Goal: Task Accomplishment & Management: Manage account settings

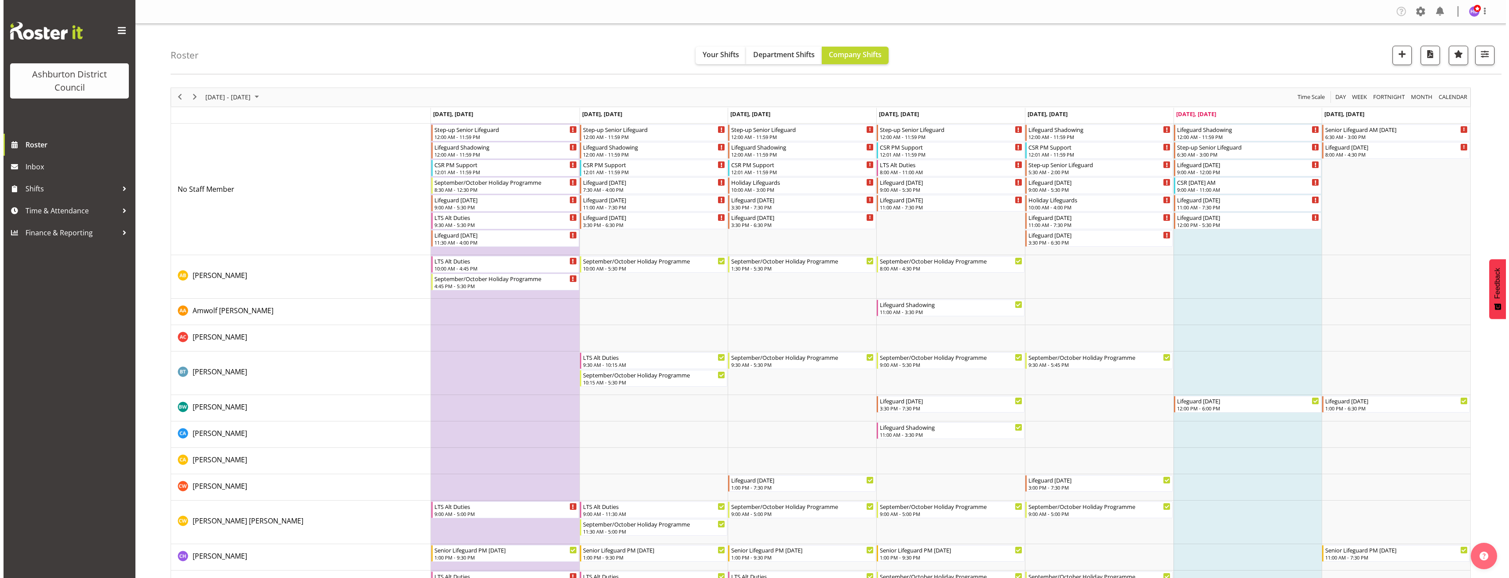
scroll to position [44, 0]
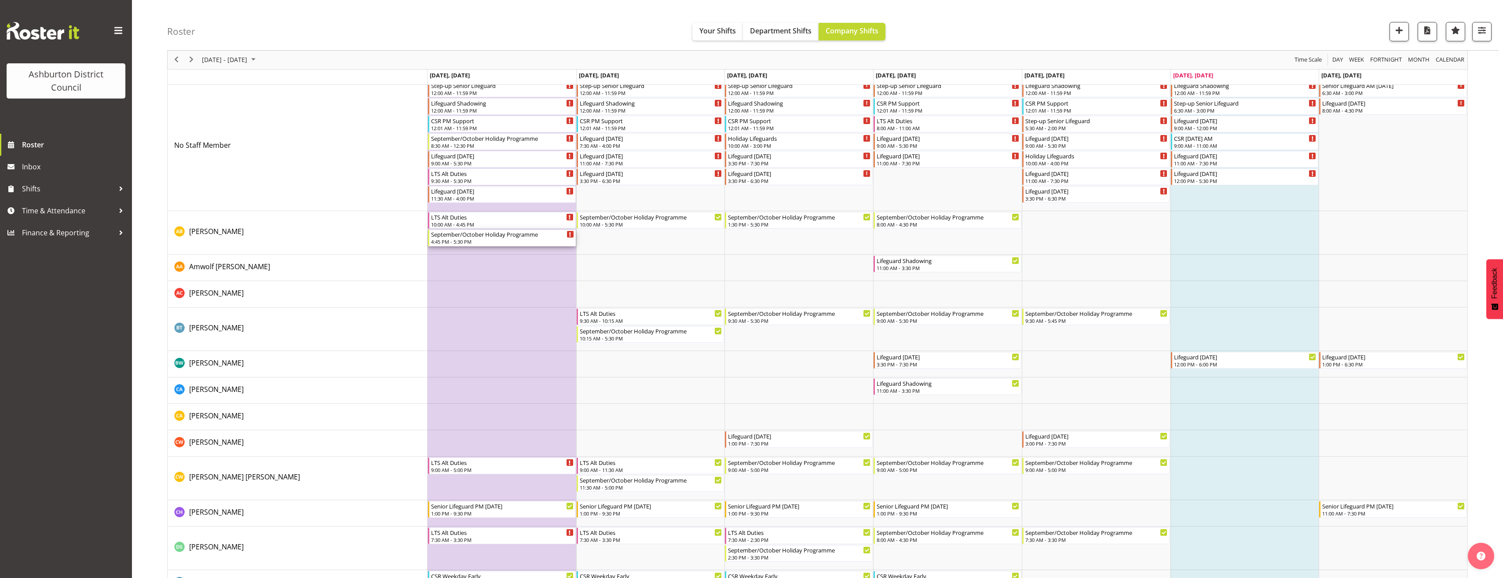
click at [492, 236] on div "September/October Holiday Programme" at bounding box center [502, 234] width 143 height 9
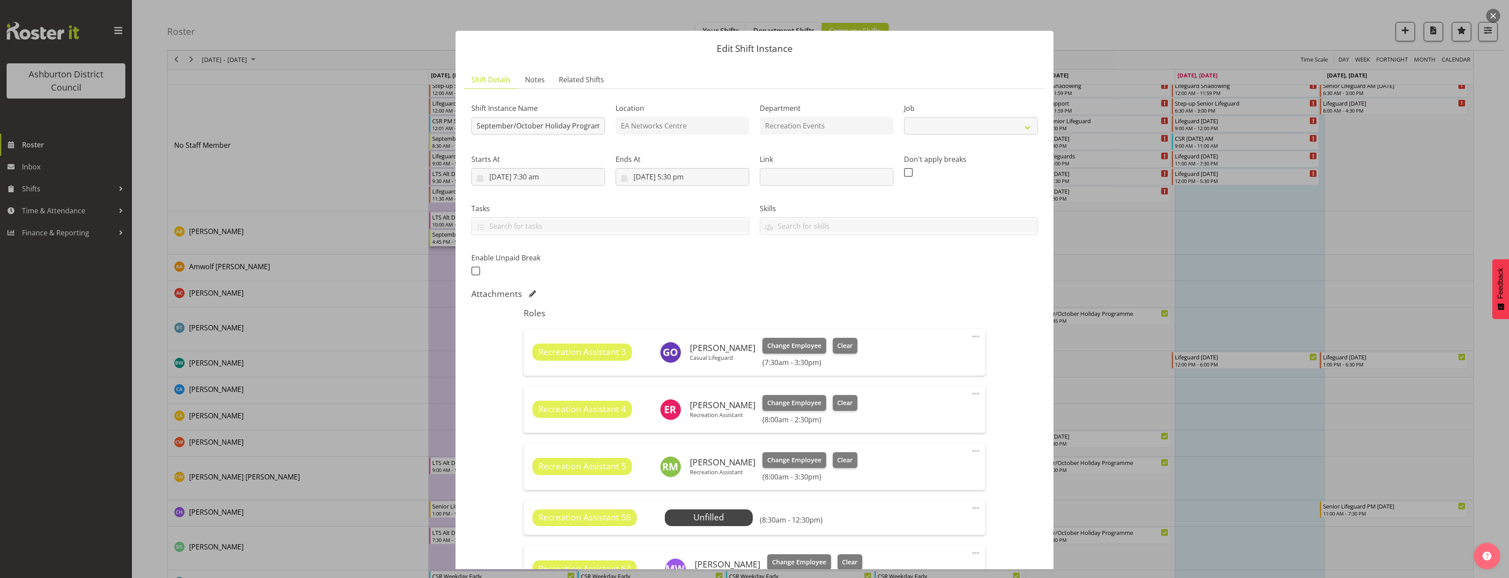
select select "4046"
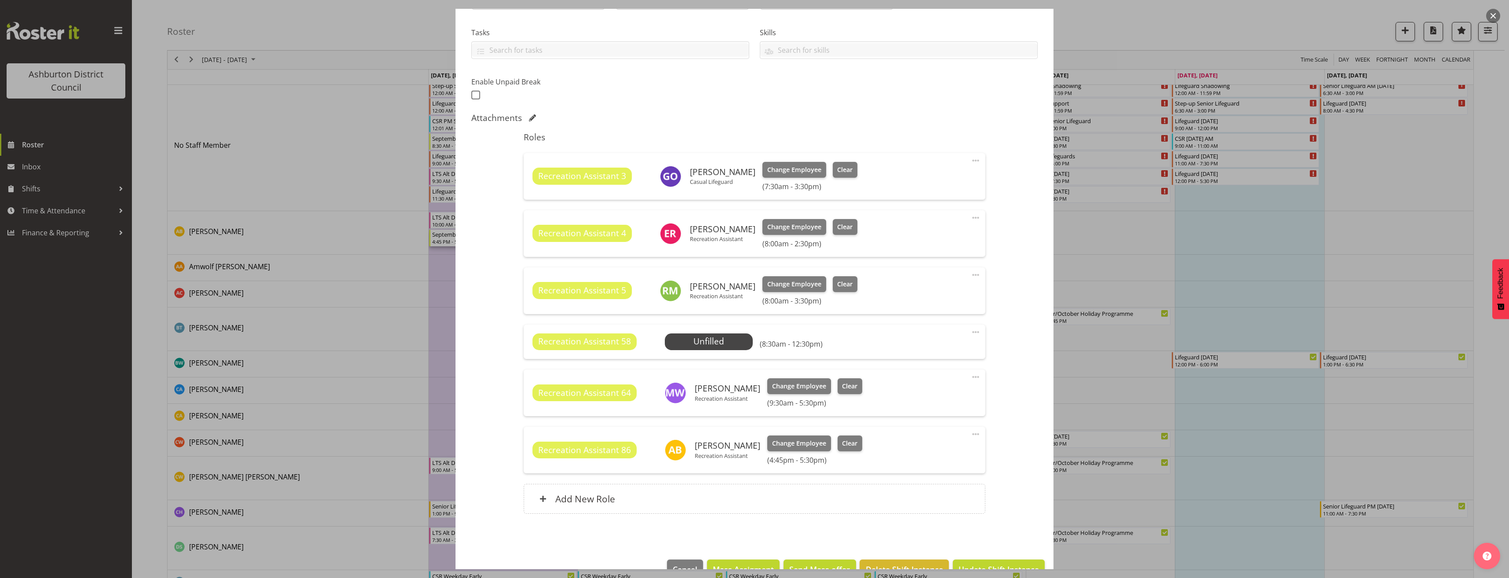
scroll to position [0, 0]
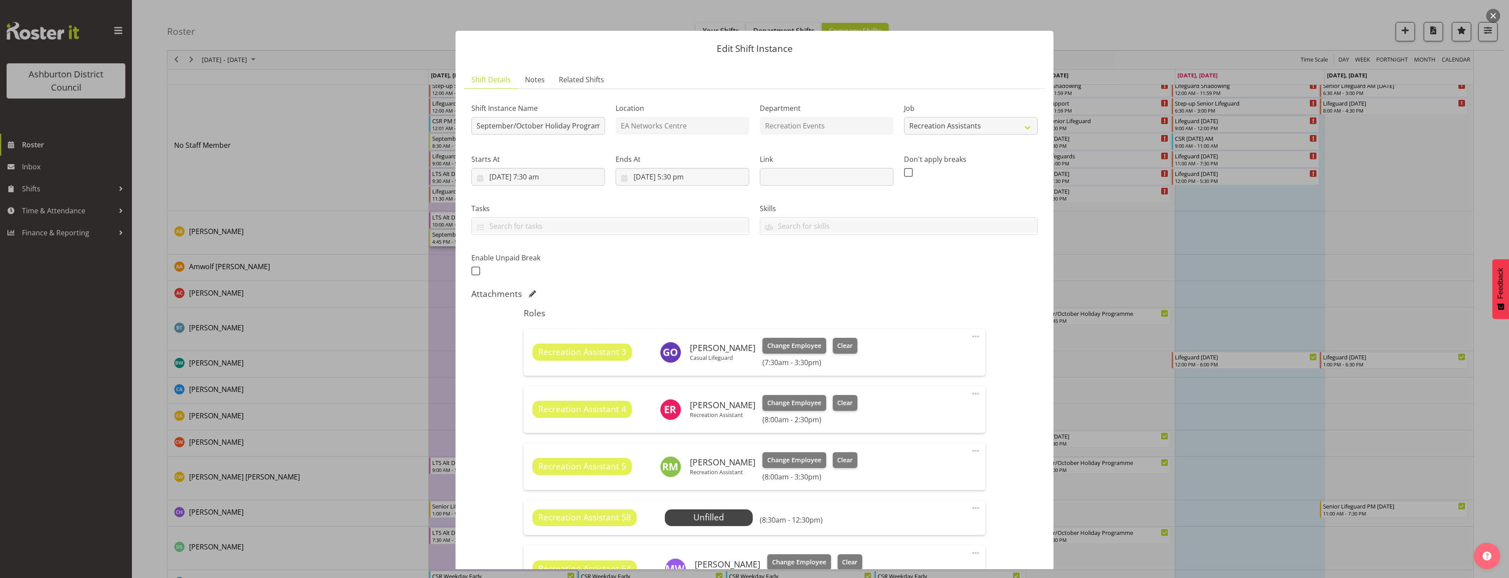
click at [1247, 358] on div at bounding box center [754, 289] width 1509 height 578
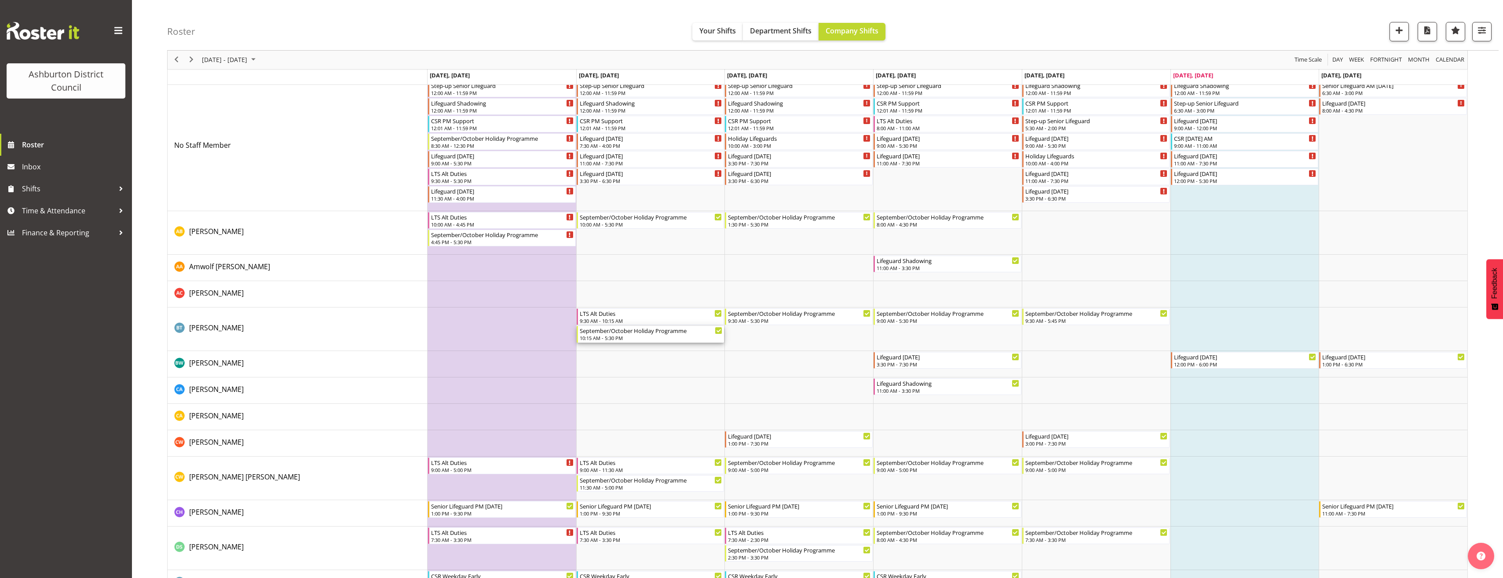
click at [641, 332] on div "September/October Holiday Programme" at bounding box center [651, 330] width 143 height 9
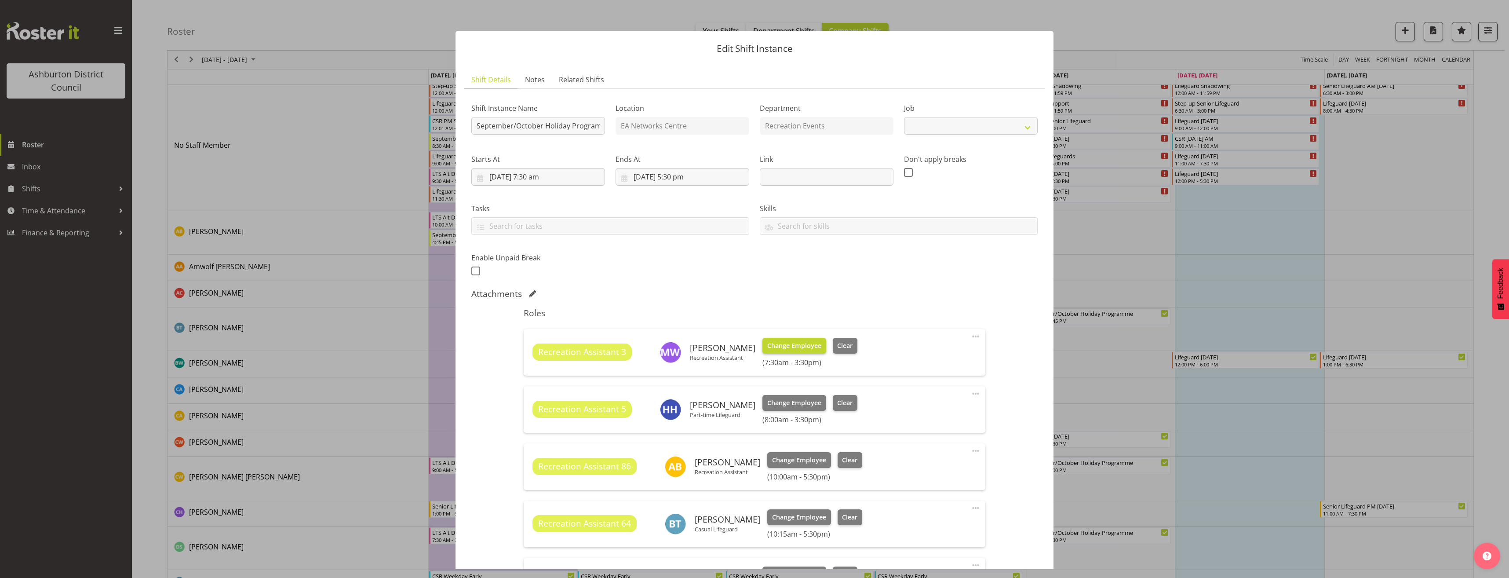
select select "4046"
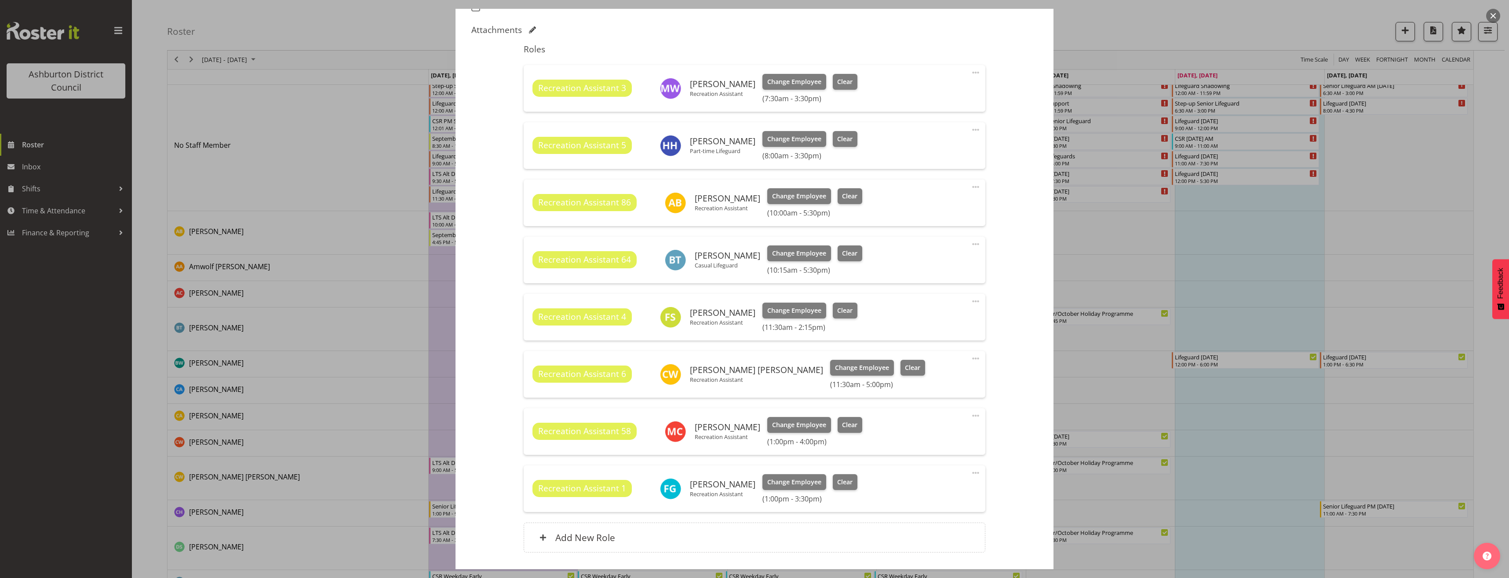
scroll to position [308, 0]
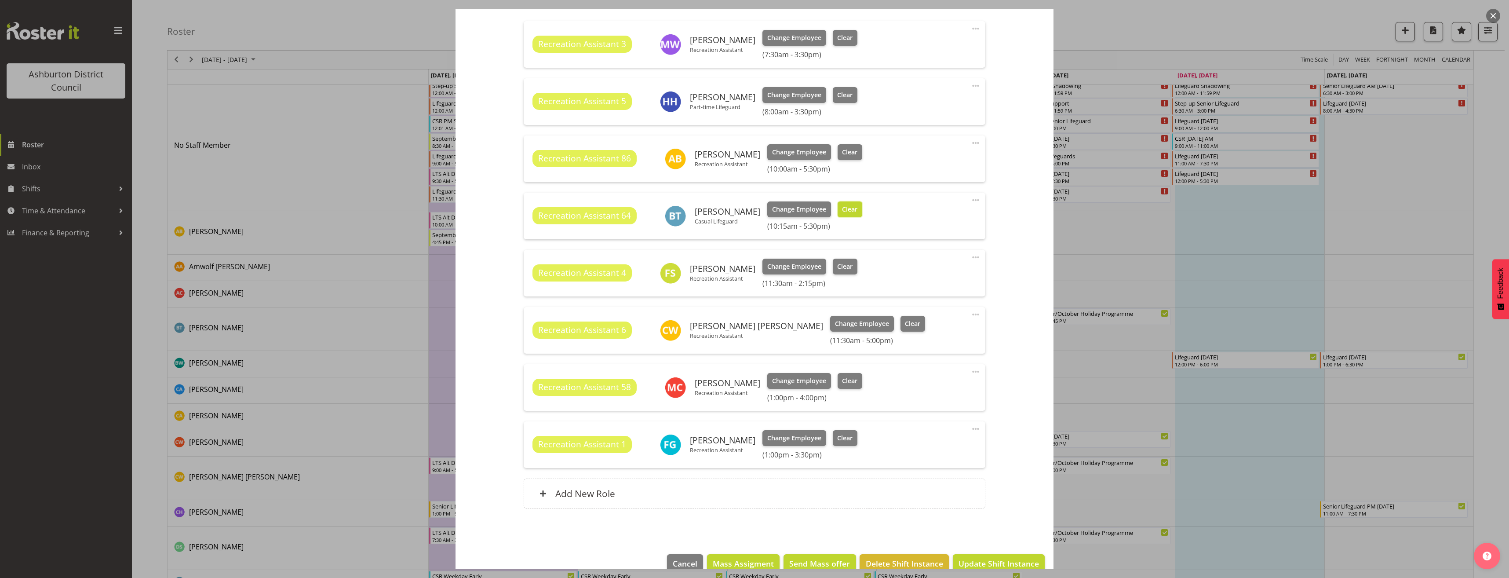
click at [842, 209] on span "Clear" at bounding box center [849, 209] width 15 height 10
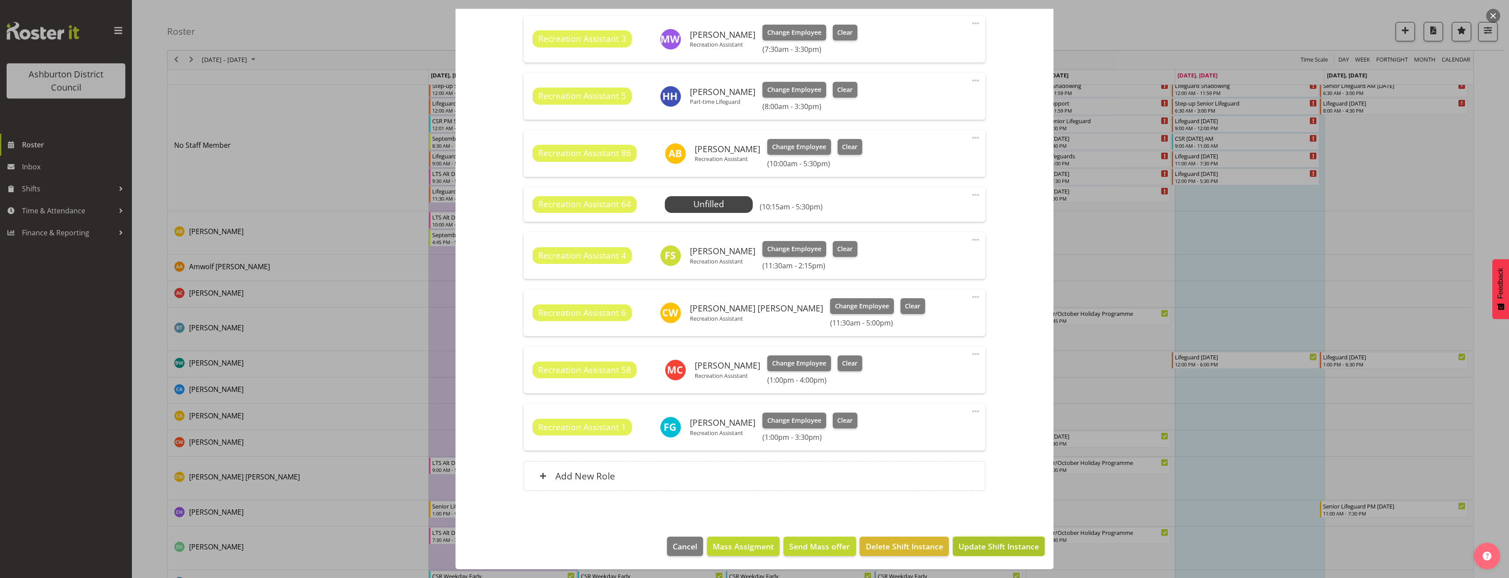
click at [977, 542] on span "Update Shift Instance" at bounding box center [999, 545] width 80 height 11
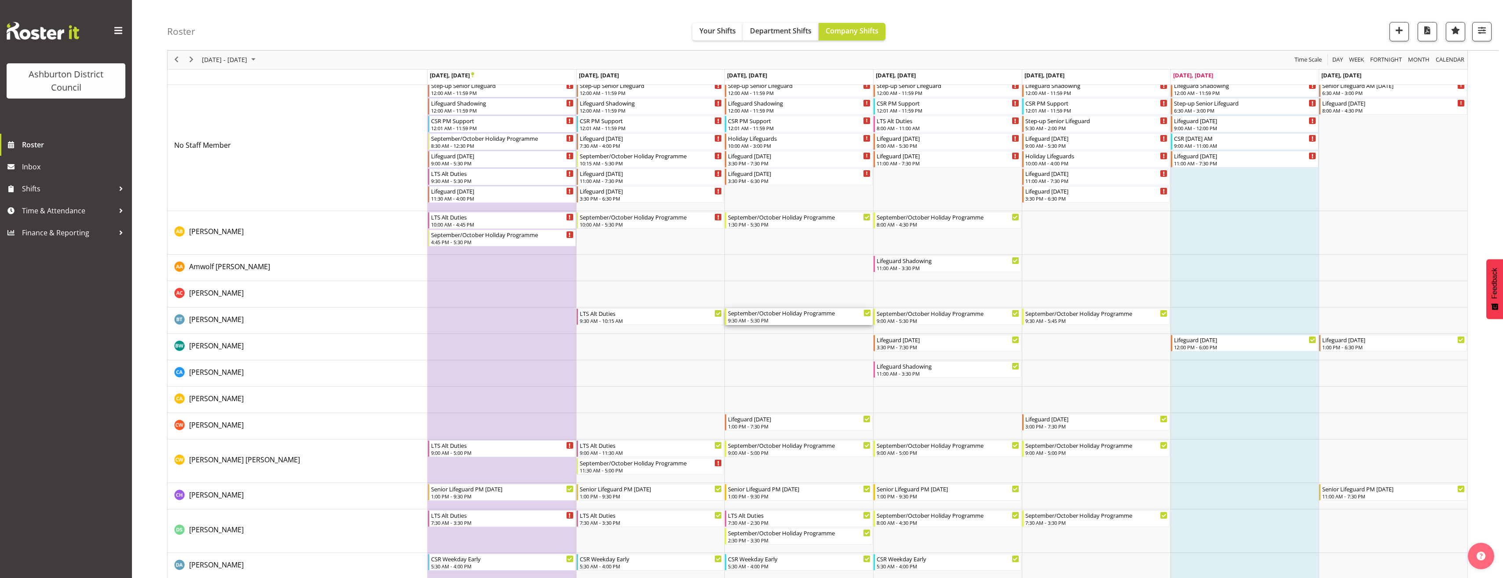
click at [767, 315] on div "September/October Holiday Programme" at bounding box center [799, 312] width 143 height 9
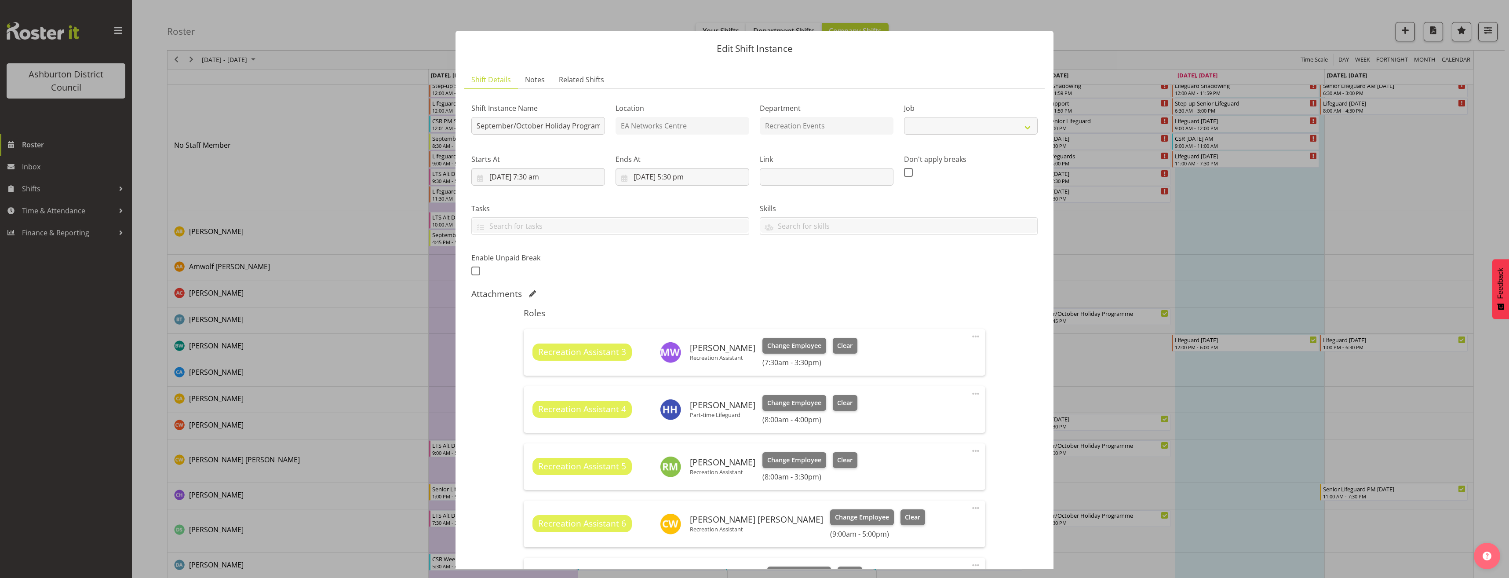
select select "4046"
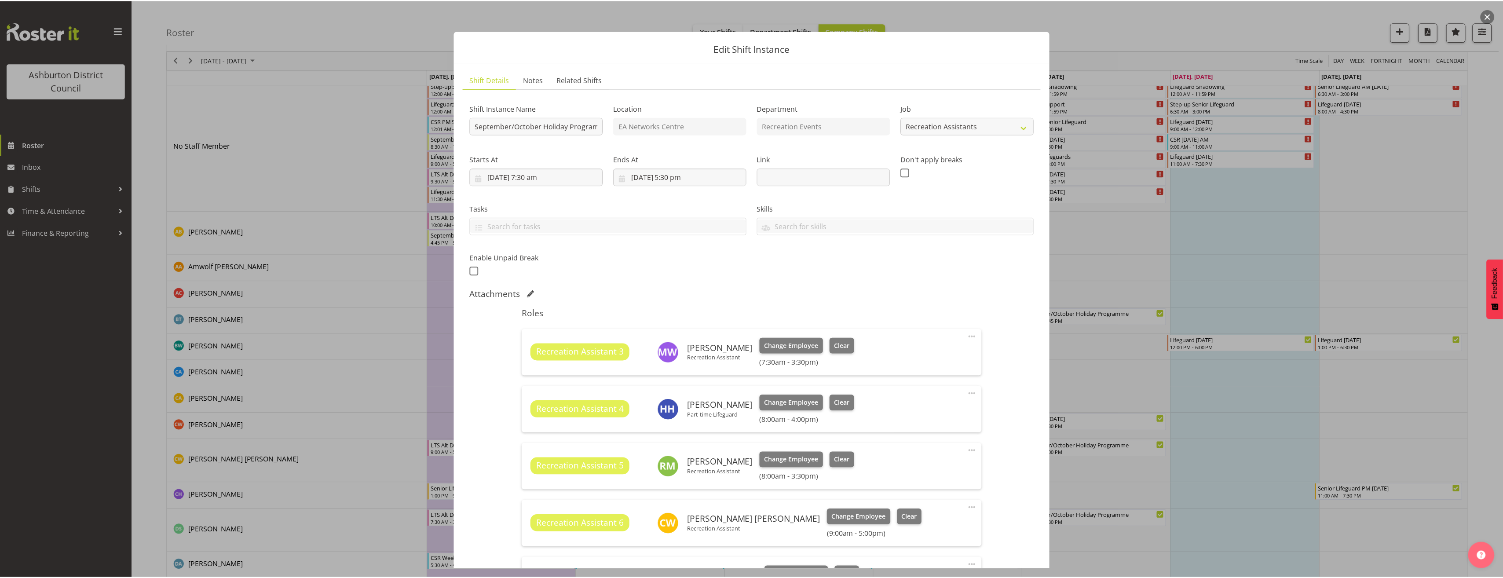
scroll to position [264, 0]
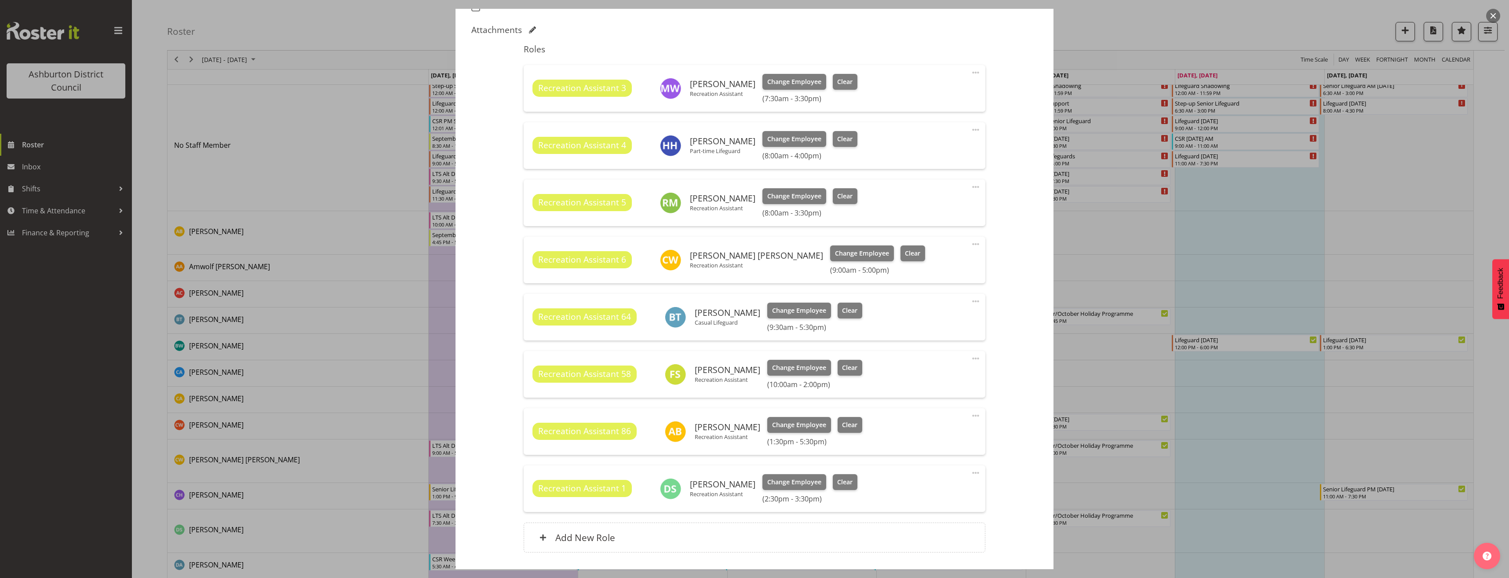
click at [970, 302] on span at bounding box center [975, 301] width 11 height 11
click at [956, 321] on link "Edit" at bounding box center [939, 321] width 84 height 16
select select "8"
select select "2025"
select select "9"
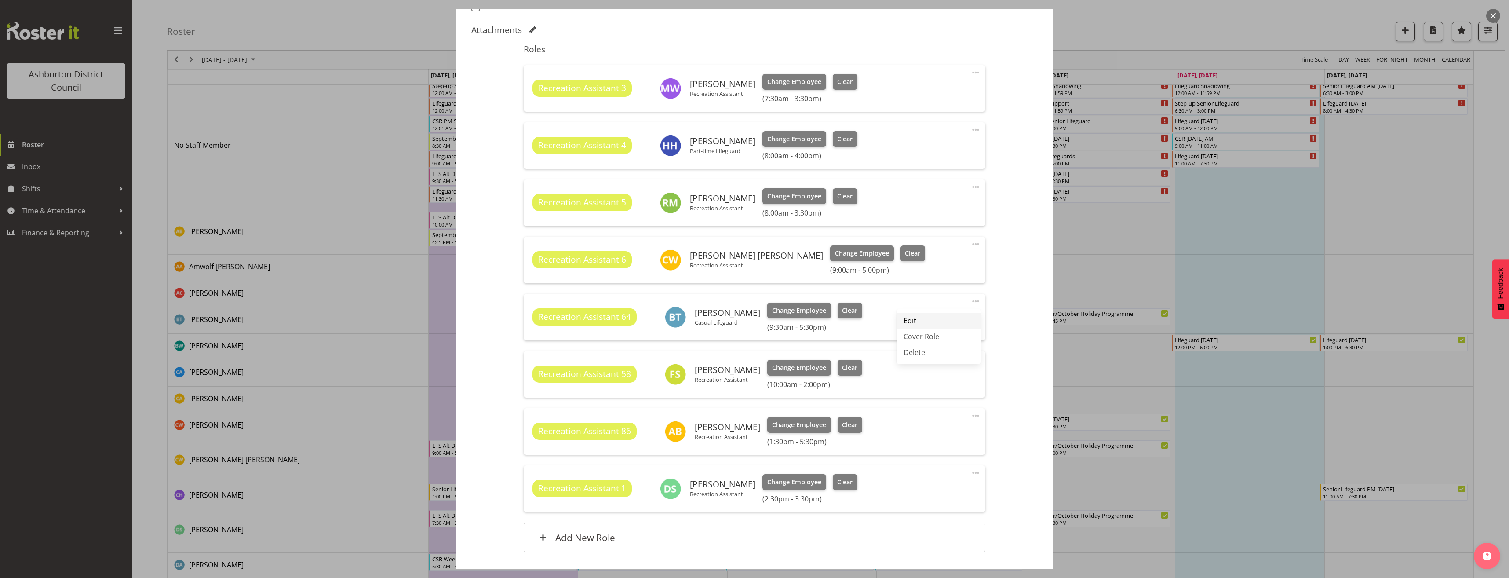
select select "30"
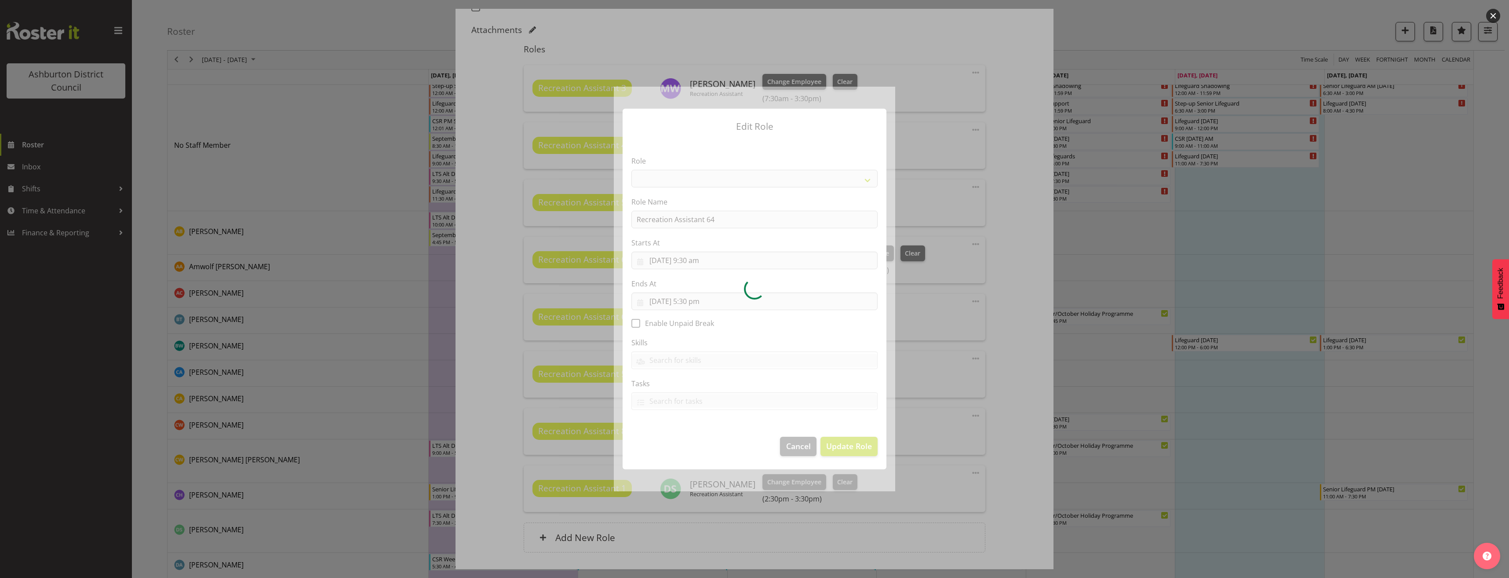
select select "84"
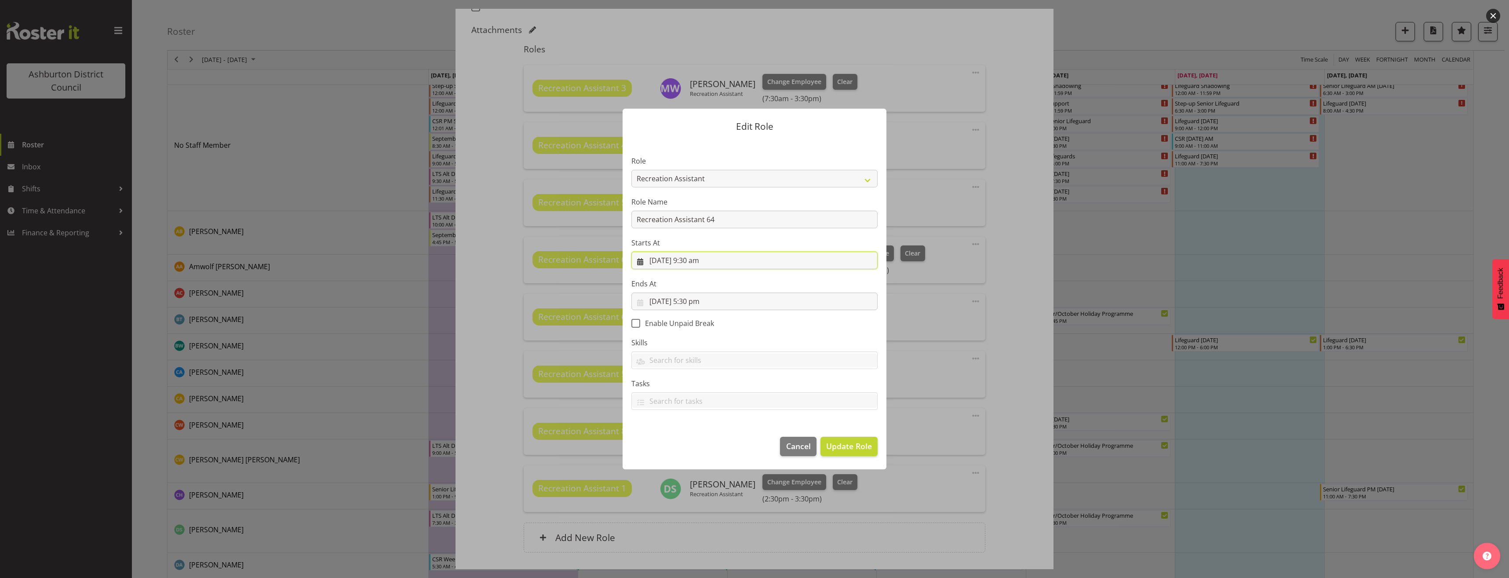
click at [695, 265] on input "24/09/2025, 9:30 am" at bounding box center [754, 261] width 246 height 18
click at [701, 445] on select "00 01 02 03 04 05 06 07 08 09 10 11 12 13 14 15 16 17 18 19 20 21 22 23" at bounding box center [702, 447] width 20 height 18
select select "13"
type input "24/09/2025, 1:30 pm"
click at [834, 446] on span "Update Role" at bounding box center [849, 445] width 46 height 11
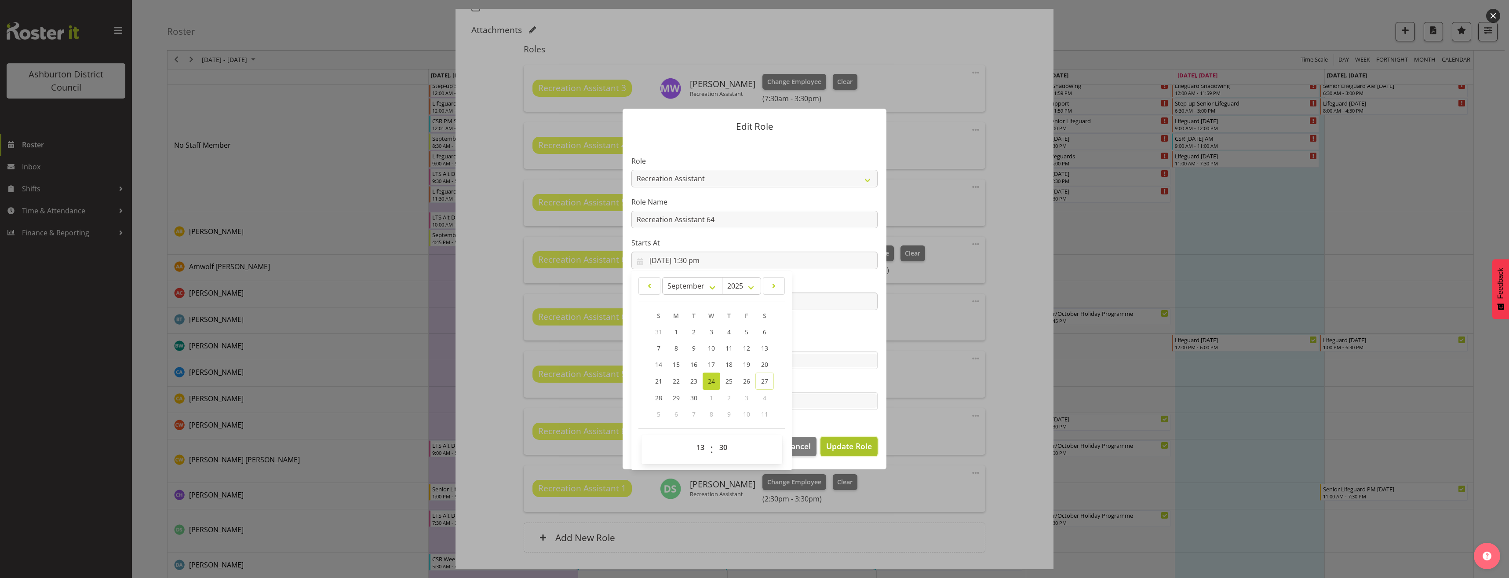
select select
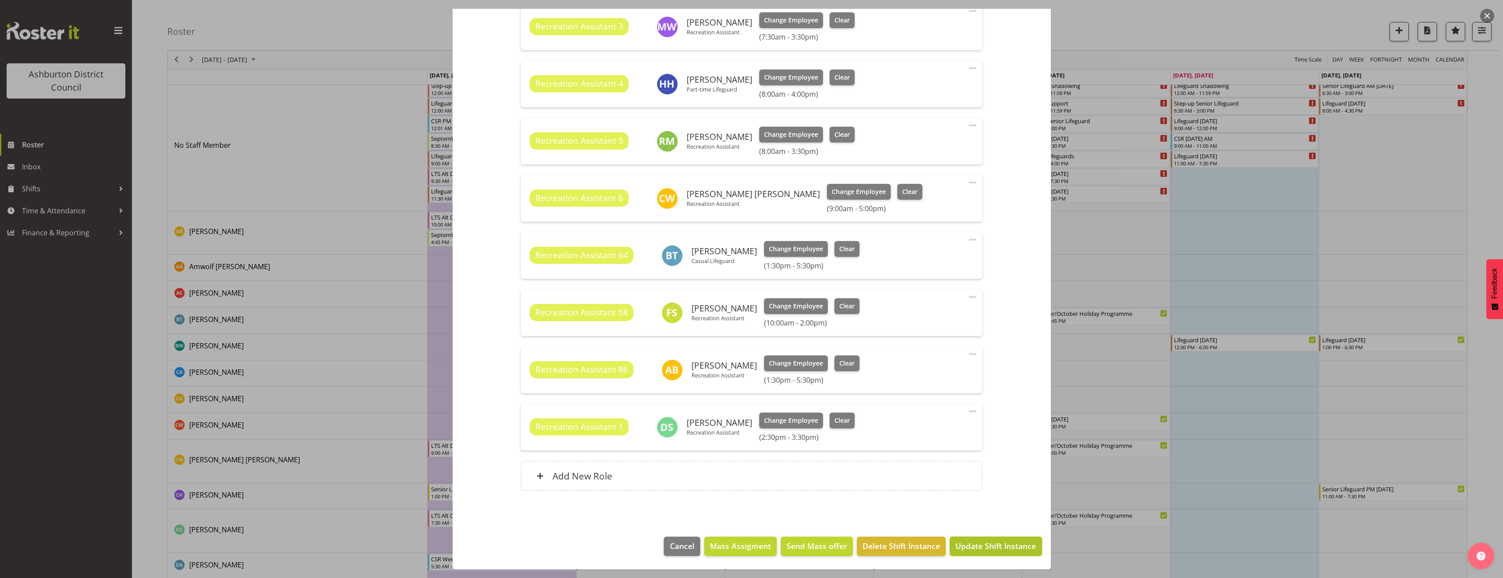
click at [1005, 547] on span "Update Shift Instance" at bounding box center [995, 545] width 80 height 11
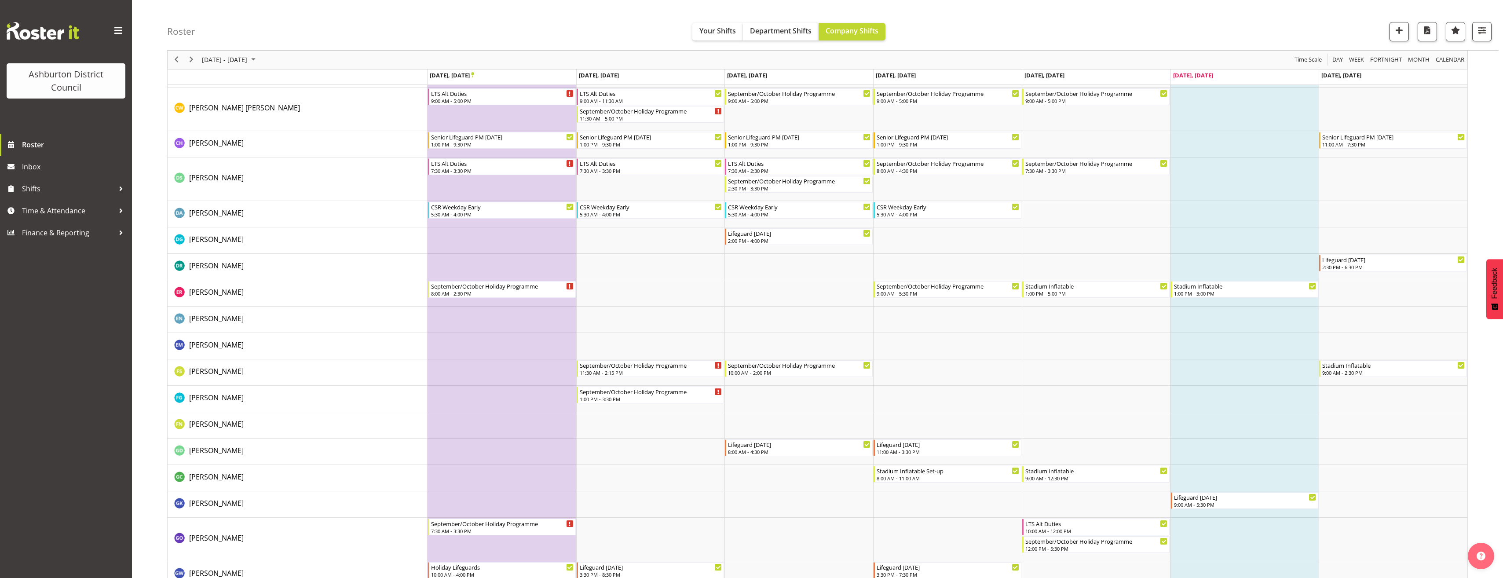
scroll to position [0, 0]
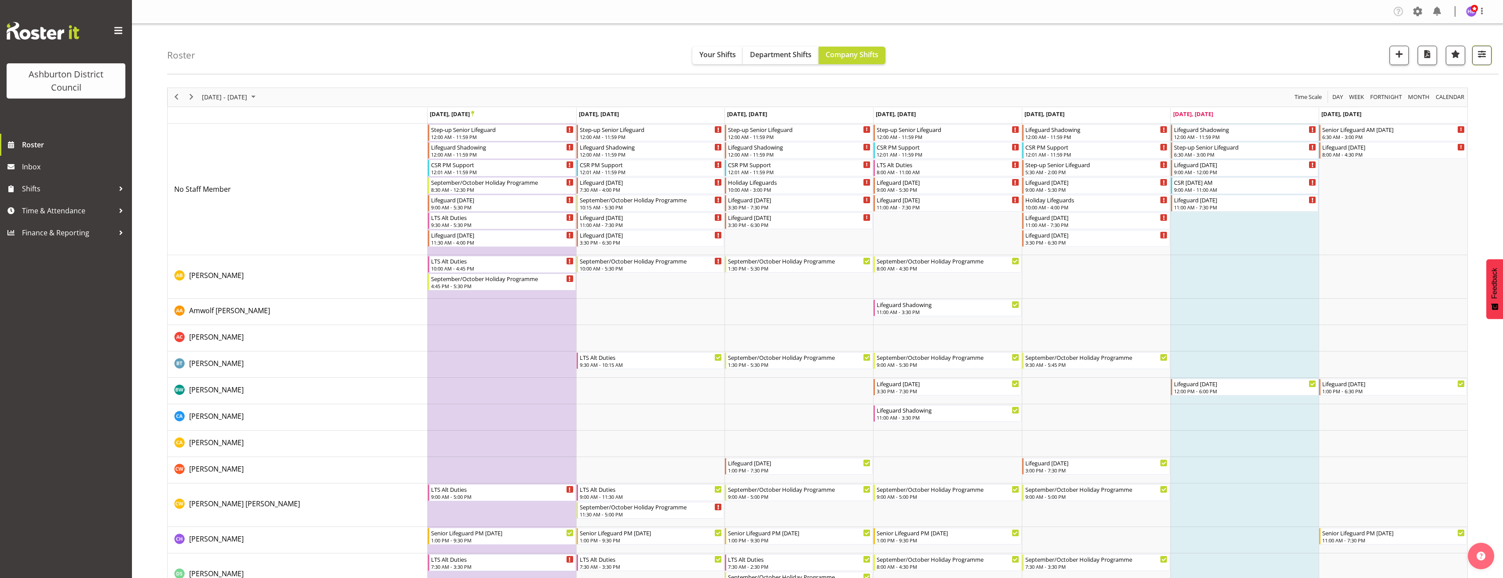
click at [1485, 55] on span "button" at bounding box center [1481, 53] width 11 height 11
click at [117, 217] on div at bounding box center [120, 210] width 13 height 13
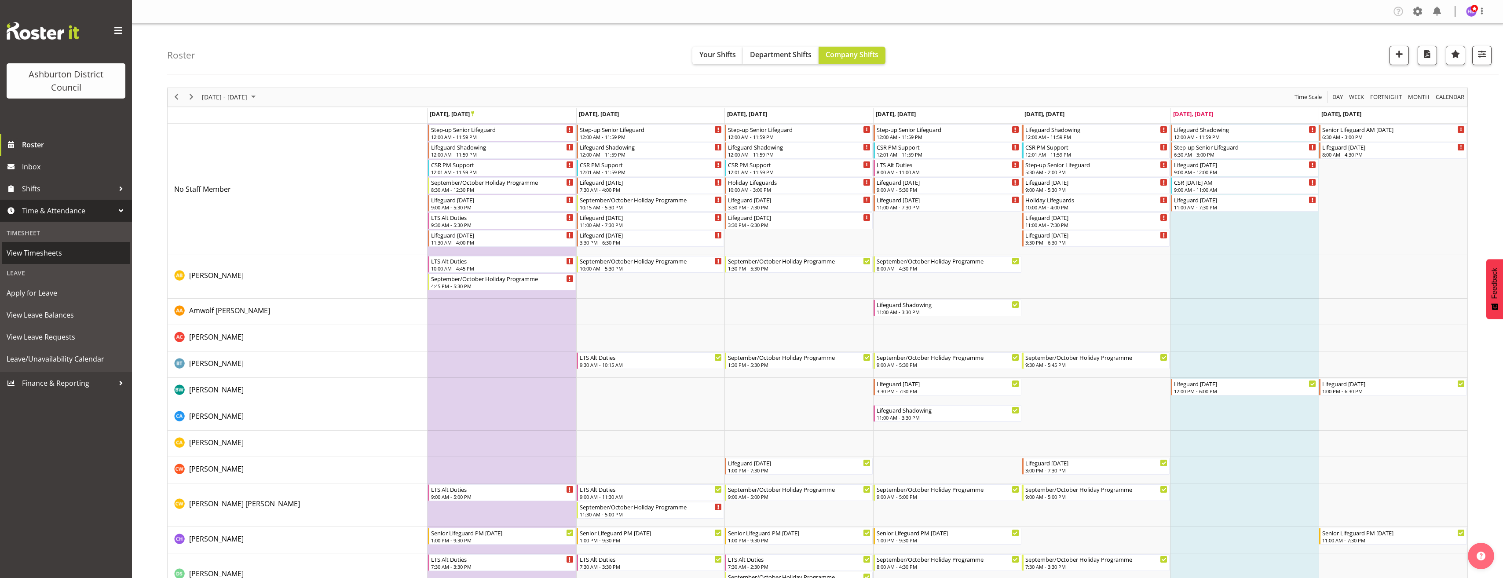
click at [55, 252] on span "View Timesheets" at bounding box center [66, 252] width 119 height 13
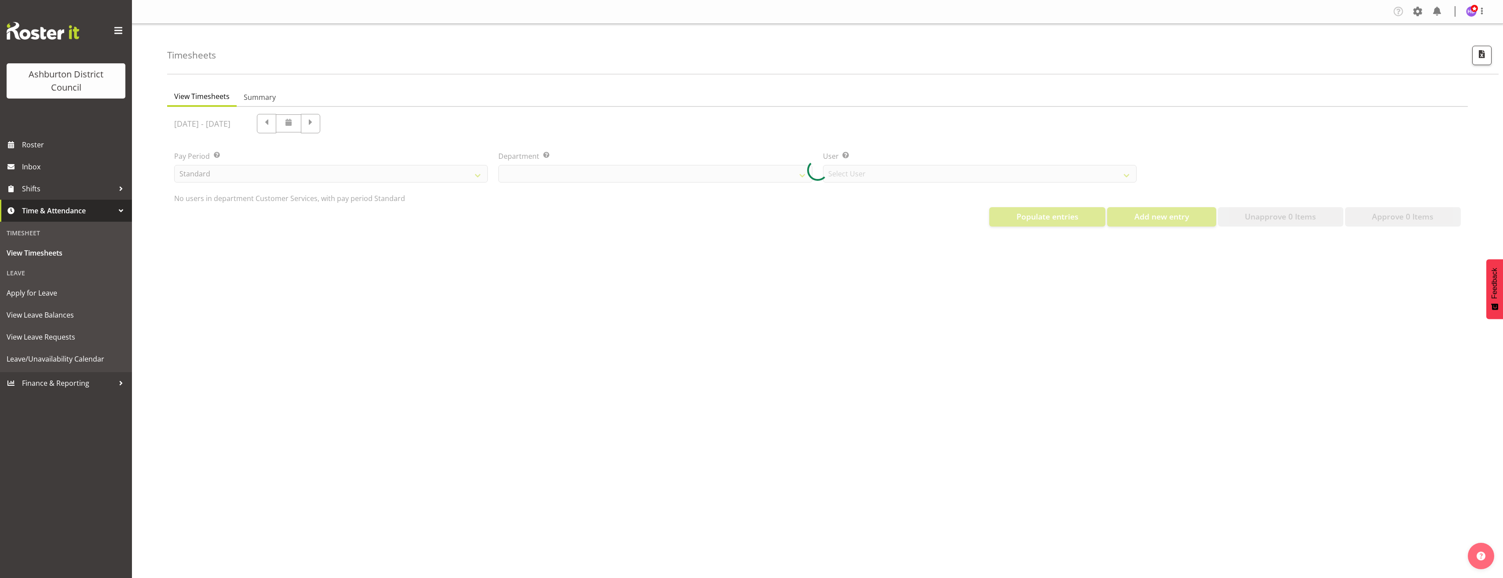
select select "82"
select select "432"
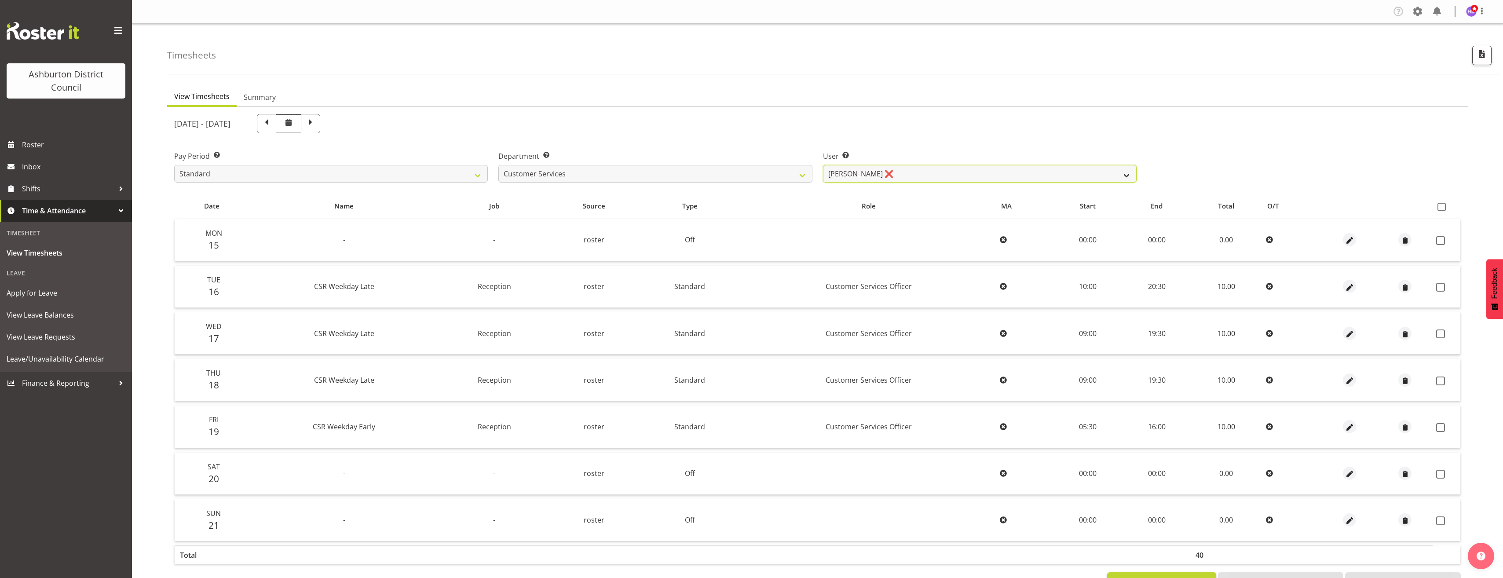
click at [1032, 179] on select "Deborah Anderson ❌ Jill Cullimore ❌ Liam Stewart ❌ Megan Allott ❌ Moira Tarry ❌…" at bounding box center [980, 174] width 314 height 18
drag, startPoint x: 1032, startPoint y: 179, endPoint x: 1323, endPoint y: 107, distance: 299.5
click at [1032, 179] on select "Deborah Anderson ❌ Jill Cullimore ❌ Liam Stewart ❌ Megan Allott ❌ Moira Tarry ❌…" at bounding box center [980, 174] width 314 height 18
click at [1480, 57] on span "button" at bounding box center [1481, 53] width 11 height 11
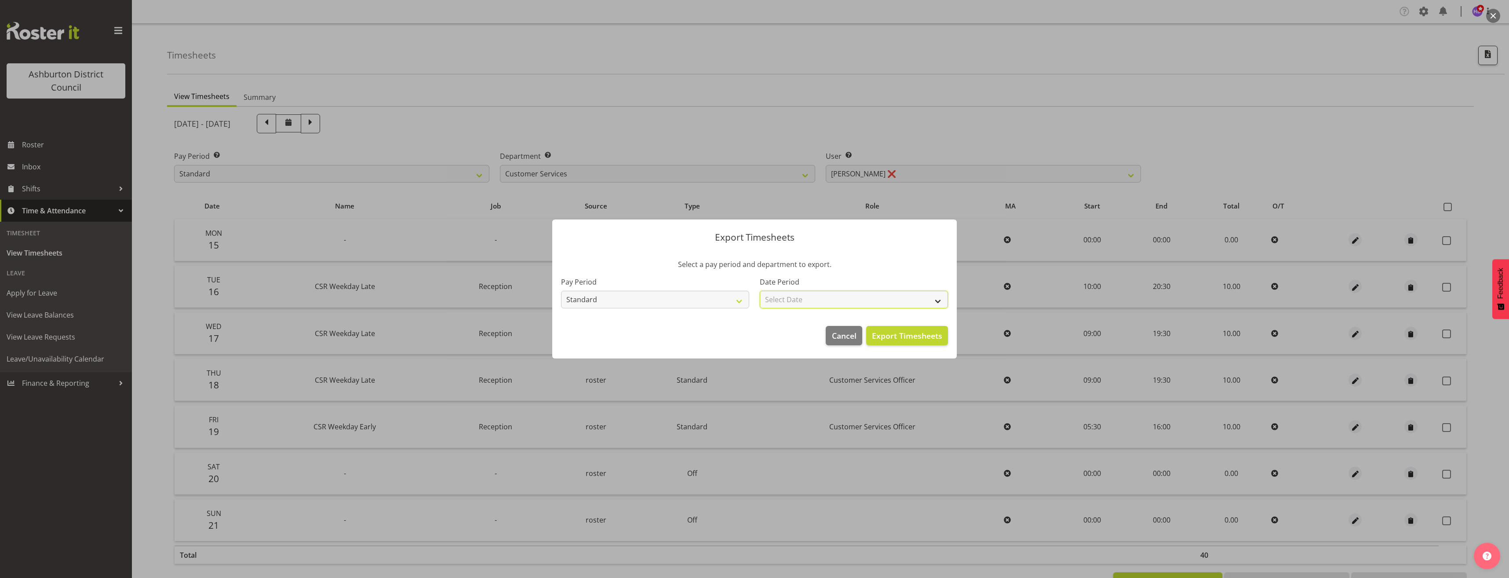
click at [852, 299] on select "Select Date Fortnight starting 15/09/2025 Fortnight starting 01/09/2025 Fortnig…" at bounding box center [854, 300] width 188 height 18
select select "2025-09-15"
click at [760, 291] on select "Select Date Fortnight starting 15/09/2025 Fortnight starting 01/09/2025 Fortnig…" at bounding box center [854, 300] width 188 height 18
click at [897, 338] on span "Export Timesheets" at bounding box center [907, 335] width 70 height 11
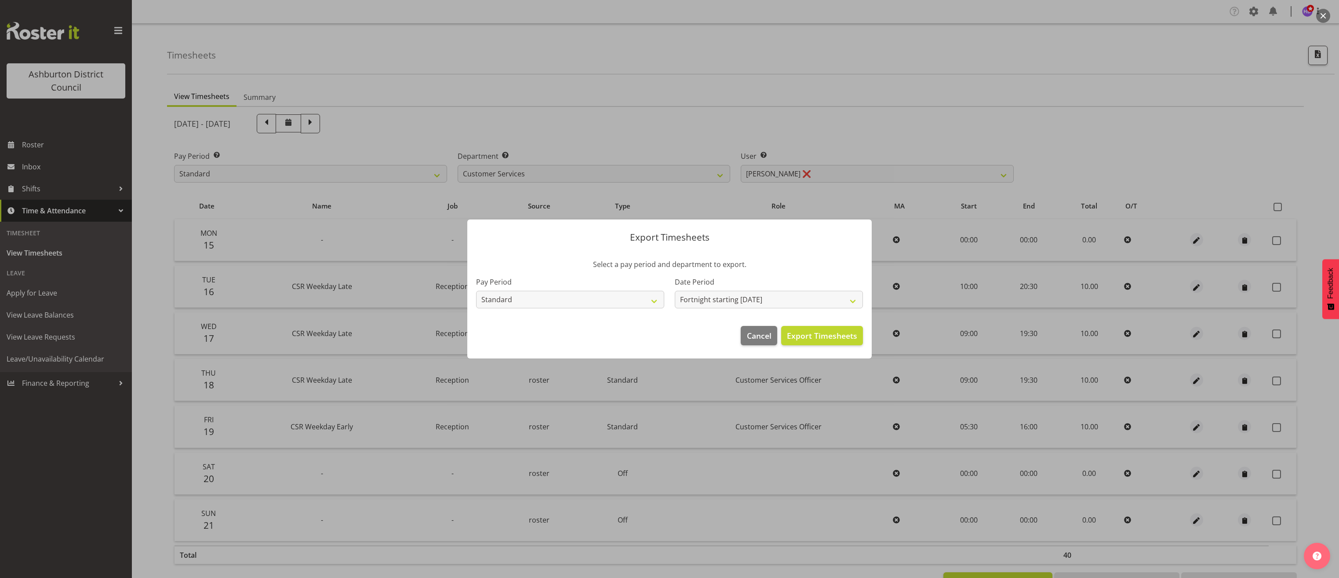
click at [567, 132] on div at bounding box center [669, 289] width 1339 height 578
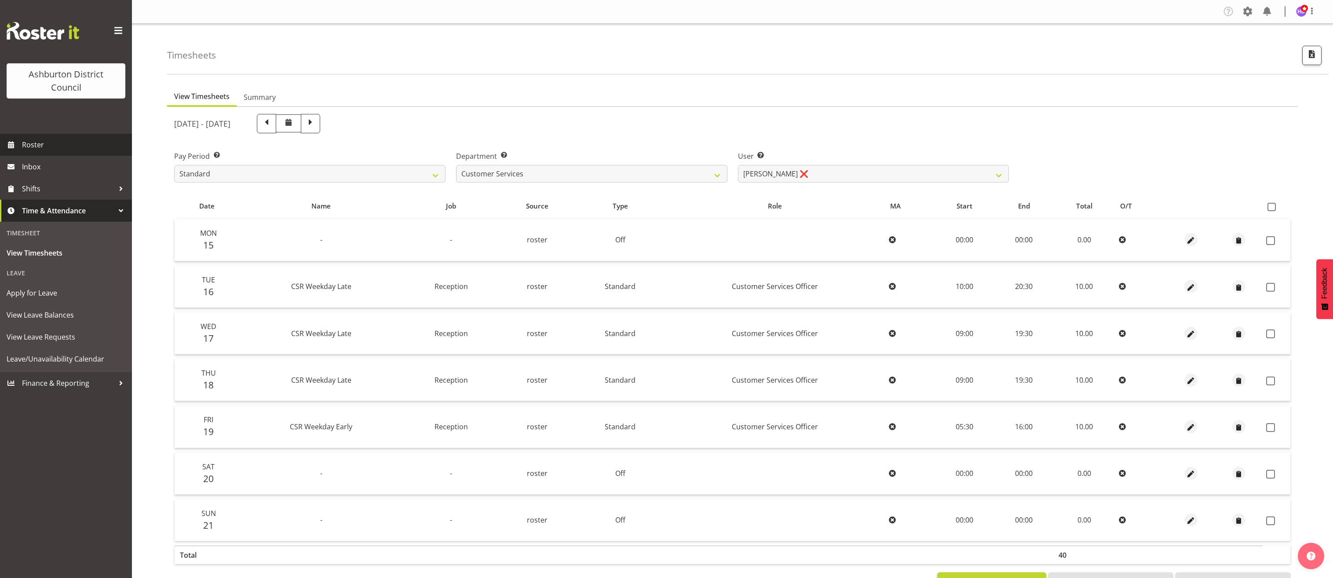
click at [26, 142] on span "Roster" at bounding box center [75, 144] width 106 height 13
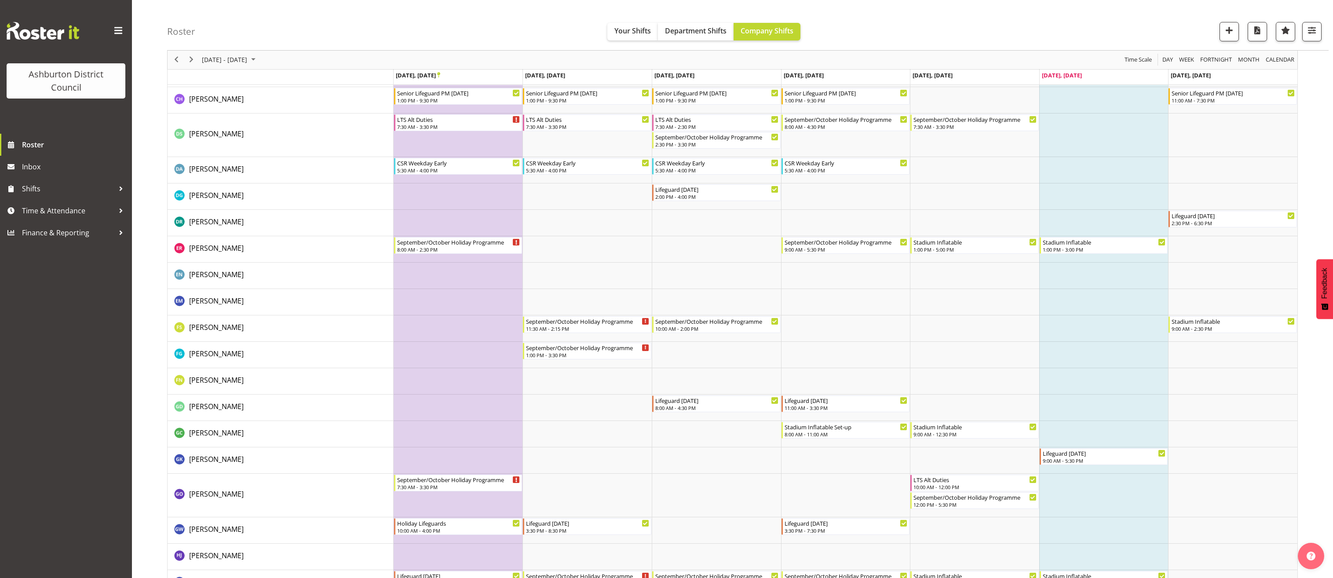
scroll to position [484, 0]
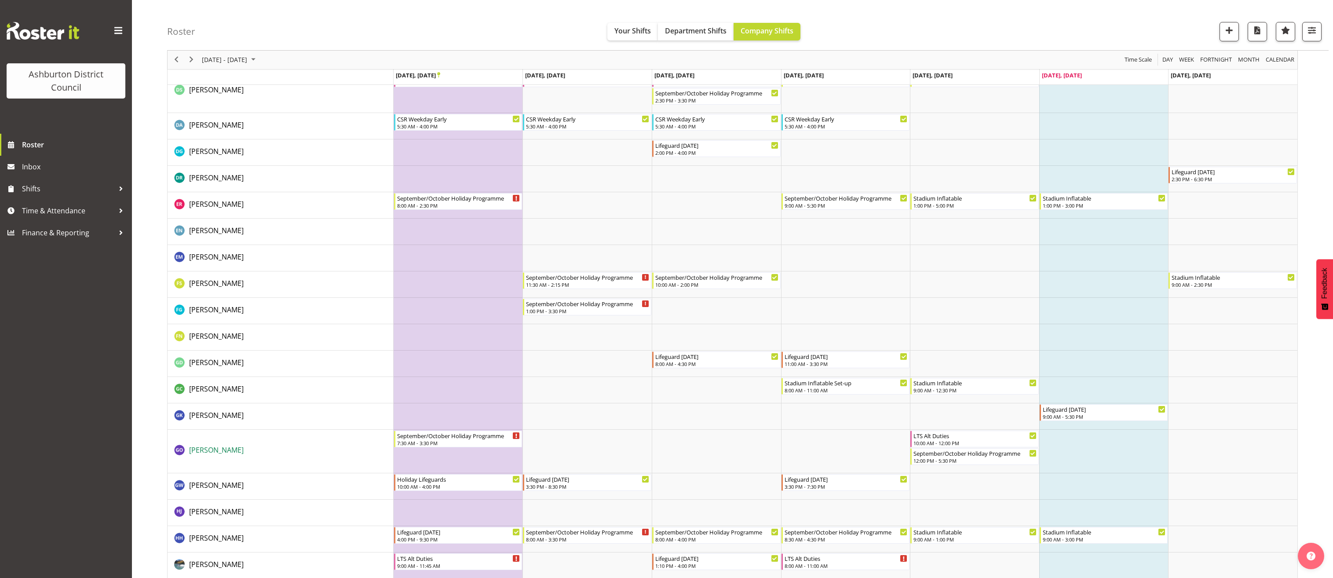
click at [212, 450] on span "[PERSON_NAME]" at bounding box center [216, 450] width 55 height 10
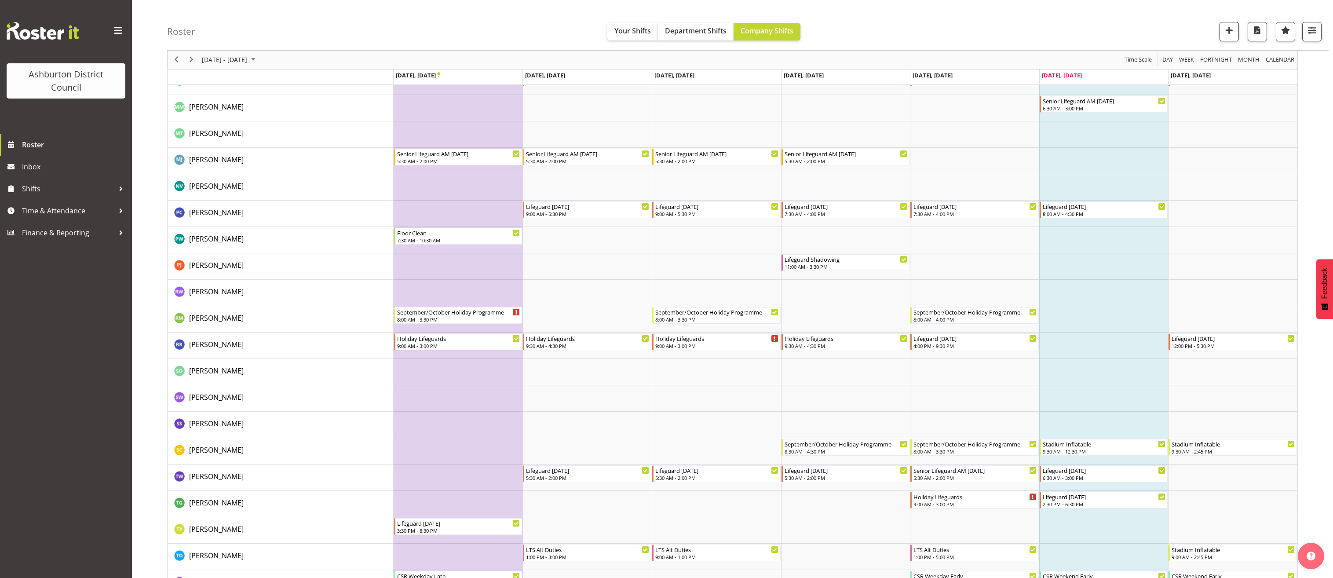
scroll to position [1671, 0]
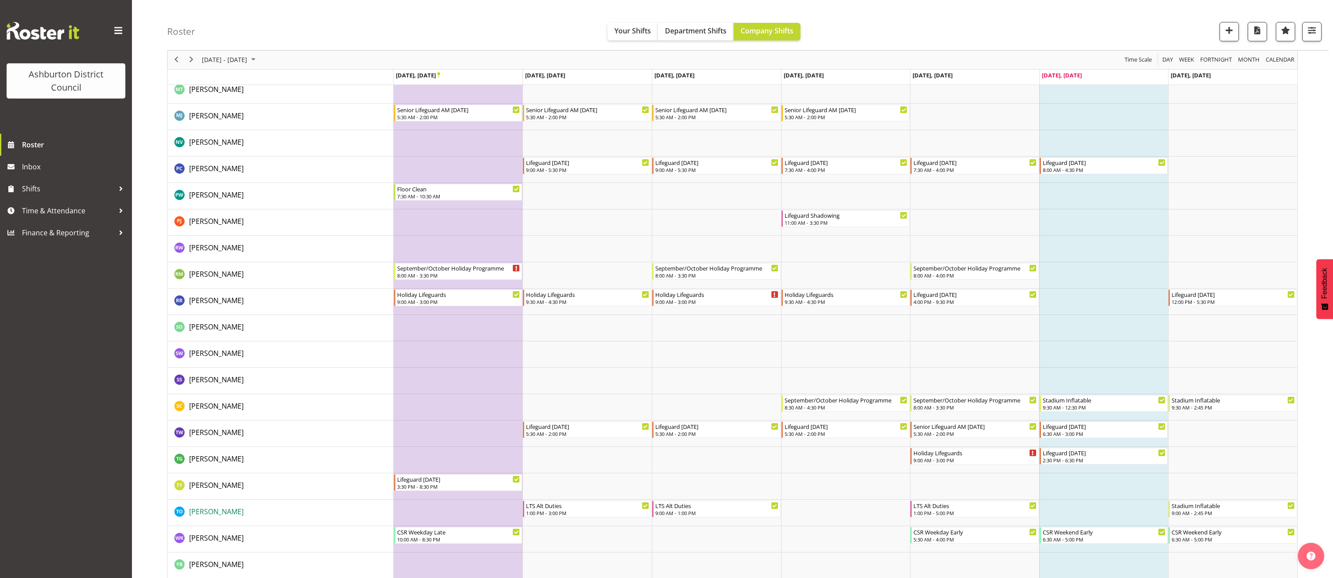
click at [208, 513] on span "[PERSON_NAME]" at bounding box center [216, 512] width 55 height 10
click at [75, 191] on span "Shifts" at bounding box center [68, 188] width 92 height 13
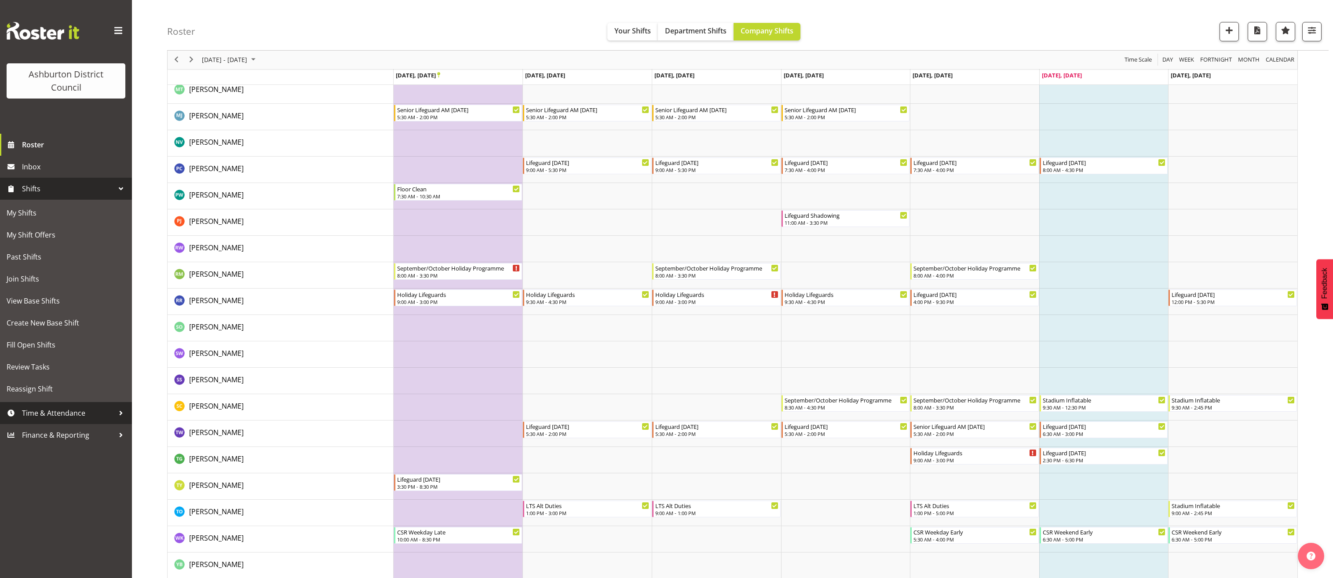
click at [66, 415] on span "Time & Attendance" at bounding box center [68, 412] width 92 height 13
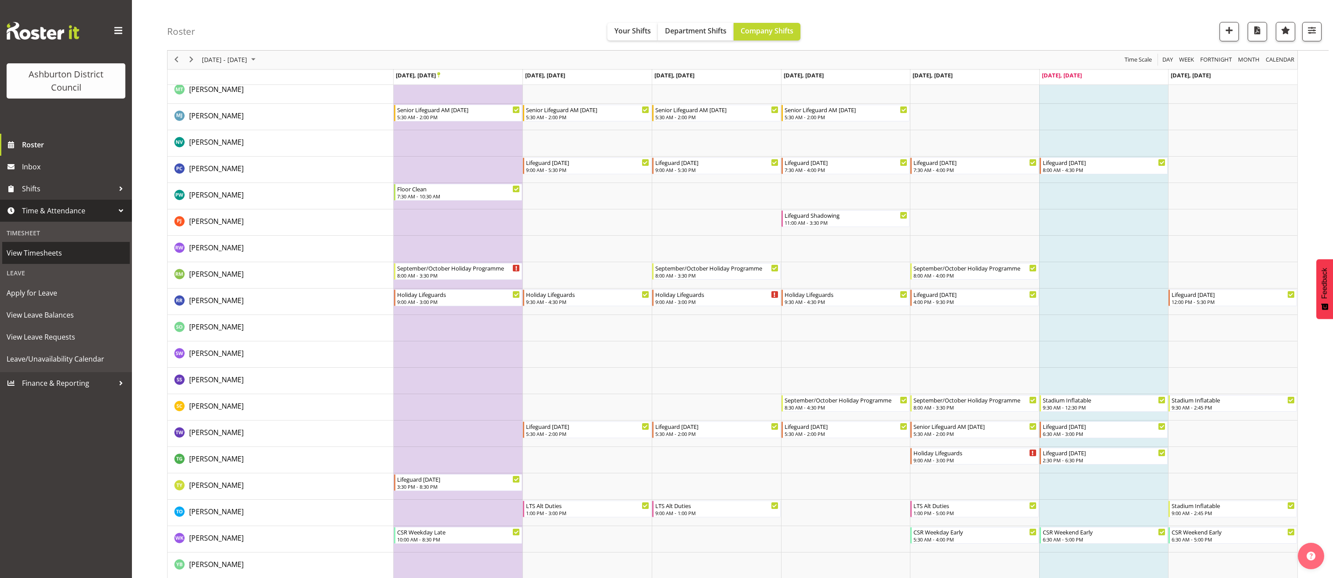
click at [52, 256] on span "View Timesheets" at bounding box center [66, 252] width 119 height 13
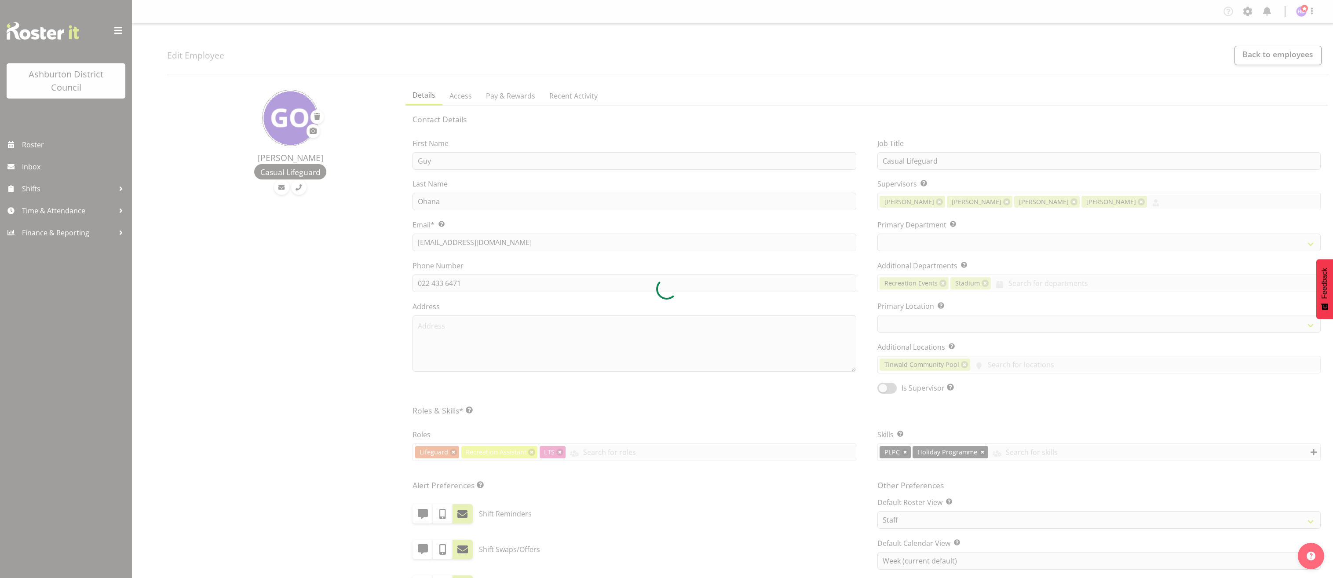
select select "TimelineWeek"
select select
select select "65"
select select "64"
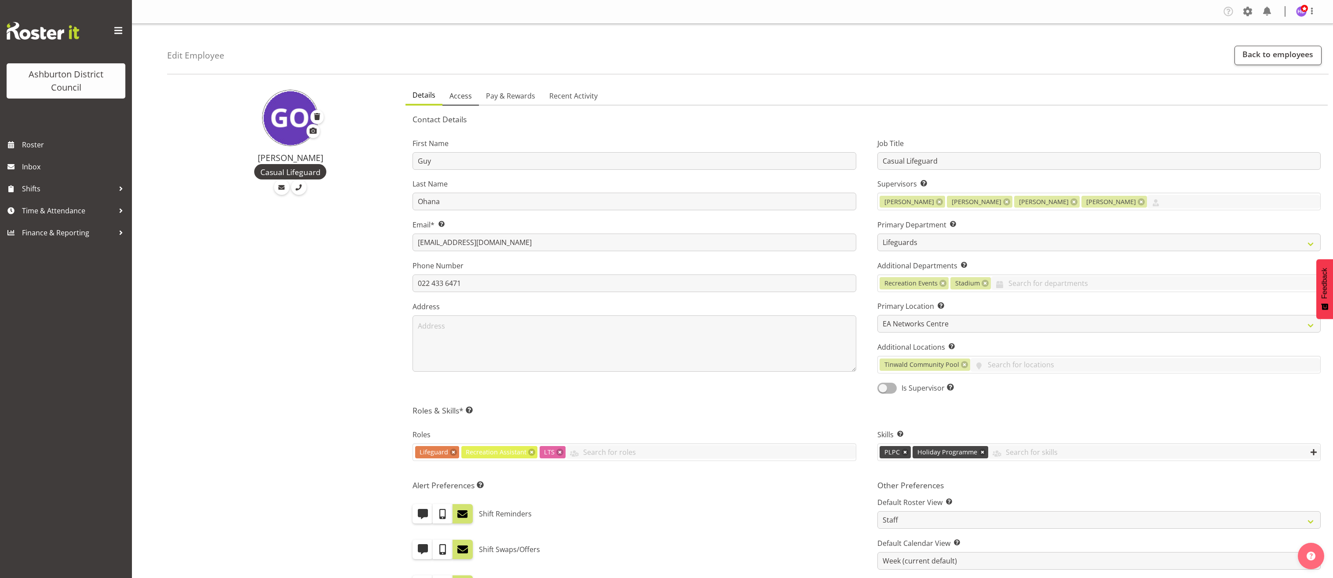
click at [467, 94] on span "Access" at bounding box center [460, 96] width 22 height 11
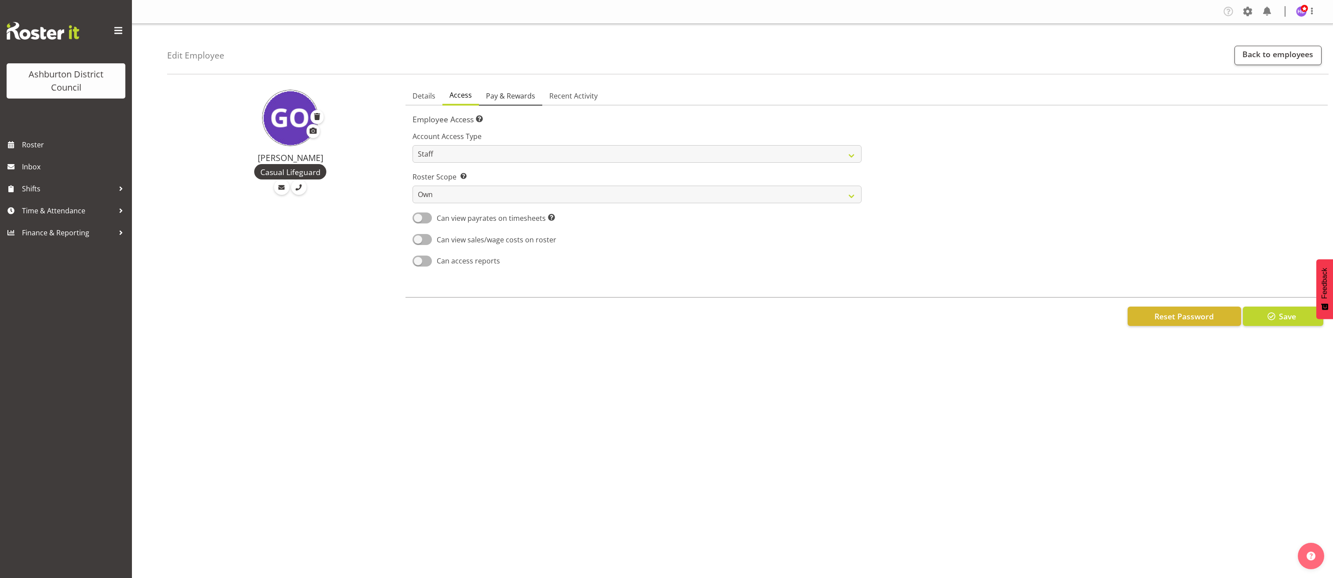
click at [519, 98] on span "Pay & Rewards" at bounding box center [510, 96] width 49 height 11
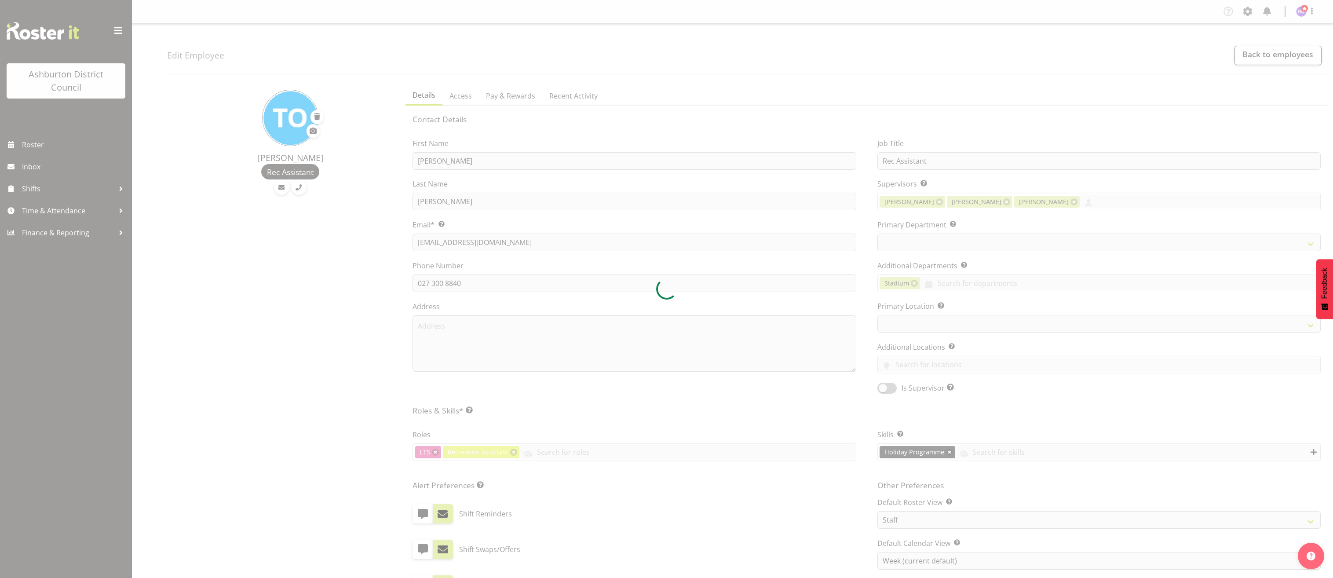
select select "TimelineWeek"
select select
select select "83"
select select "64"
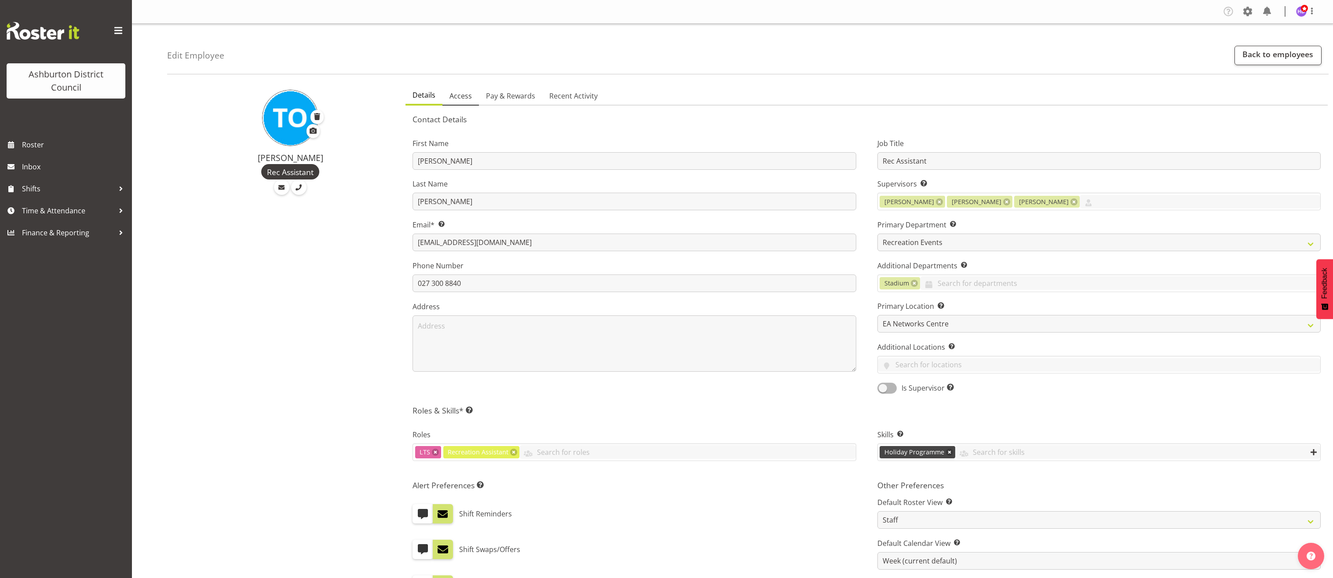
click at [464, 94] on span "Access" at bounding box center [460, 96] width 22 height 11
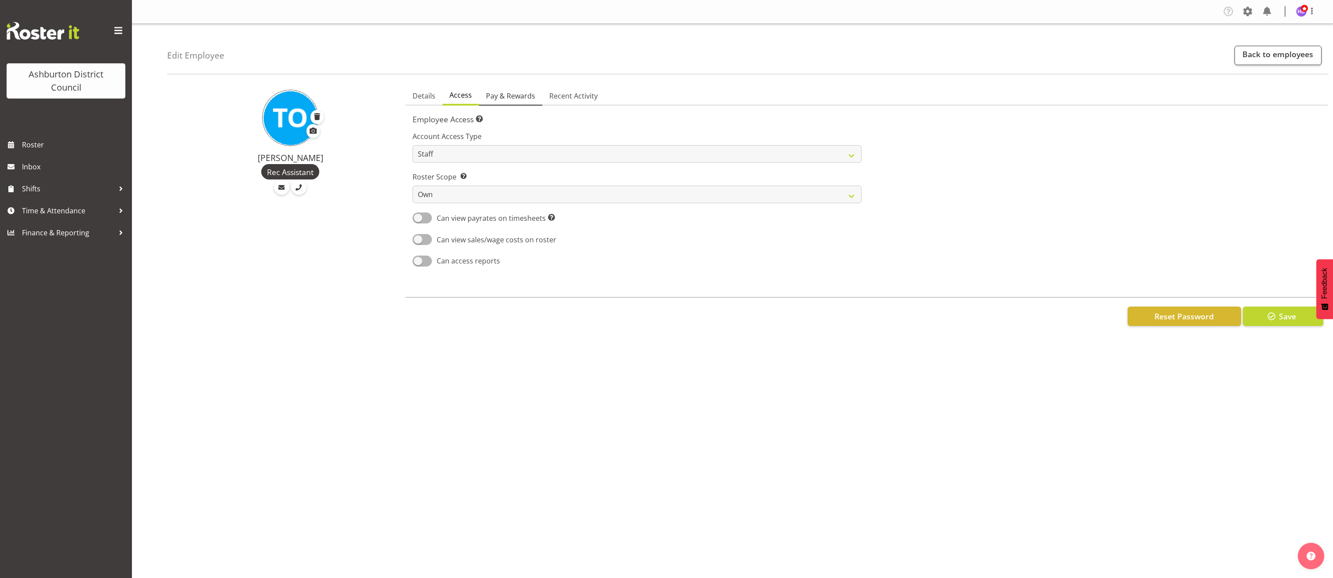
click at [518, 92] on span "Pay & Rewards" at bounding box center [510, 96] width 49 height 11
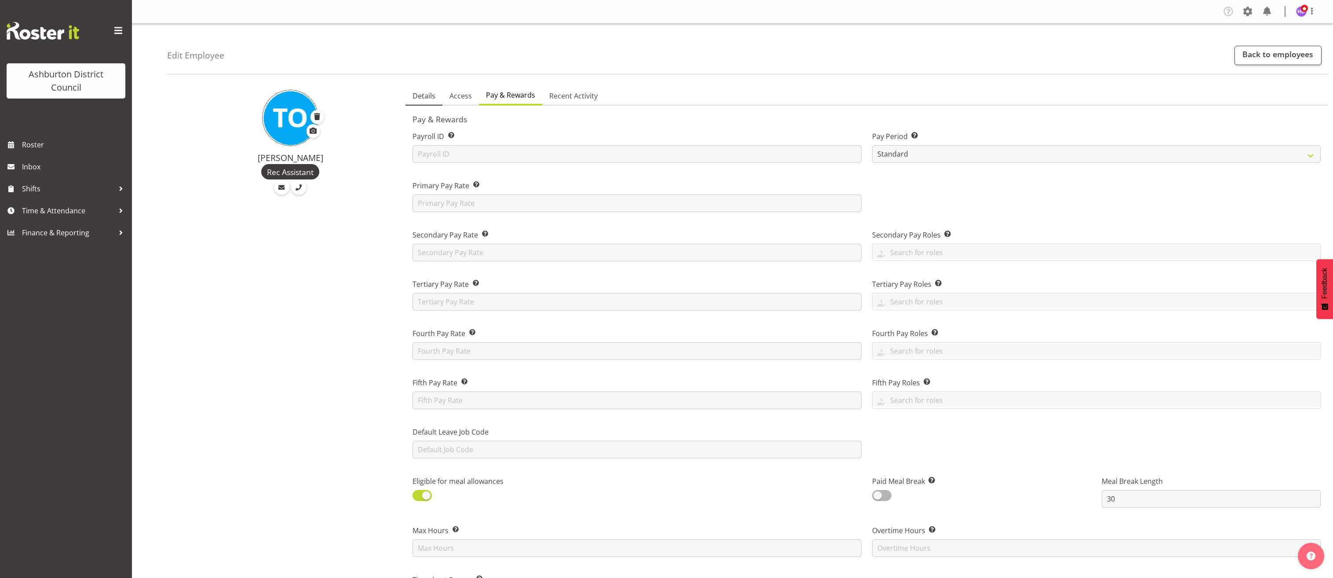
click at [429, 95] on span "Details" at bounding box center [423, 96] width 23 height 11
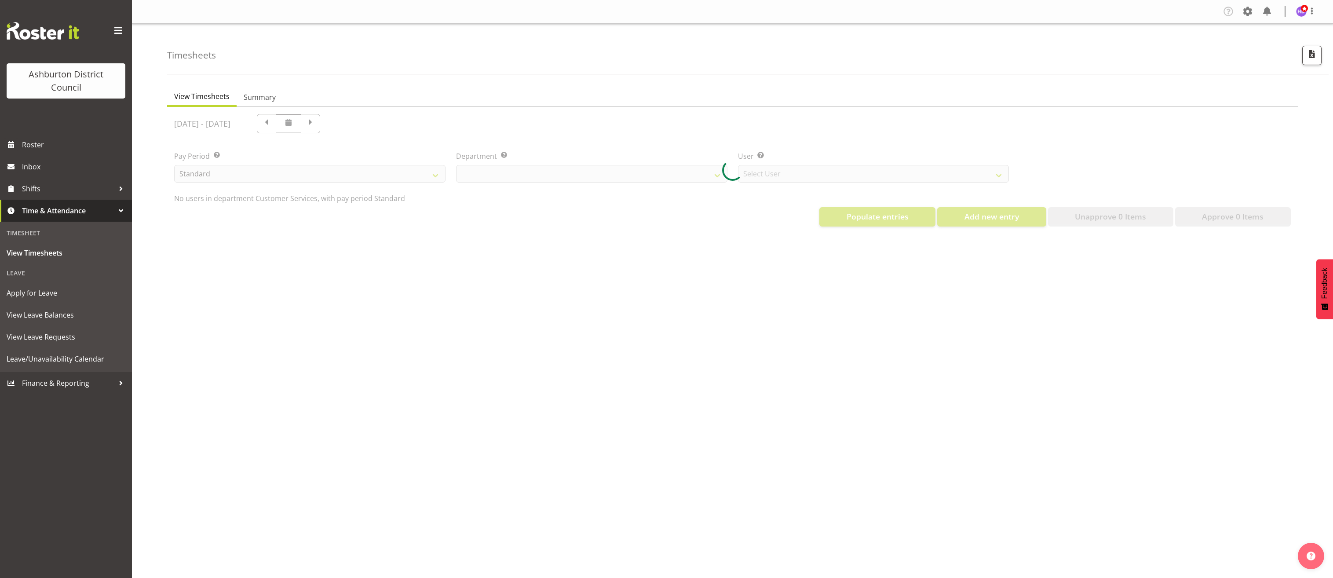
select select "82"
select select "432"
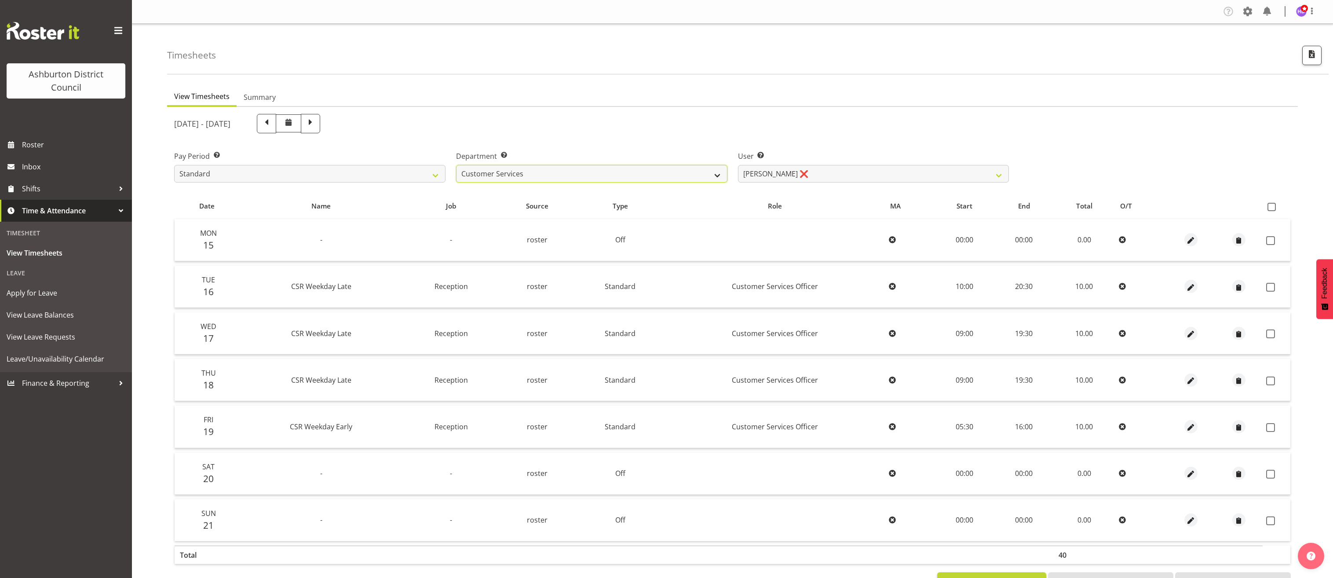
click at [642, 171] on select "AAGM Customer Services Library Lifeguards Recreation Events Stadium" at bounding box center [591, 174] width 271 height 18
select select "83"
click at [456, 165] on select "AAGM Customer Services Library Lifeguards Recreation Events Stadium" at bounding box center [591, 174] width 271 height 18
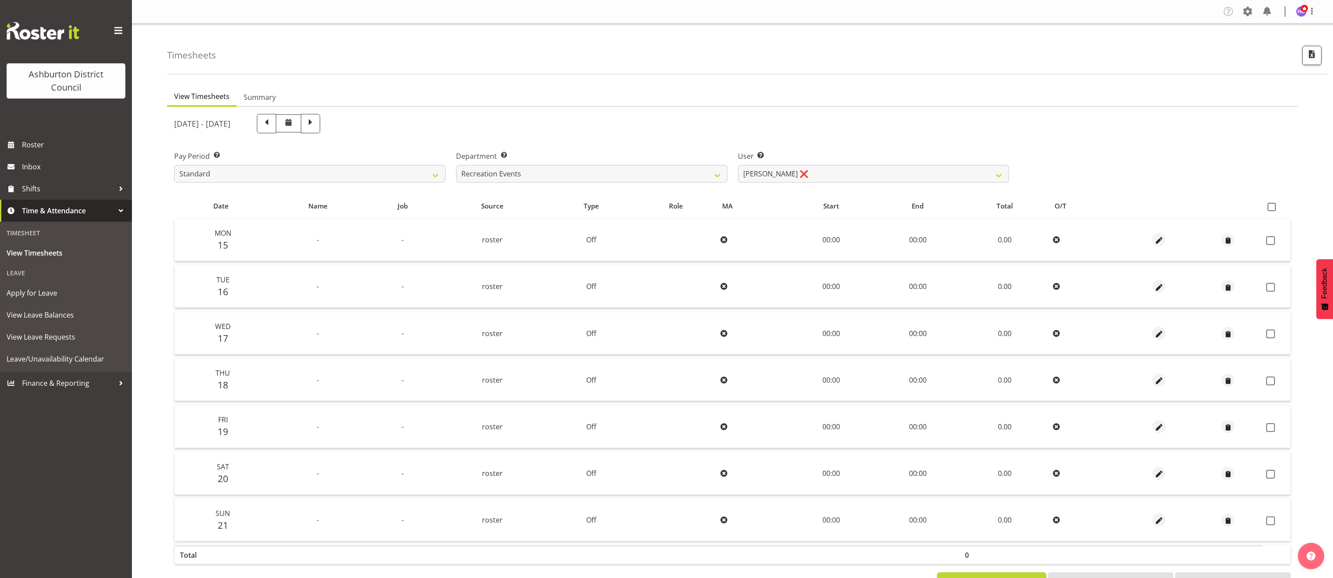
click at [1150, 130] on div "September 15th - September 21st 2025" at bounding box center [732, 124] width 1127 height 30
click at [1311, 53] on span "button" at bounding box center [1311, 53] width 11 height 11
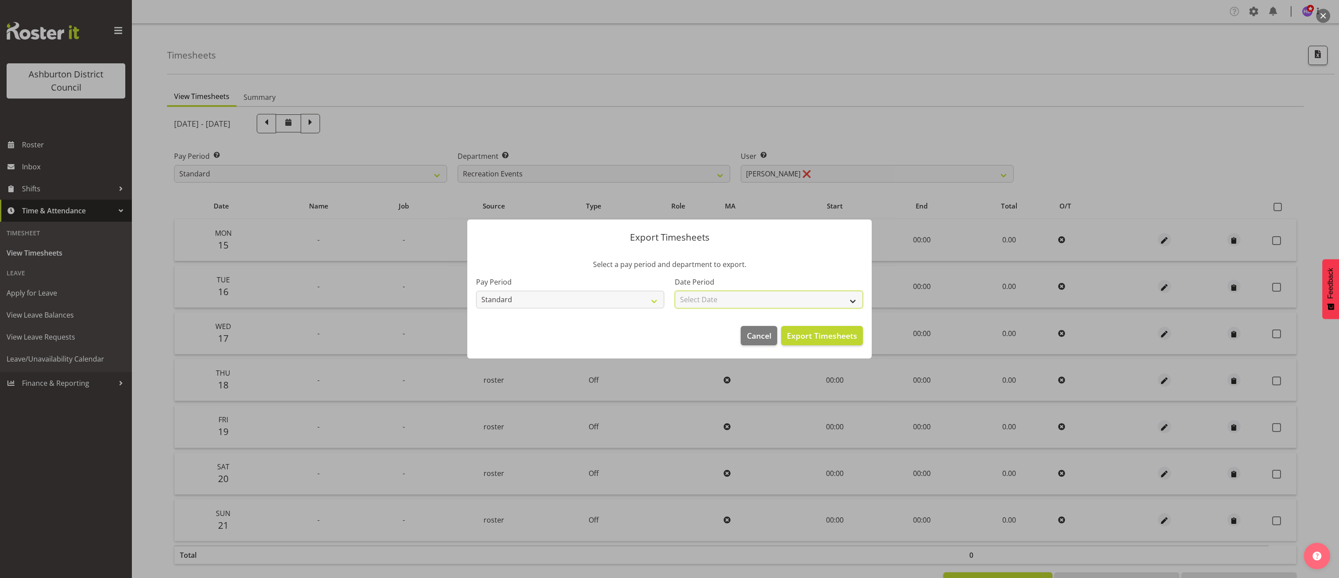
click at [719, 295] on select "Select Date Fortnight starting 15/09/2025 Fortnight starting 01/09/2025 Fortnig…" at bounding box center [769, 300] width 188 height 18
select select "2025-09-15"
click at [675, 291] on select "Select Date Fortnight starting 15/09/2025 Fortnight starting 01/09/2025 Fortnig…" at bounding box center [769, 300] width 188 height 18
click at [821, 334] on span "Export Timesheets" at bounding box center [822, 335] width 70 height 11
click at [761, 339] on span "Cancel" at bounding box center [759, 335] width 25 height 11
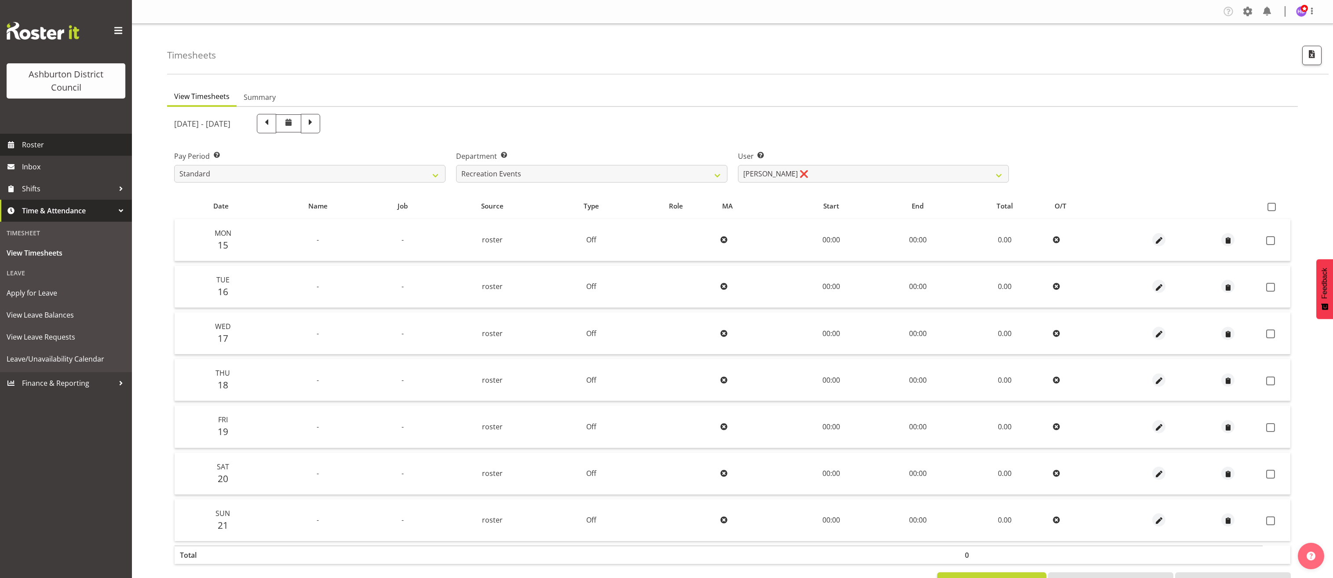
click at [73, 147] on span "Roster" at bounding box center [75, 144] width 106 height 13
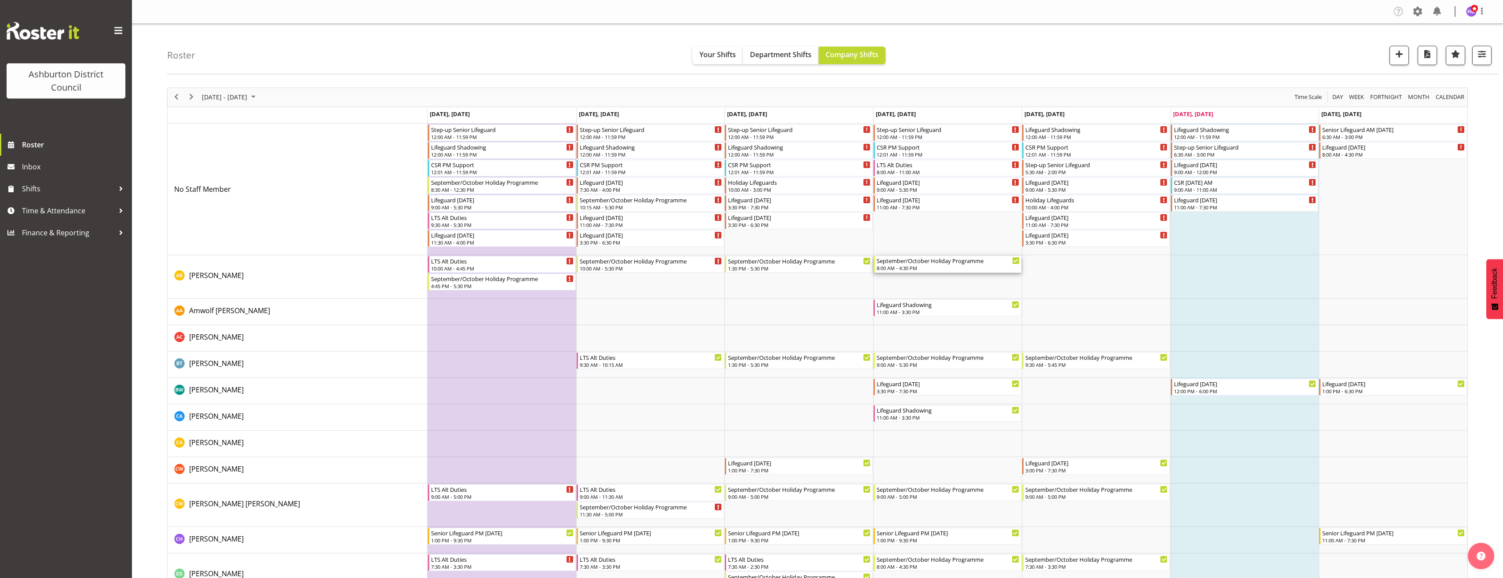
click at [951, 266] on div "8:00 AM - 4:30 PM" at bounding box center [947, 267] width 143 height 7
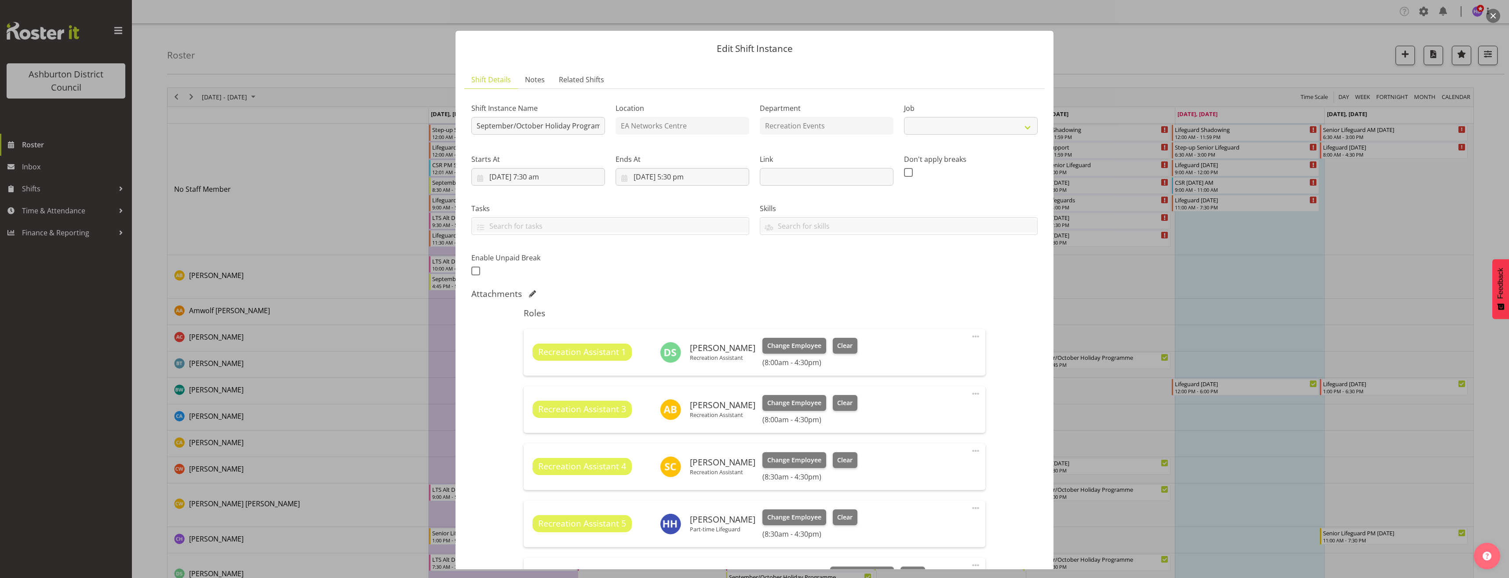
select select "4046"
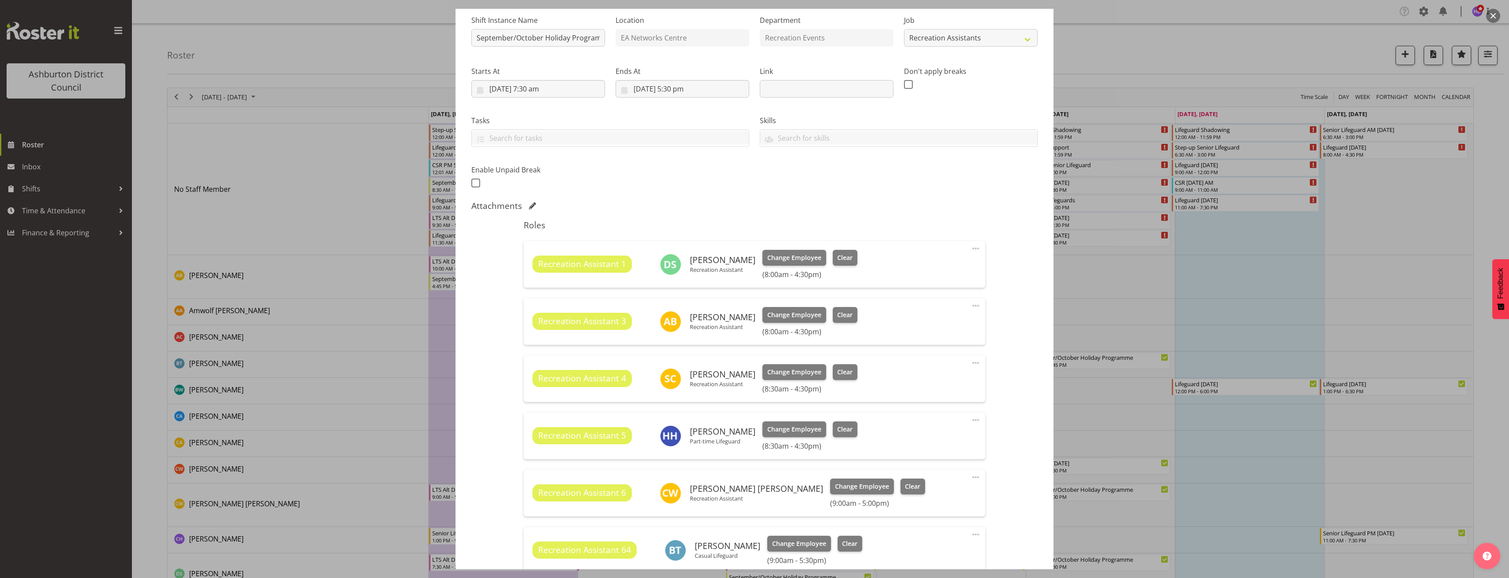
click at [971, 247] on span at bounding box center [975, 248] width 11 height 11
click at [957, 266] on link "Edit" at bounding box center [939, 268] width 84 height 16
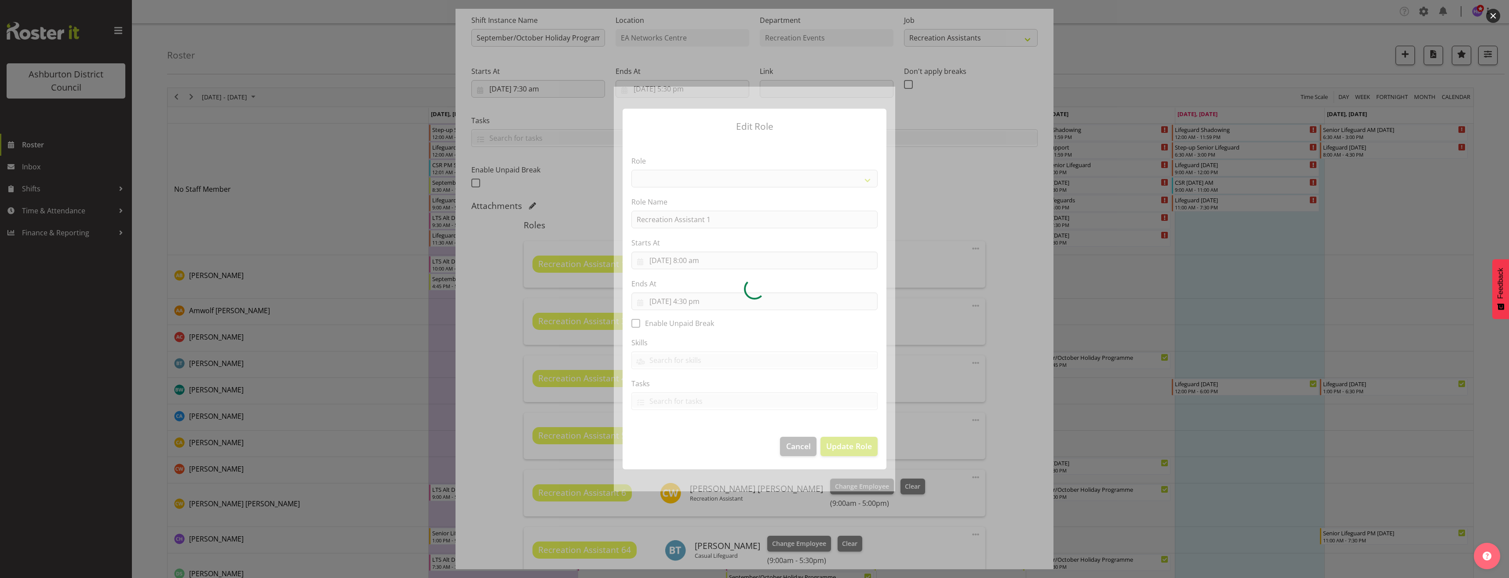
select select "84"
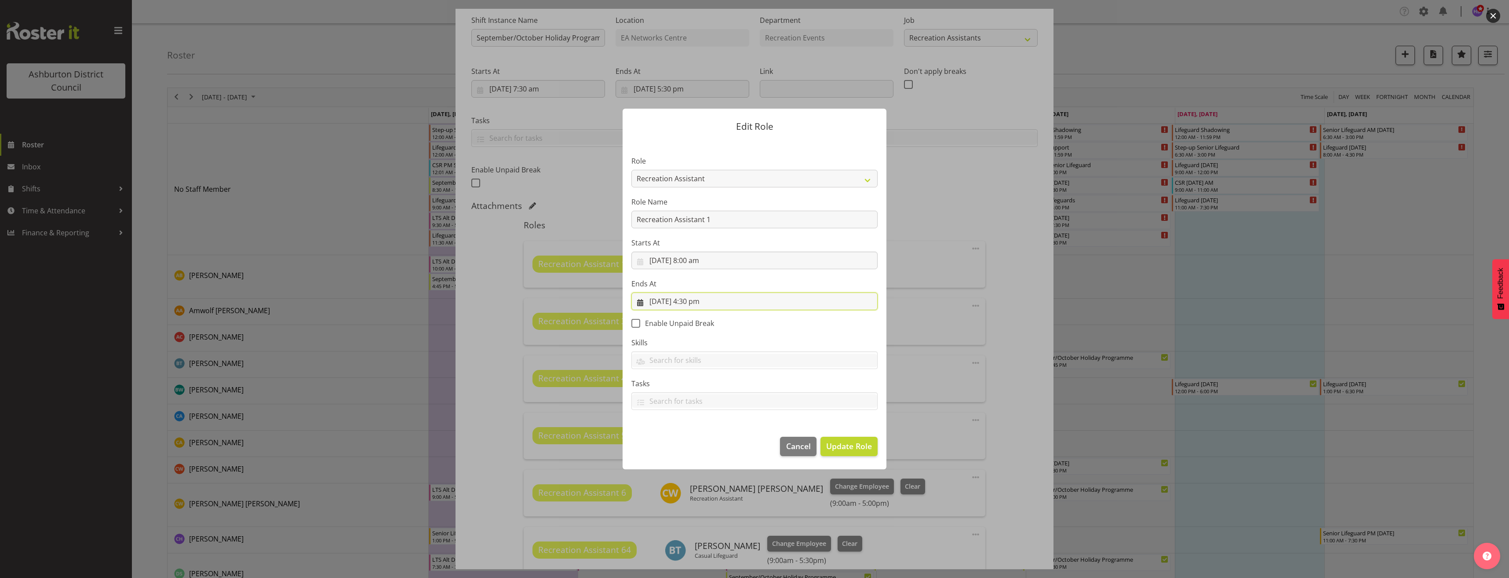
click at [698, 302] on input "[DATE] 4:30 pm" at bounding box center [754, 301] width 246 height 18
click at [700, 487] on select "00 01 02 03 04 05 06 07 08 09 10 11 12 13 14 15 16 17 18 19 20 21 22 23" at bounding box center [702, 488] width 20 height 18
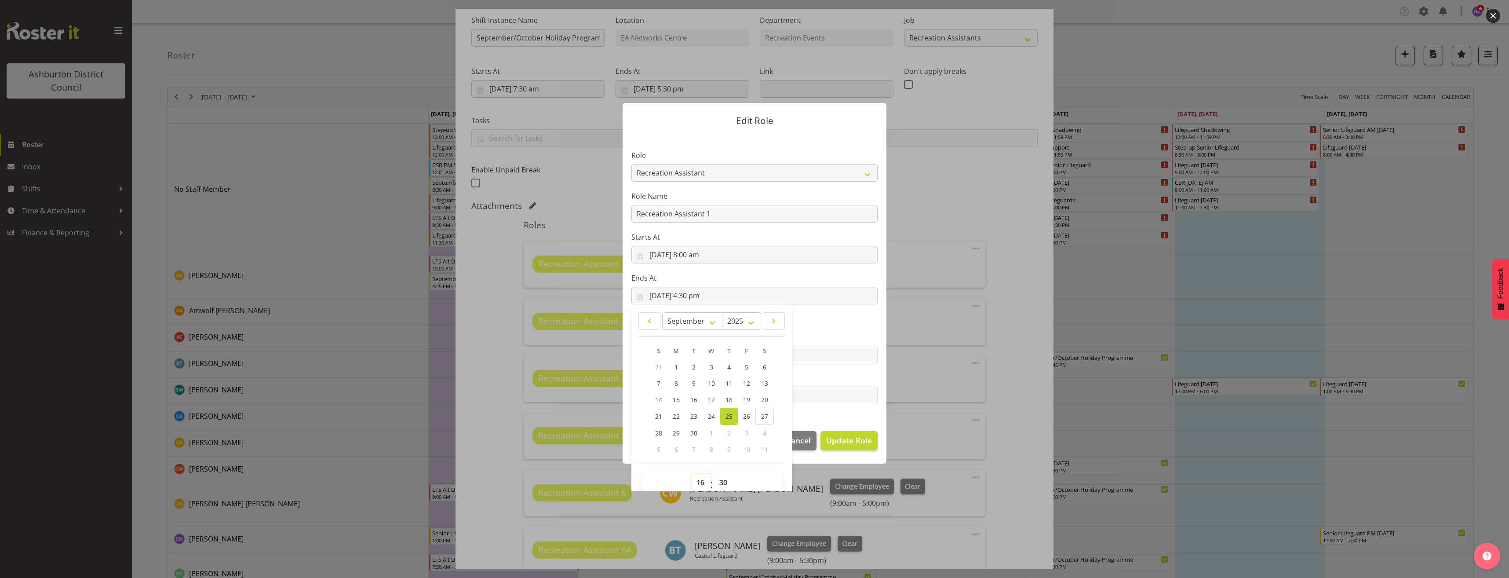
select select "17"
type input "[DATE] 5:30 pm"
click at [719, 479] on select "00 01 02 03 04 05 06 07 08 09 10 11 12 13 14 15 16 17 18 19 20 21 22 23 24 25 2…" at bounding box center [725, 483] width 20 height 18
click at [715, 474] on select "00 01 02 03 04 05 06 07 08 09 10 11 12 13 14 15 16 17 18 19 20 21 22 23 24 25 2…" at bounding box center [725, 483] width 20 height 18
click at [724, 480] on select "00 01 02 03 04 05 06 07 08 09 10 11 12 13 14 15 16 17 18 19 20 21 22 23 24 25 2…" at bounding box center [725, 483] width 20 height 18
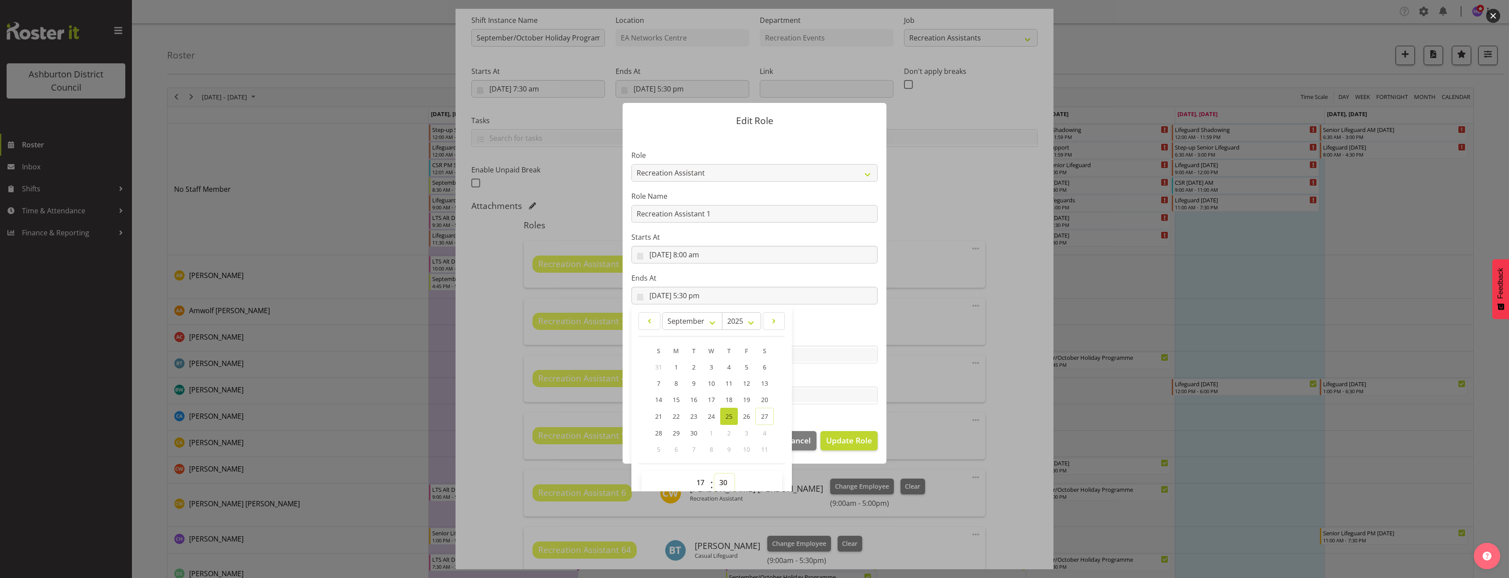
select select "0"
click at [715, 474] on select "00 01 02 03 04 05 06 07 08 09 10 11 12 13 14 15 16 17 18 19 20 21 22 23 24 25 2…" at bounding box center [725, 483] width 20 height 18
type input "[DATE] 5:00 pm"
click at [847, 441] on span "Update Role" at bounding box center [849, 439] width 46 height 11
select select
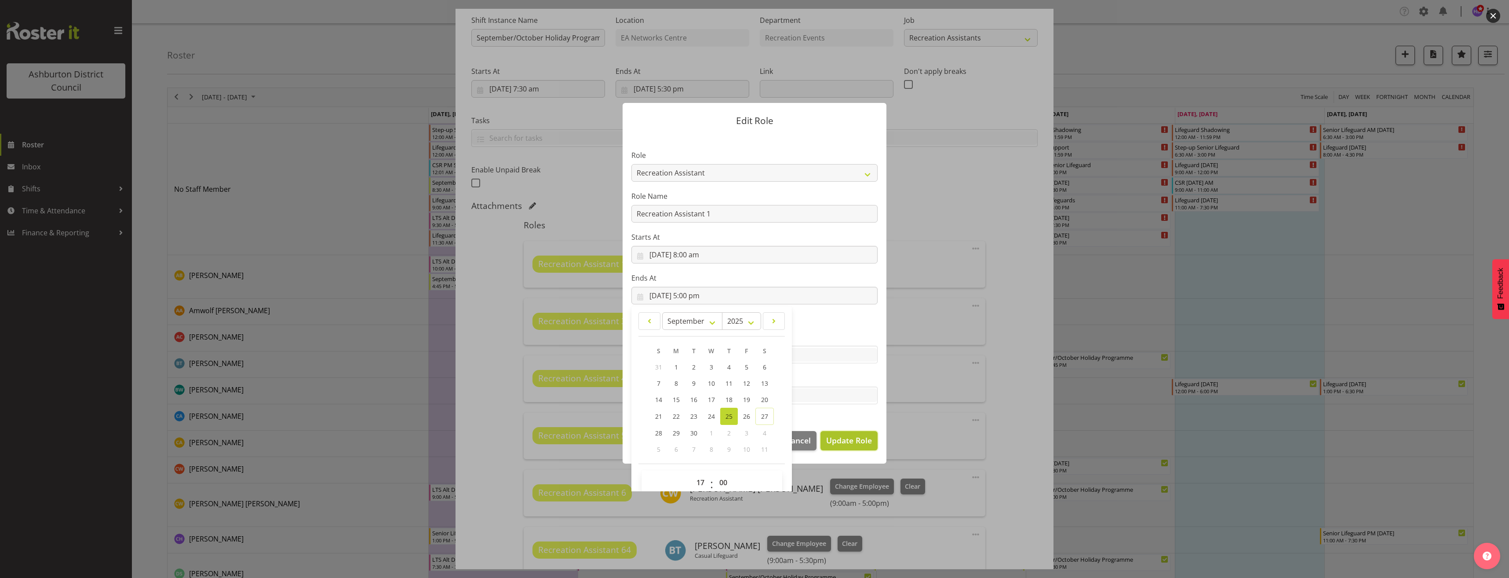
select select
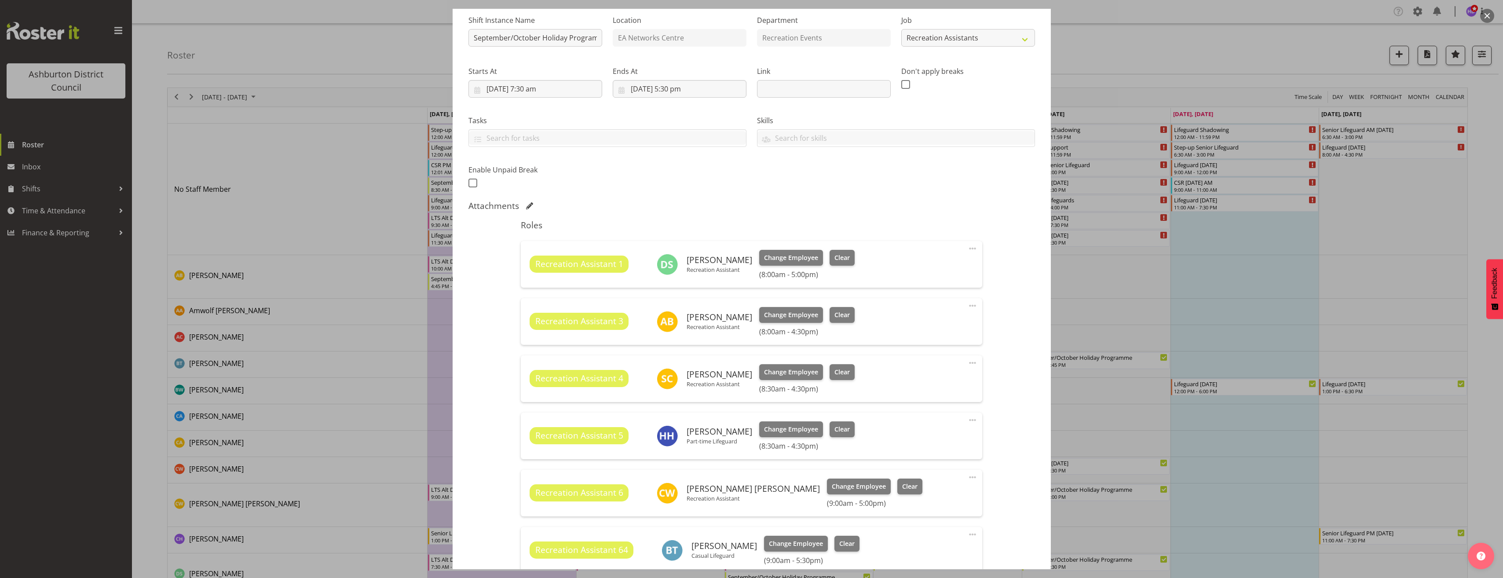
click at [967, 306] on span at bounding box center [972, 305] width 11 height 11
click at [943, 325] on link "Edit" at bounding box center [935, 325] width 84 height 16
select select "8"
select select "2025"
select select "16"
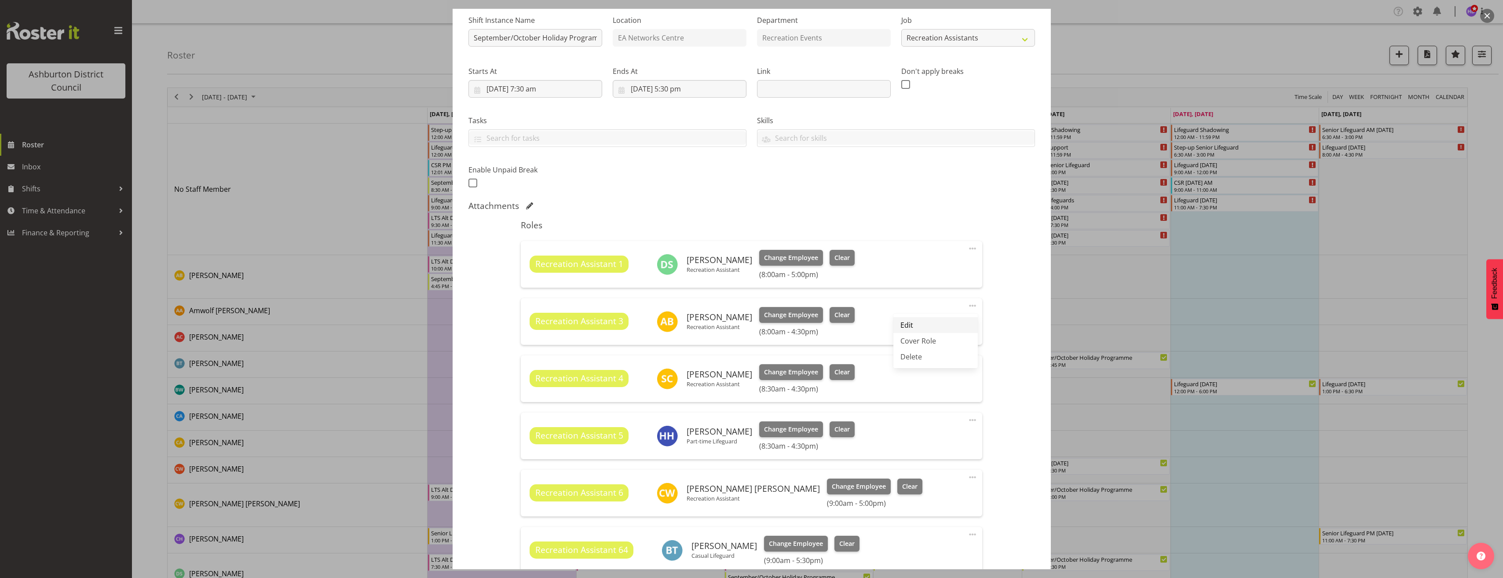
select select "30"
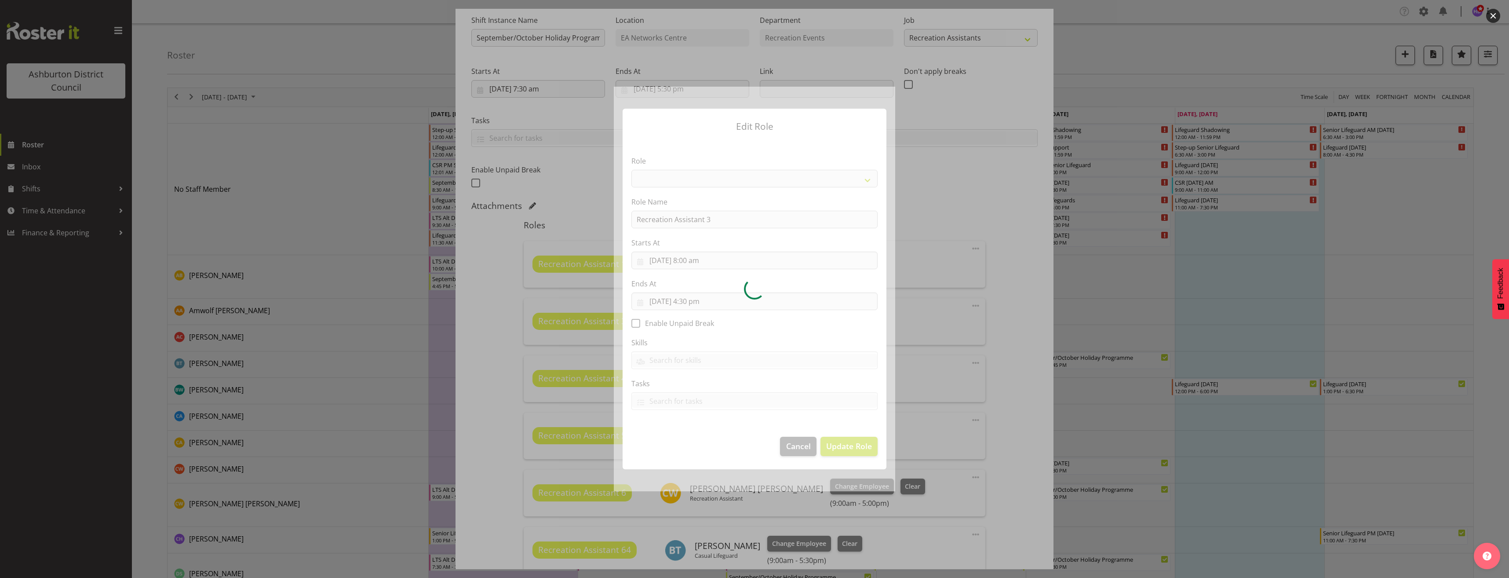
select select "84"
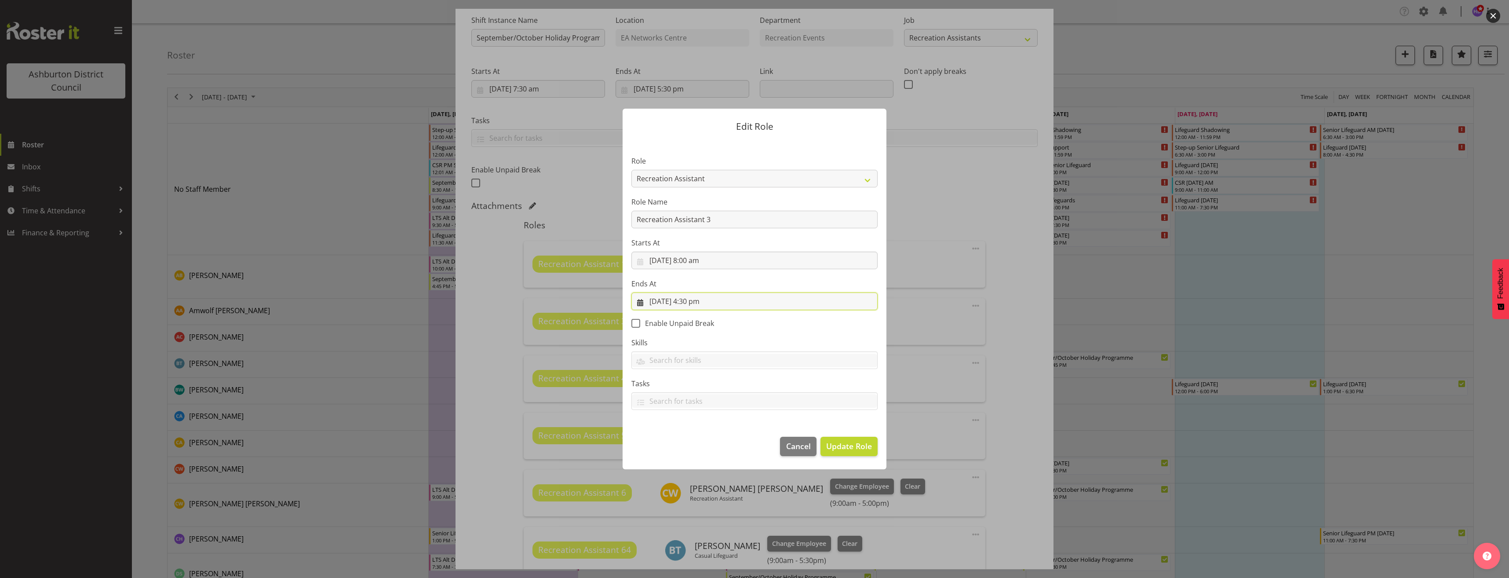
click at [703, 302] on input "[DATE] 4:30 pm" at bounding box center [754, 301] width 246 height 18
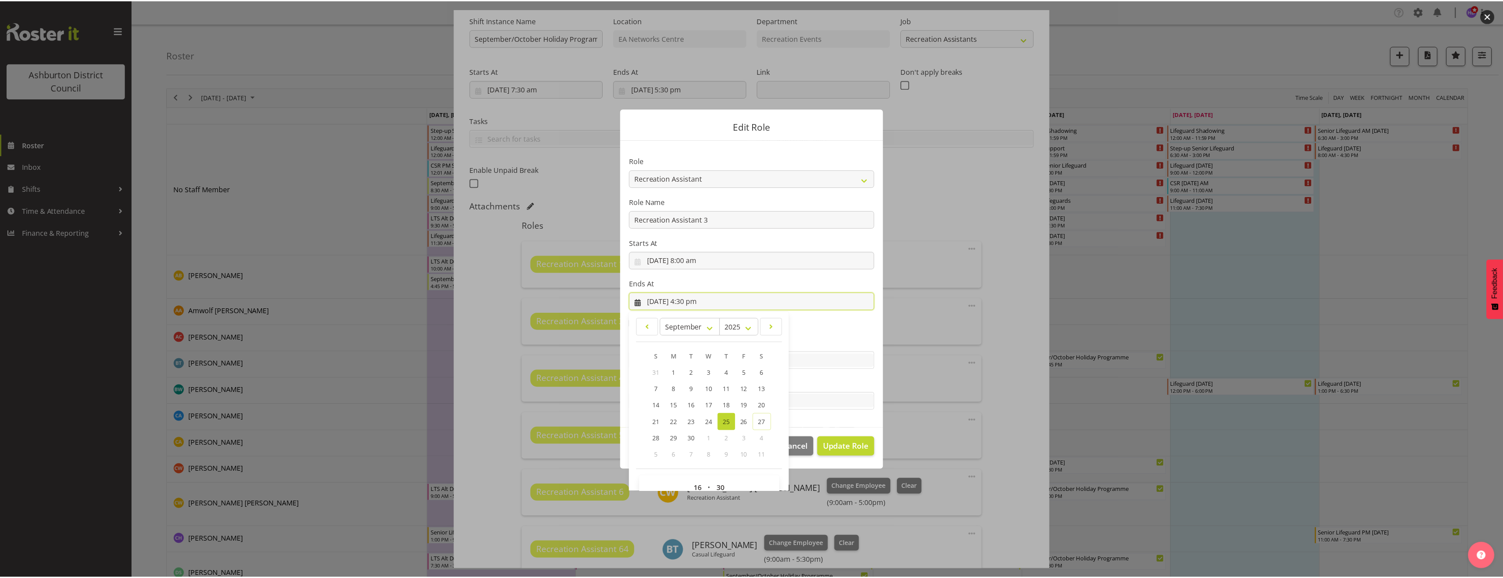
scroll to position [20, 0]
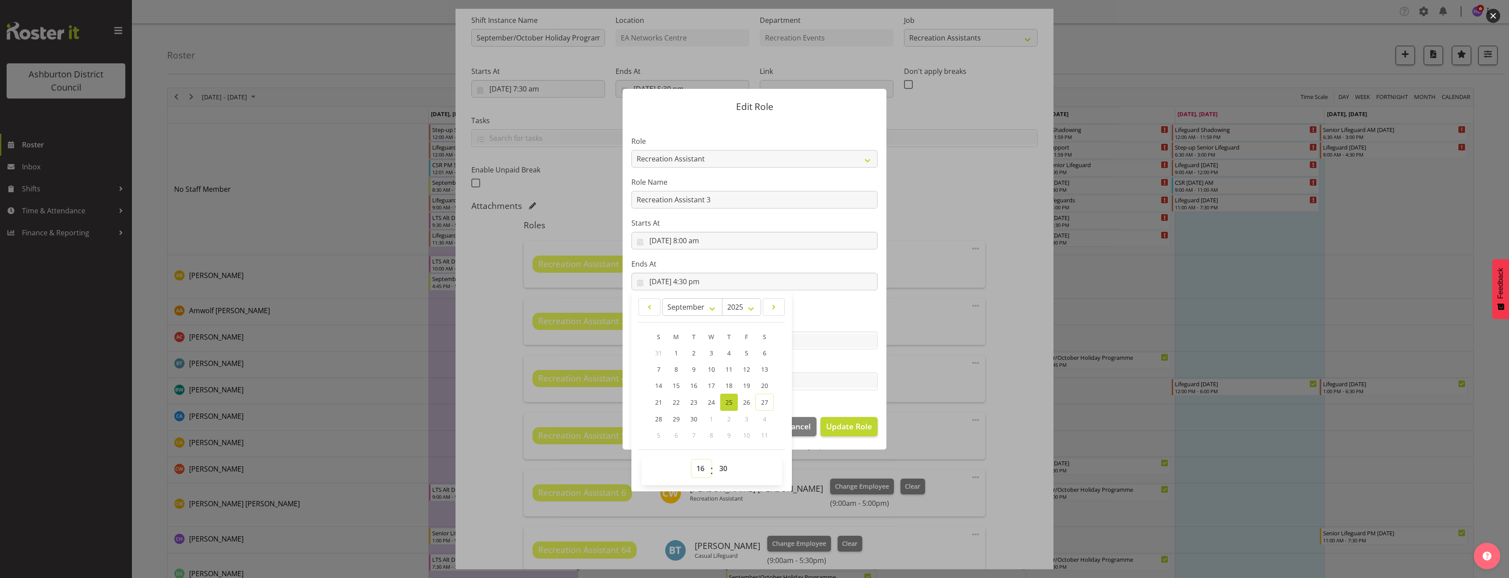
click at [697, 470] on select "00 01 02 03 04 05 06 07 08 09 10 11 12 13 14 15 16 17 18 19 20 21 22 23" at bounding box center [702, 469] width 20 height 18
select select "17"
type input "[DATE] 5:30 pm"
click at [715, 470] on select "00 01 02 03 04 05 06 07 08 09 10 11 12 13 14 15 16 17 18 19 20 21 22 23 24 25 2…" at bounding box center [725, 469] width 20 height 18
select select "0"
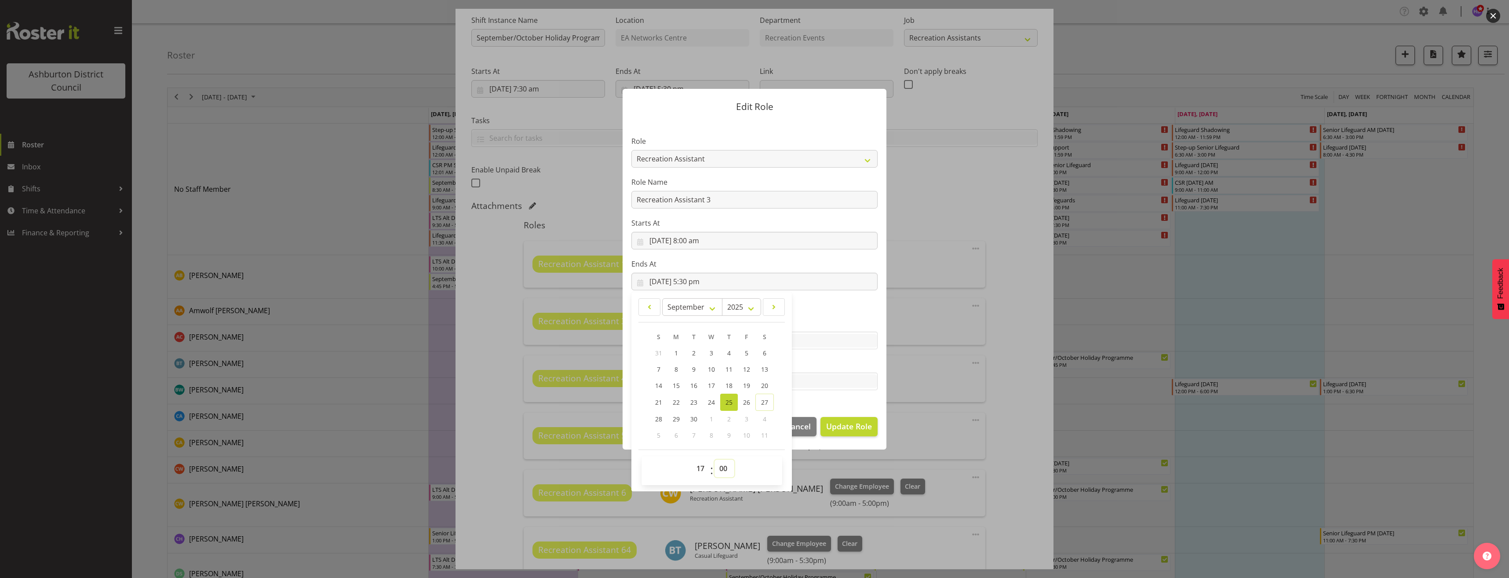
click at [715, 460] on select "00 01 02 03 04 05 06 07 08 09 10 11 12 13 14 15 16 17 18 19 20 21 22 23 24 25 2…" at bounding box center [725, 469] width 20 height 18
type input "[DATE] 5:00 pm"
click at [835, 418] on button "Update Role" at bounding box center [849, 426] width 57 height 19
select select
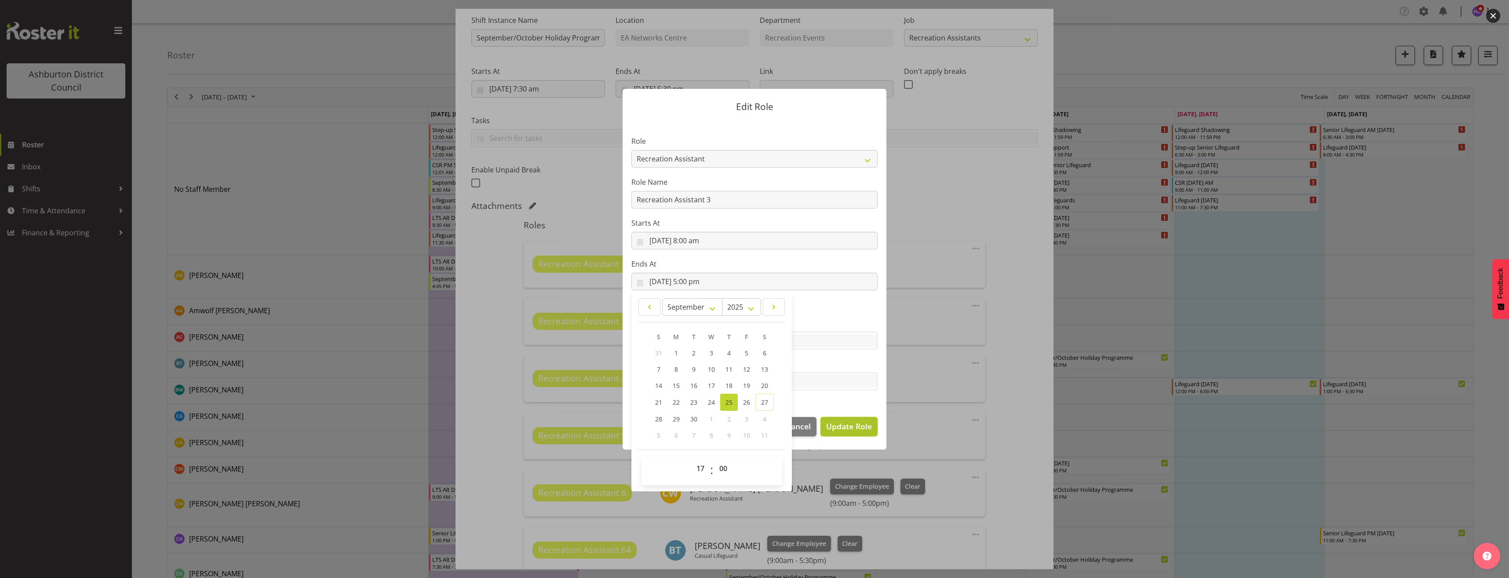
select select
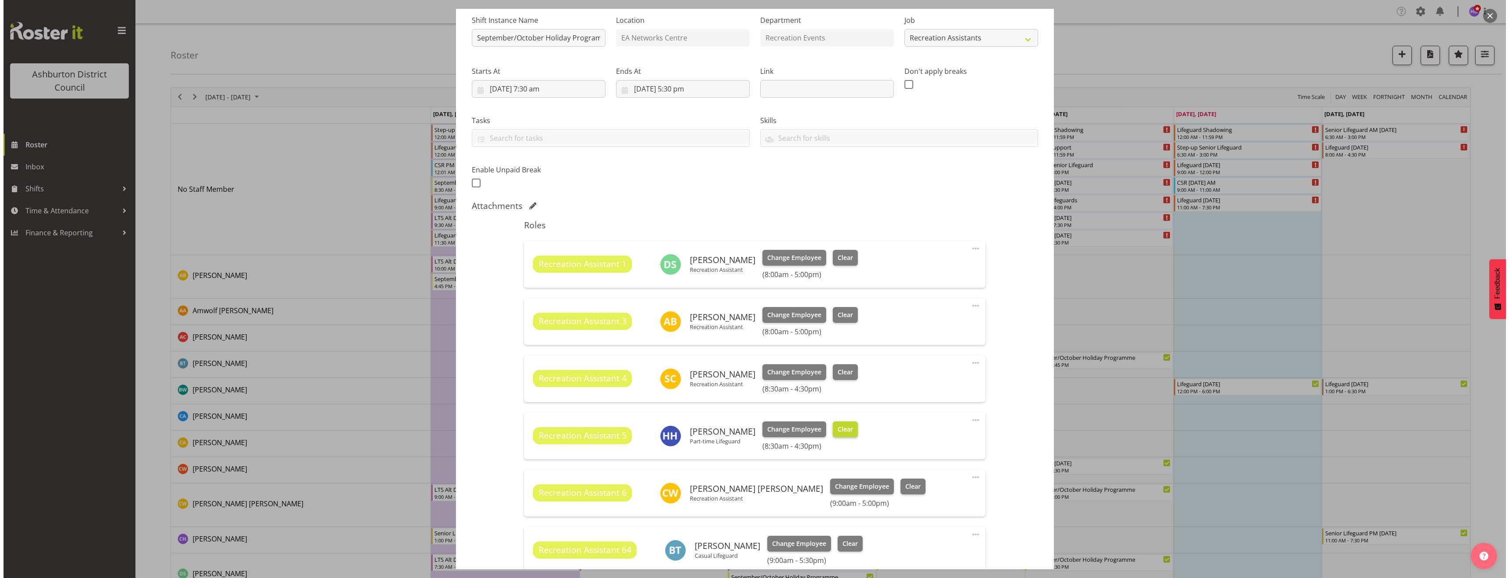
scroll to position [0, 0]
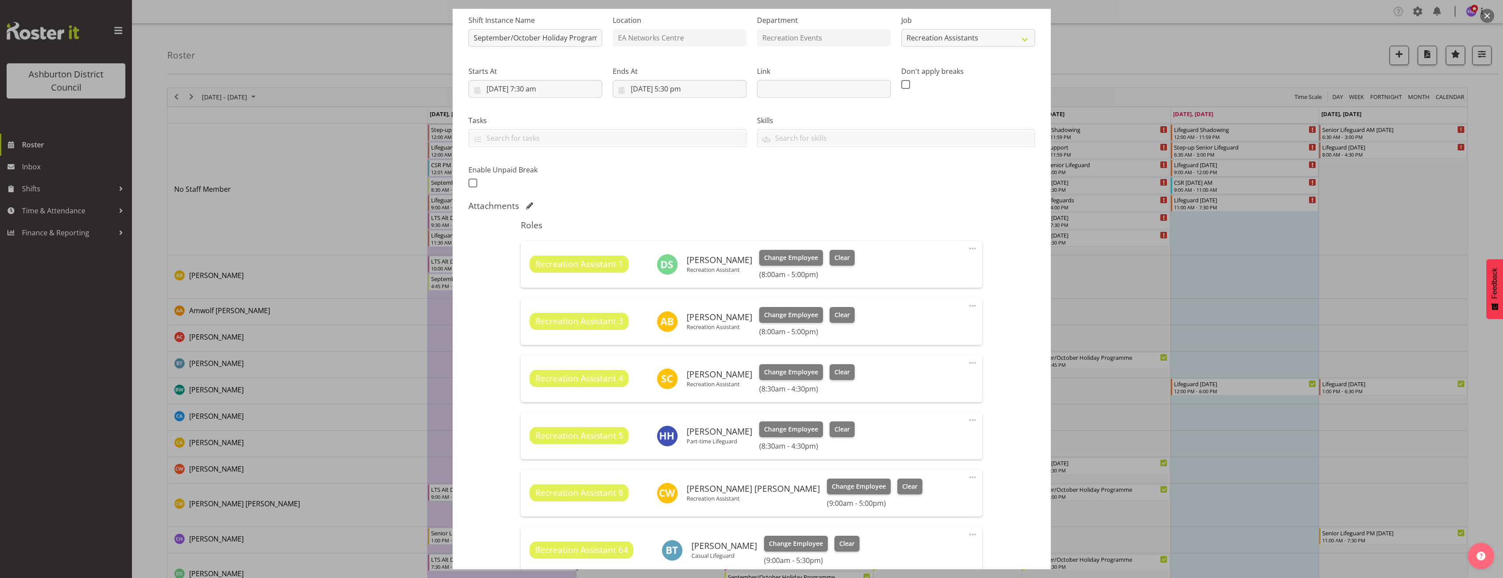
click at [967, 360] on span at bounding box center [972, 362] width 11 height 11
click at [919, 387] on link "Edit" at bounding box center [935, 382] width 84 height 16
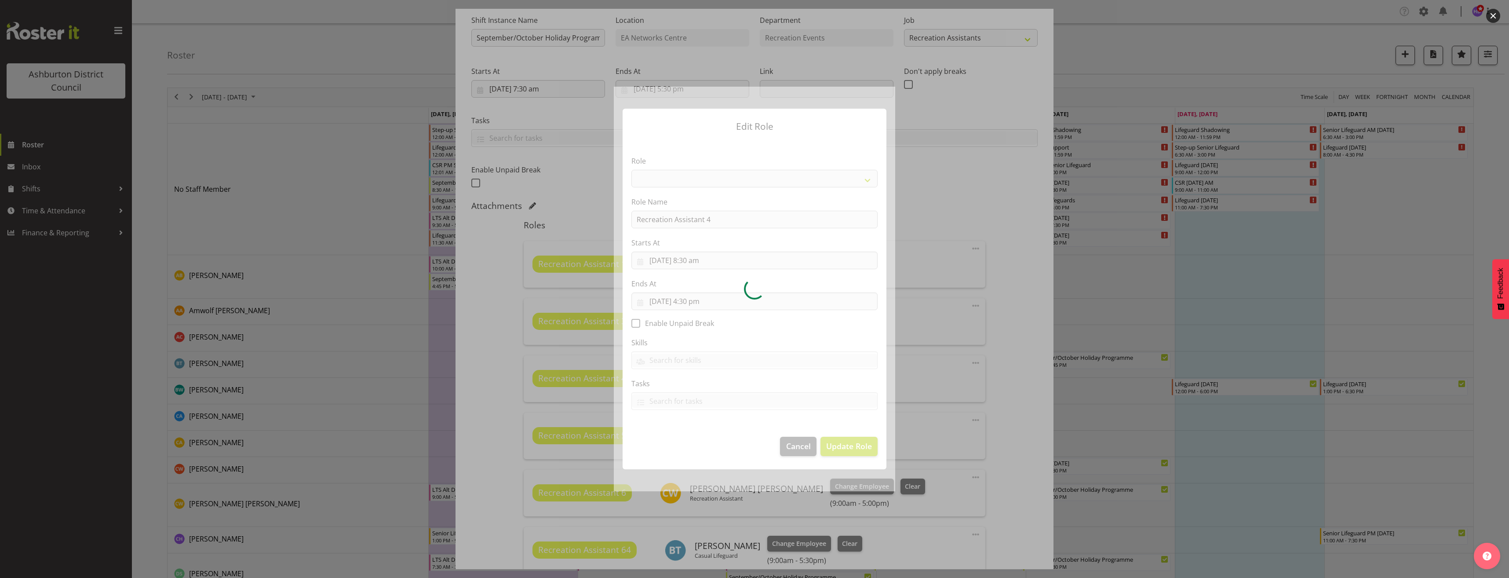
select select "84"
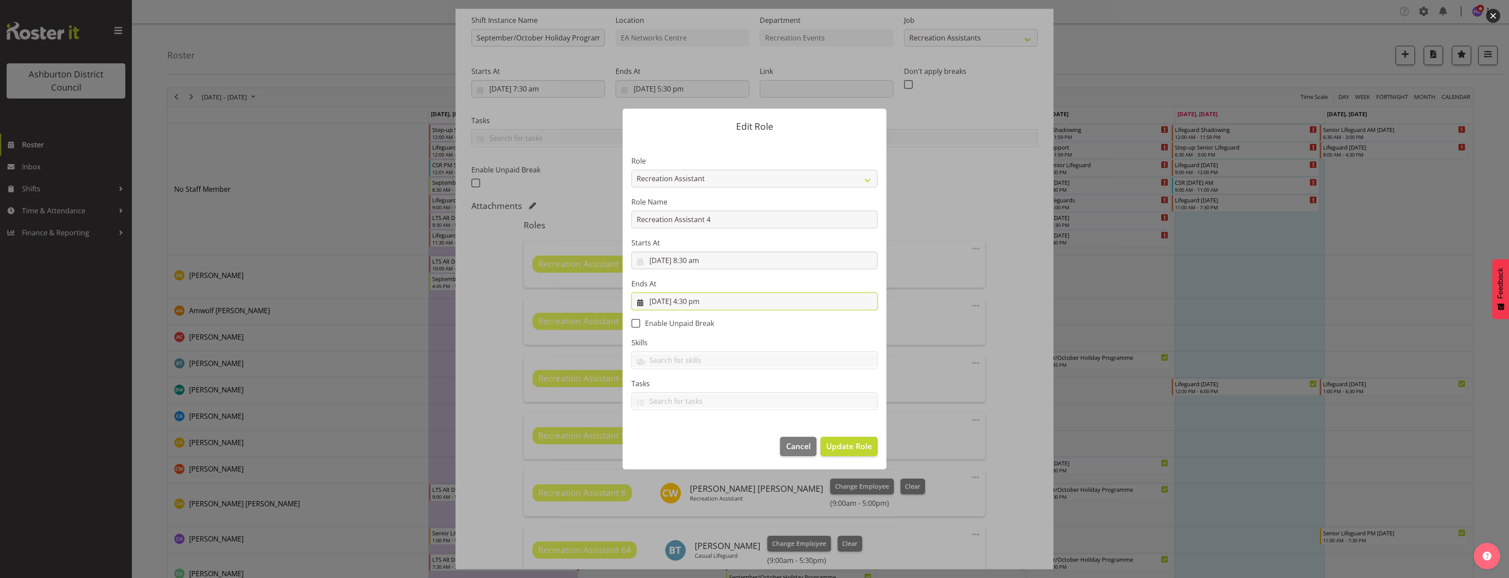
click at [710, 301] on input "[DATE] 4:30 pm" at bounding box center [754, 301] width 246 height 18
click at [698, 490] on select "00 01 02 03 04 05 06 07 08 09 10 11 12 13 14 15 16 17 18 19 20 21 22 23" at bounding box center [702, 488] width 20 height 18
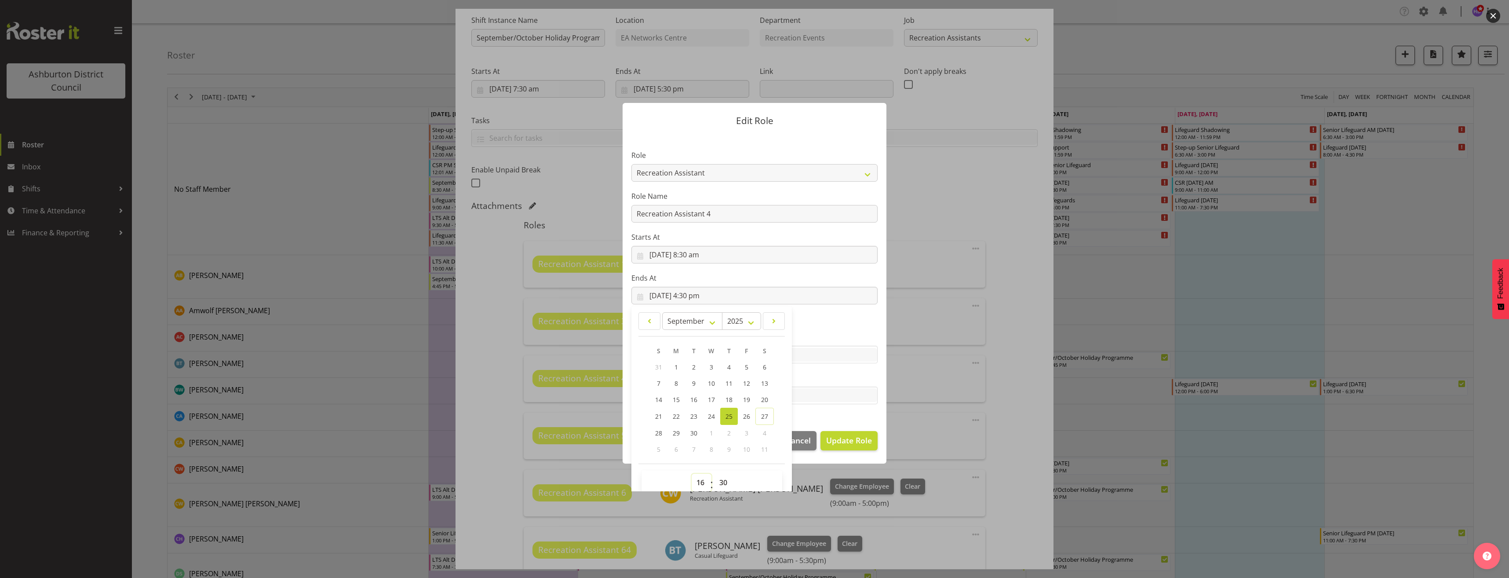
select select "17"
type input "[DATE] 5:30 pm"
drag, startPoint x: 723, startPoint y: 482, endPoint x: 718, endPoint y: 482, distance: 5.3
click at [723, 482] on select "00 01 02 03 04 05 06 07 08 09 10 11 12 13 14 15 16 17 18 19 20 21 22 23 24 25 2…" at bounding box center [725, 483] width 20 height 18
select select "0"
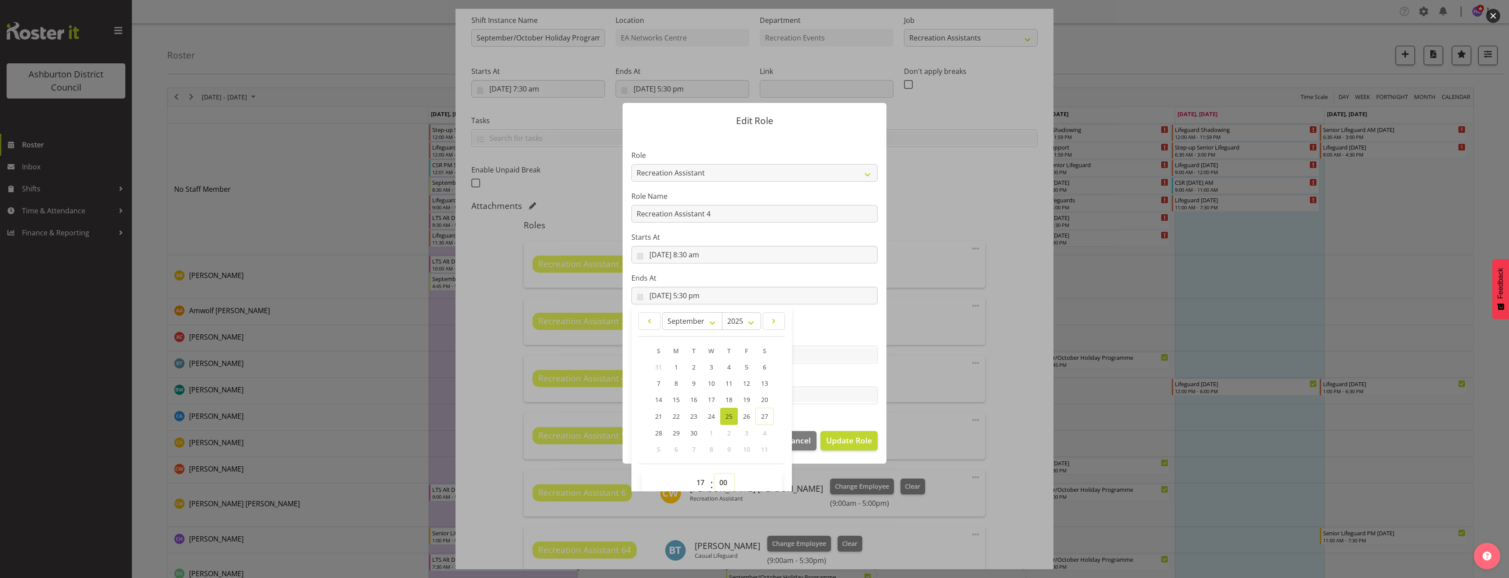
click at [715, 474] on select "00 01 02 03 04 05 06 07 08 09 10 11 12 13 14 15 16 17 18 19 20 21 22 23 24 25 2…" at bounding box center [725, 483] width 20 height 18
type input "[DATE] 5:00 pm"
click at [846, 443] on span "Update Role" at bounding box center [849, 439] width 46 height 11
select select
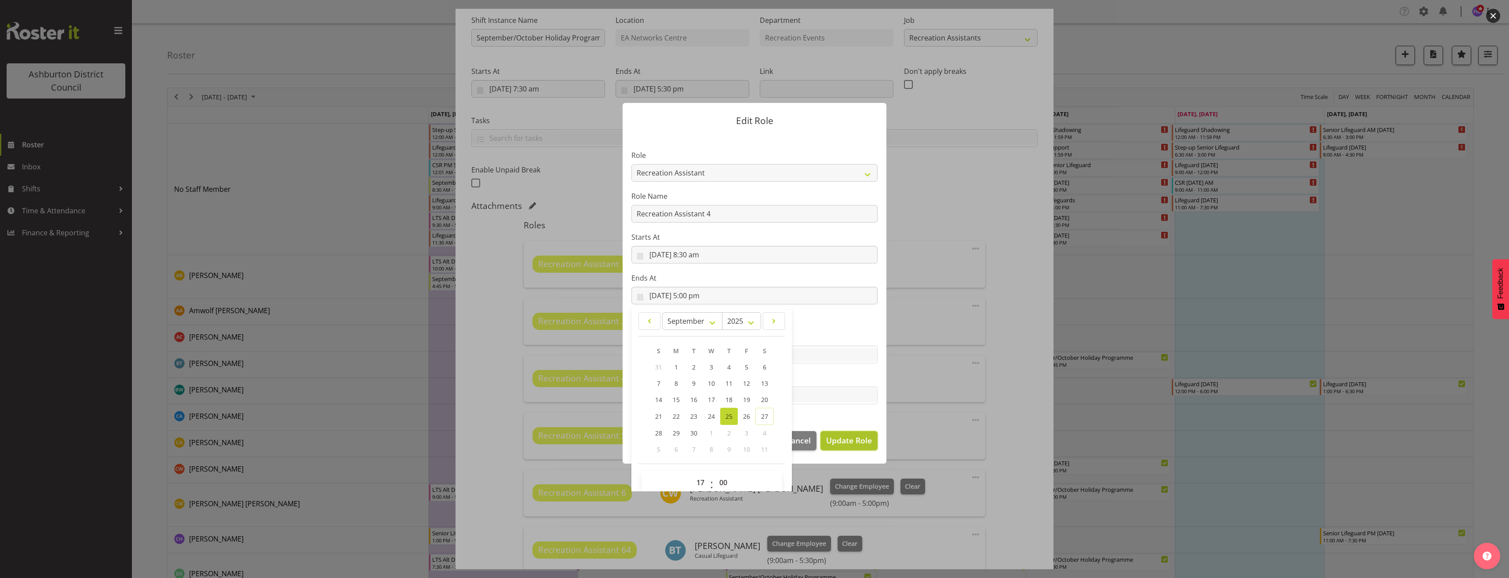
select select
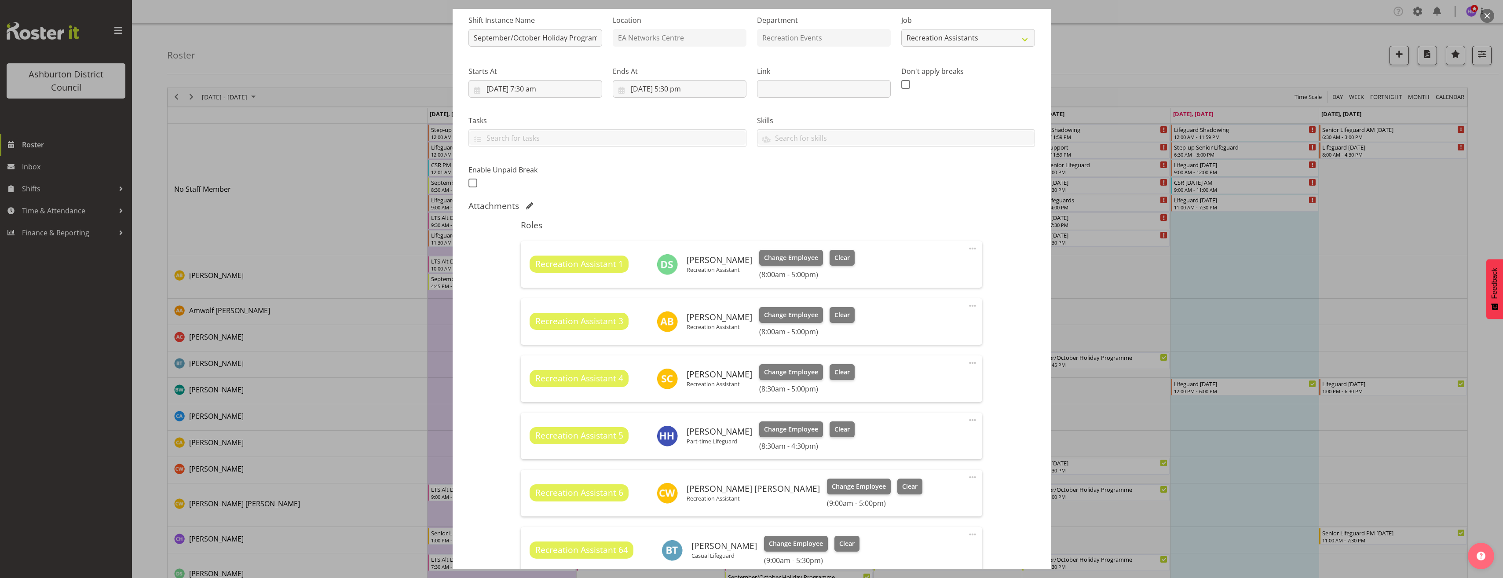
click at [967, 419] on span at bounding box center [972, 420] width 11 height 11
click at [910, 442] on link "Edit" at bounding box center [935, 439] width 84 height 16
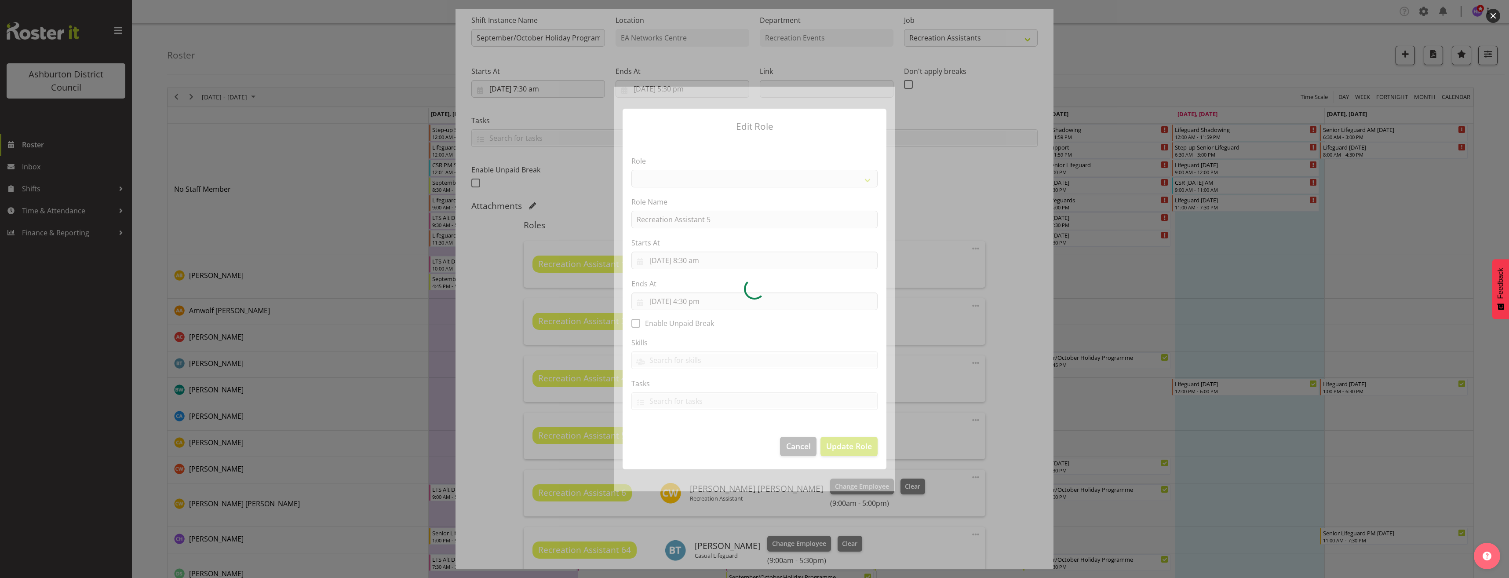
select select "84"
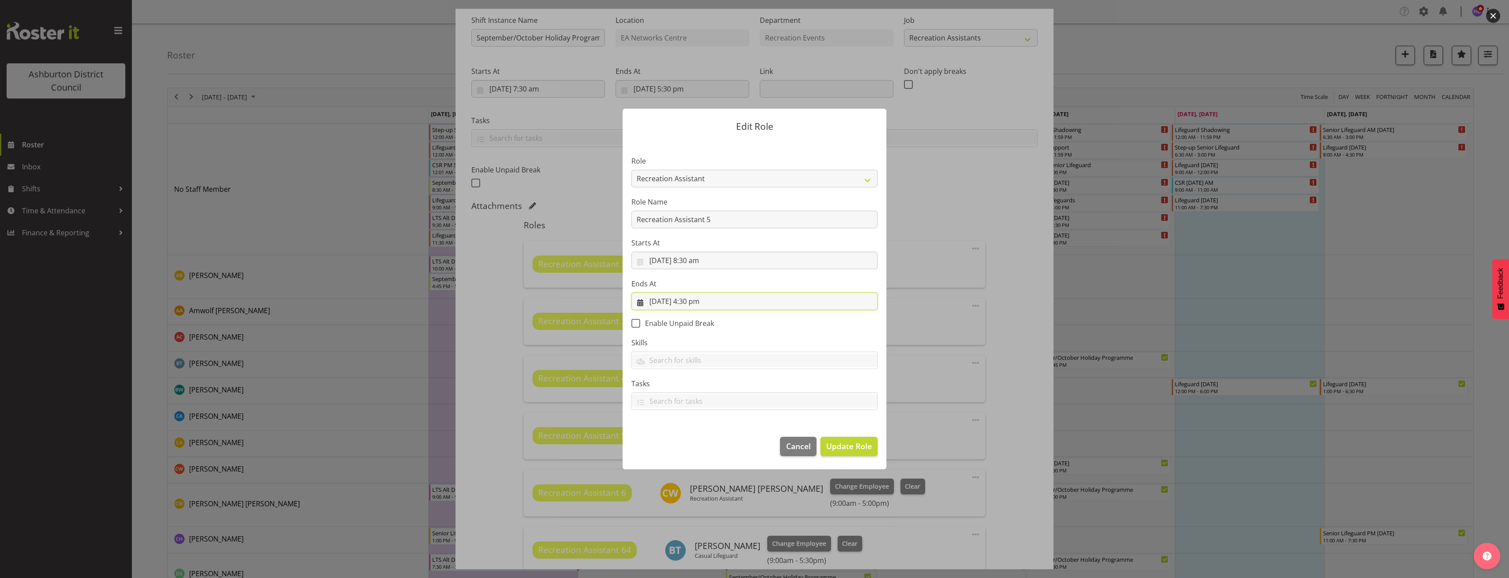
click at [704, 302] on input "[DATE] 4:30 pm" at bounding box center [754, 301] width 246 height 18
click at [696, 487] on select "00 01 02 03 04 05 06 07 08 09 10 11 12 13 14 15 16 17 18 19 20 21 22 23" at bounding box center [702, 488] width 20 height 18
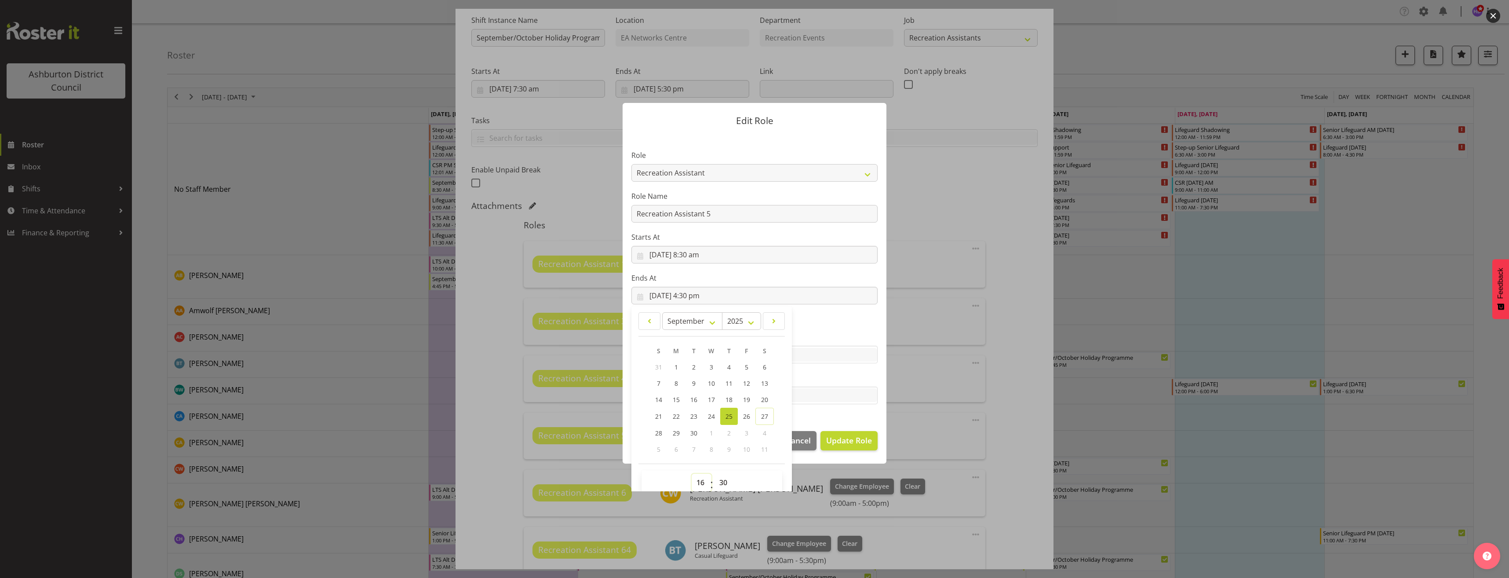
select select "17"
type input "[DATE] 5:30 pm"
click at [721, 479] on select "00 01 02 03 04 05 06 07 08 09 10 11 12 13 14 15 16 17 18 19 20 21 22 23 24 25 2…" at bounding box center [725, 483] width 20 height 18
select select "0"
click at [715, 474] on select "00 01 02 03 04 05 06 07 08 09 10 11 12 13 14 15 16 17 18 19 20 21 22 23 24 25 2…" at bounding box center [725, 483] width 20 height 18
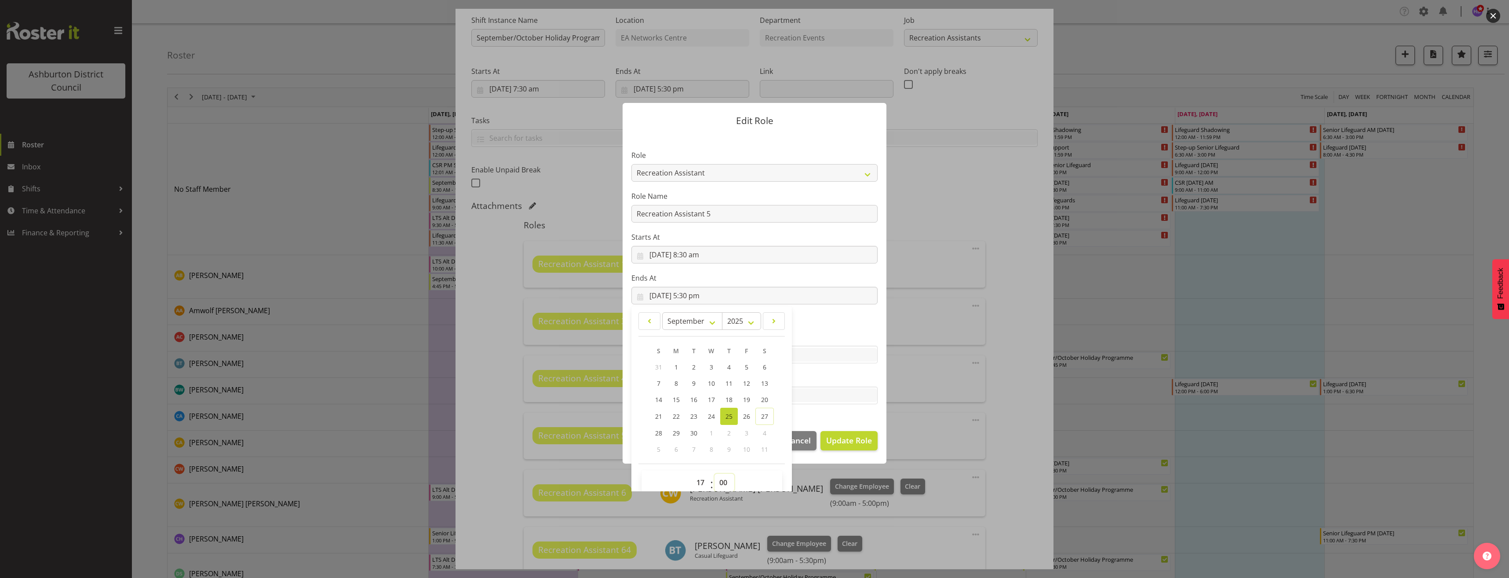
type input "[DATE] 5:00 pm"
click at [862, 443] on span "Update Role" at bounding box center [849, 439] width 46 height 11
select select
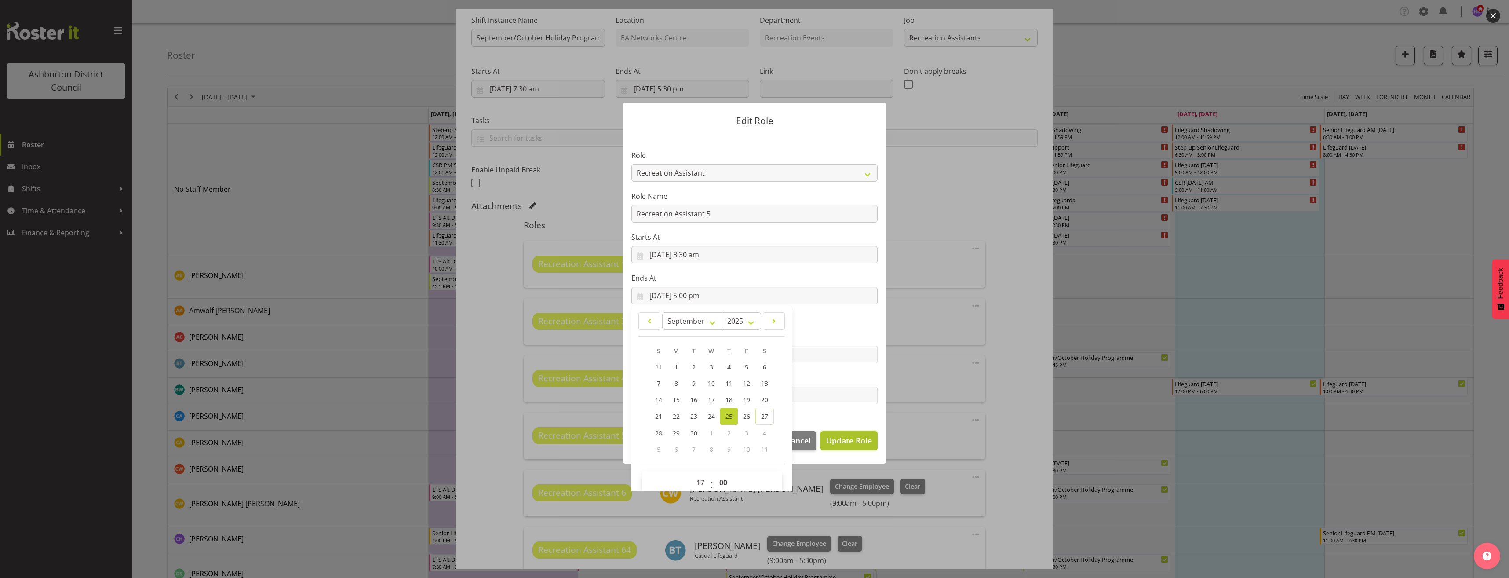
select select
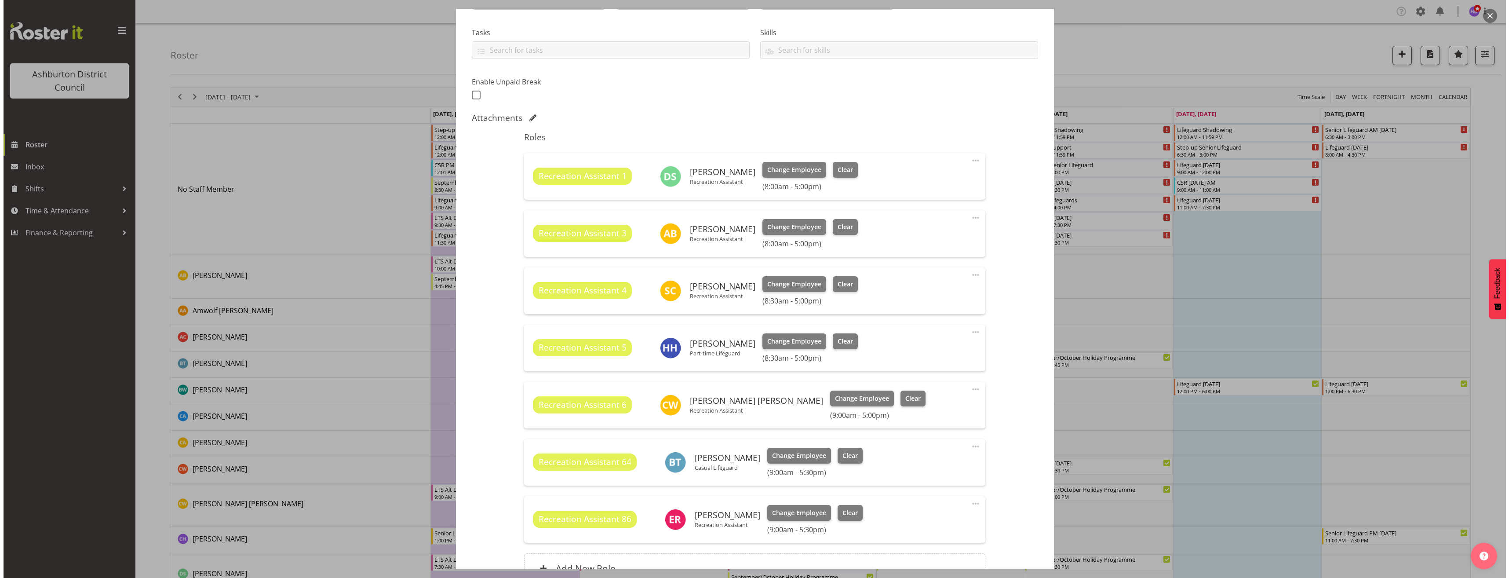
scroll to position [220, 0]
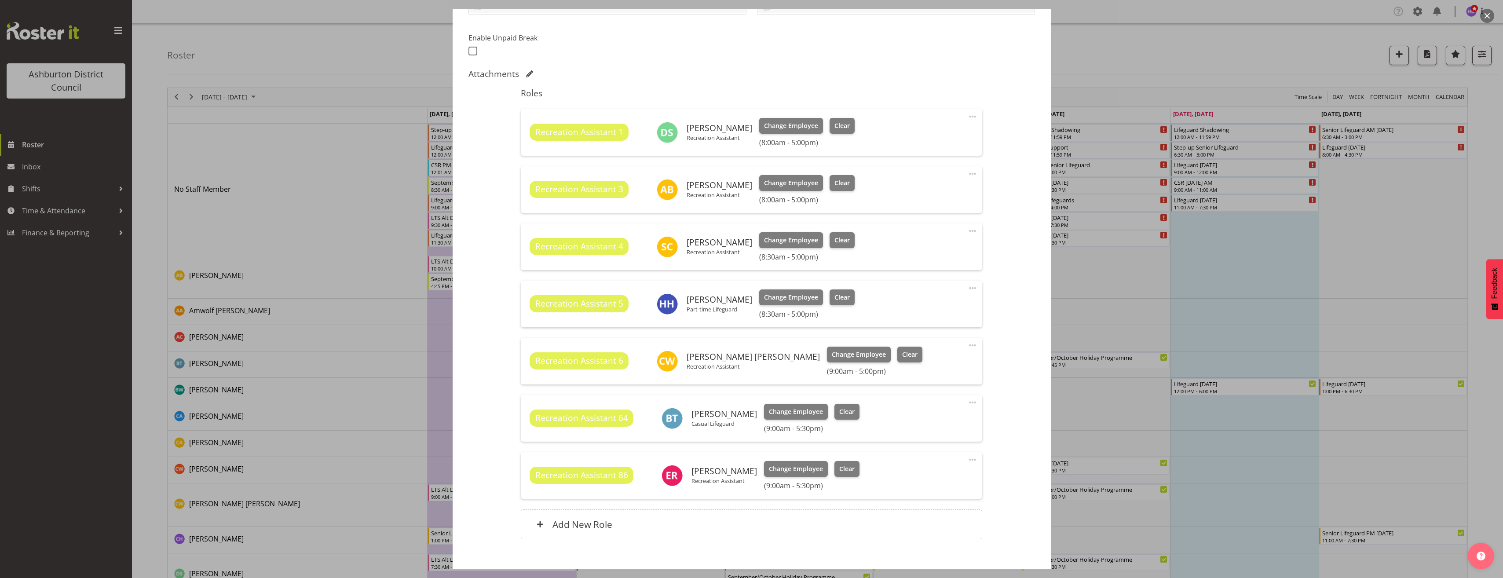
click at [967, 347] on span at bounding box center [972, 345] width 11 height 11
click at [943, 361] on link "Edit" at bounding box center [935, 365] width 84 height 16
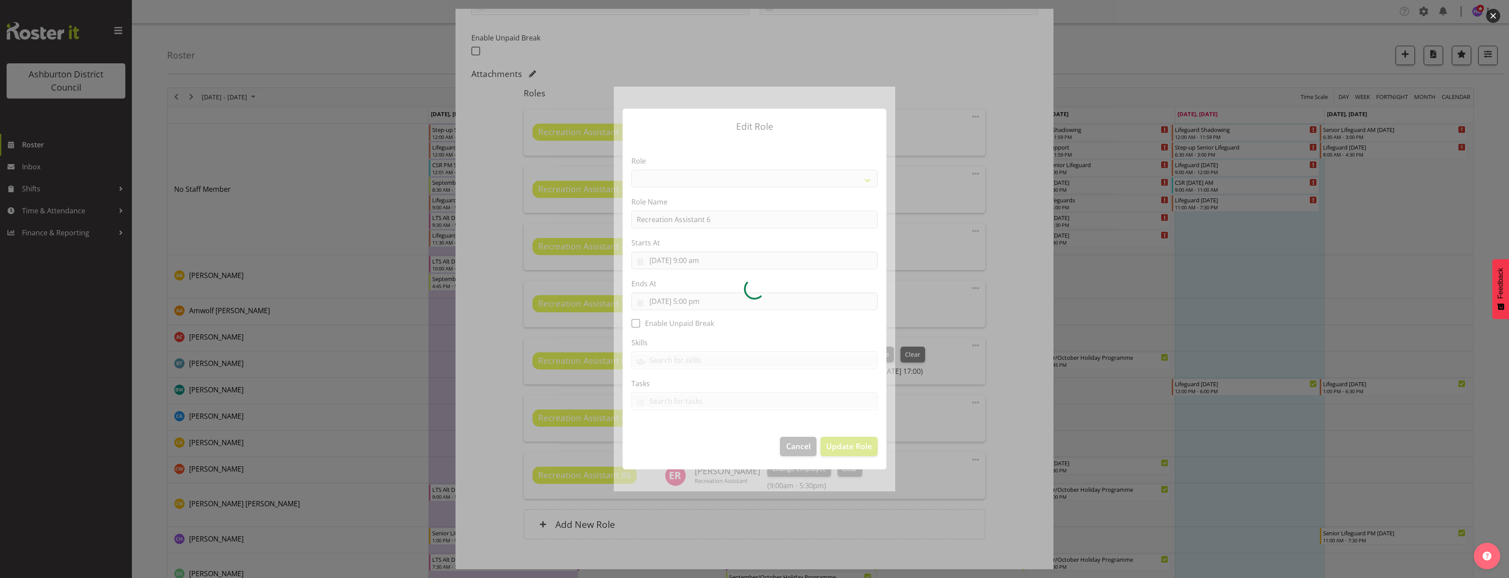
select select "84"
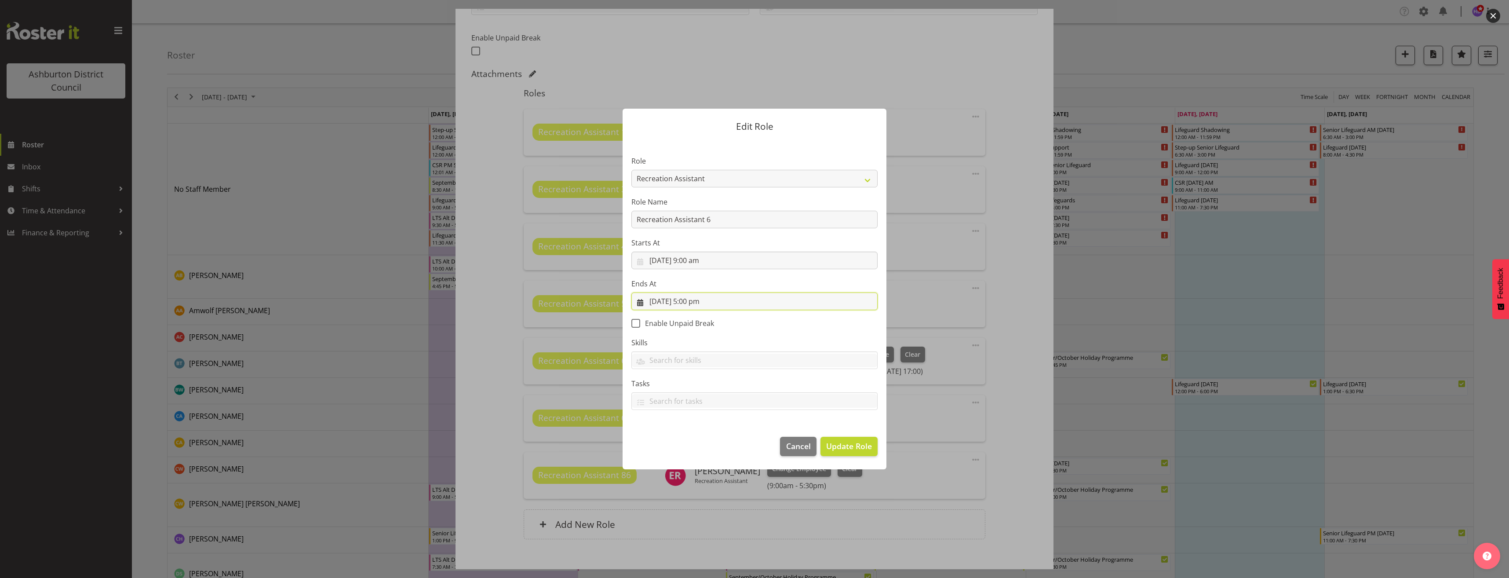
click at [700, 299] on input "[DATE] 5:00 pm" at bounding box center [754, 301] width 246 height 18
click at [718, 486] on select "00 01 02 03 04 05 06 07 08 09 10 11 12 13 14 15 16 17 18 19 20 21 22 23 24 25 2…" at bounding box center [725, 488] width 20 height 18
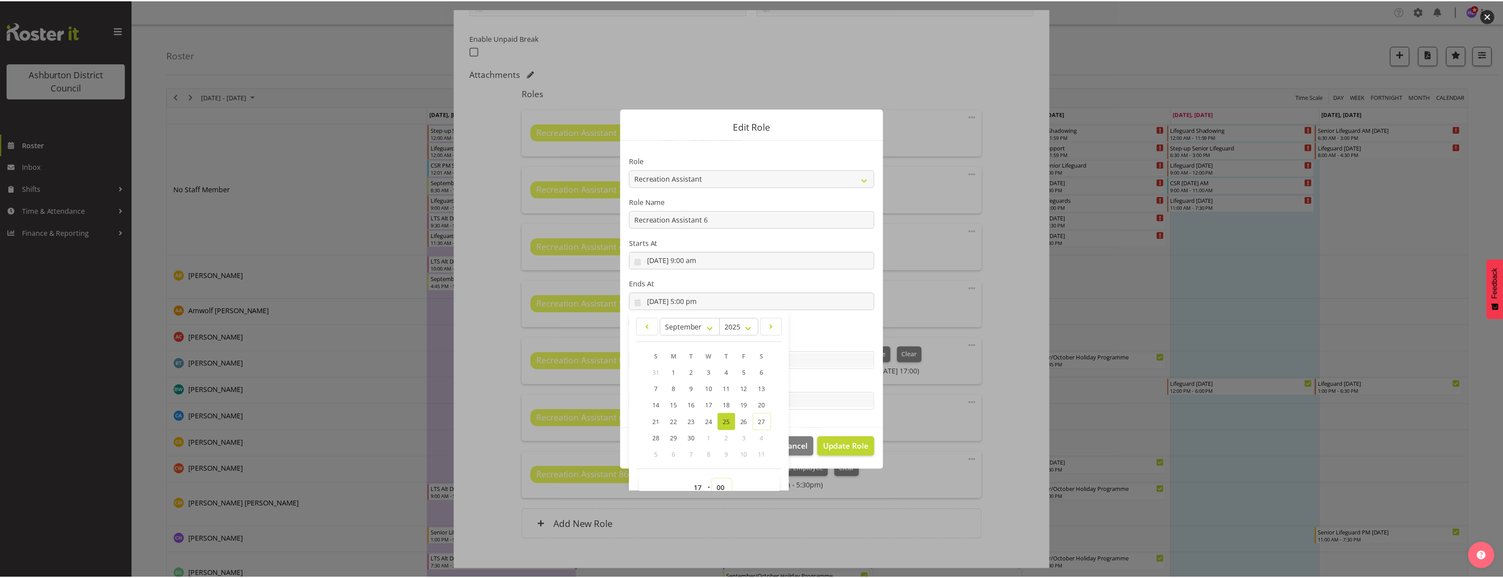
scroll to position [6, 0]
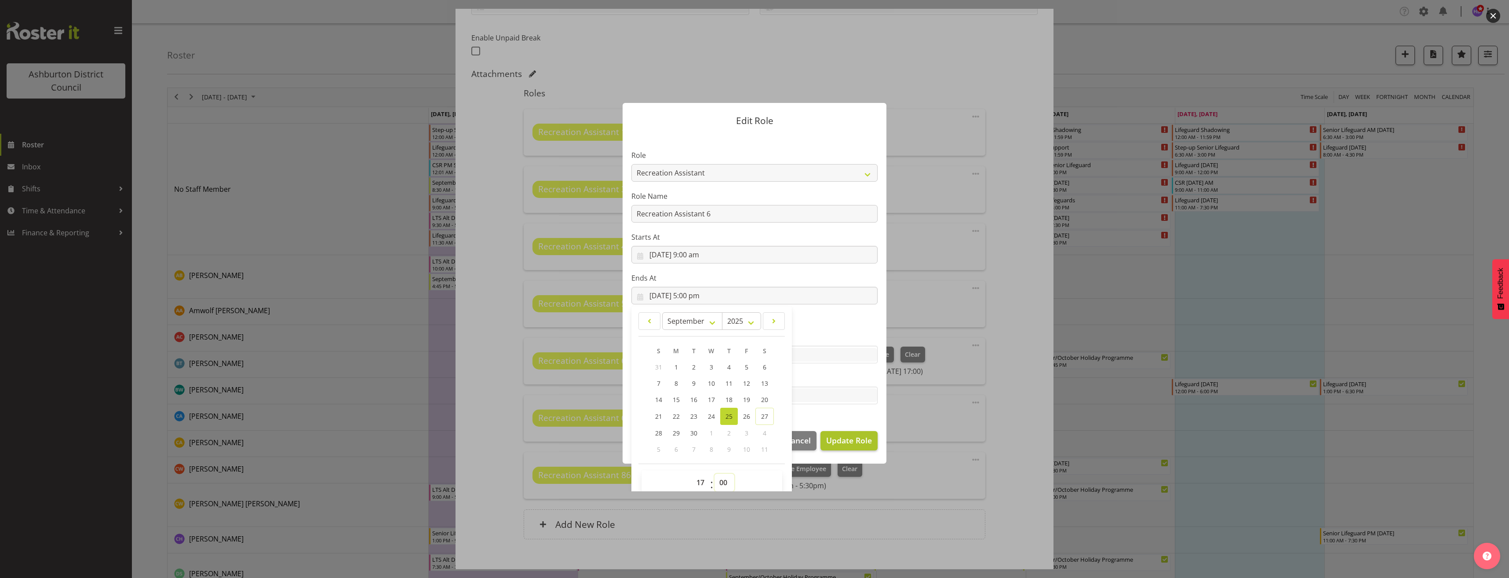
select select "30"
type input "[DATE] 5:30 pm"
click at [846, 440] on span "Update Role" at bounding box center [849, 439] width 46 height 11
select select
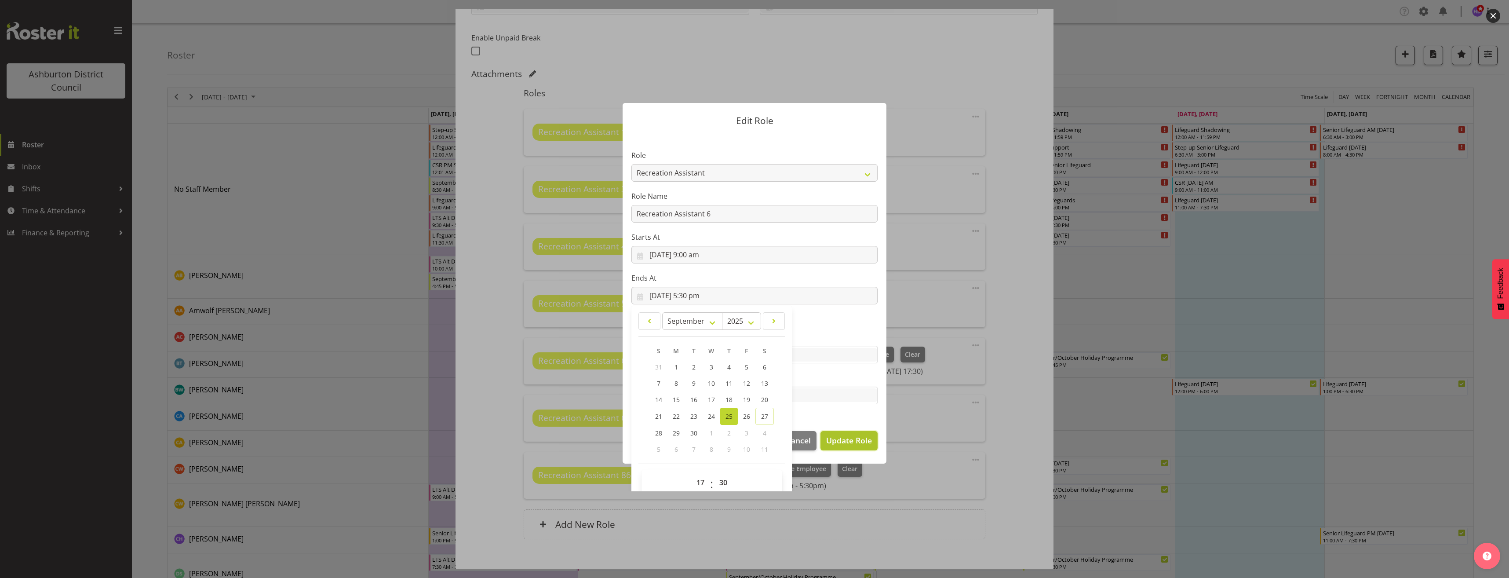
select select
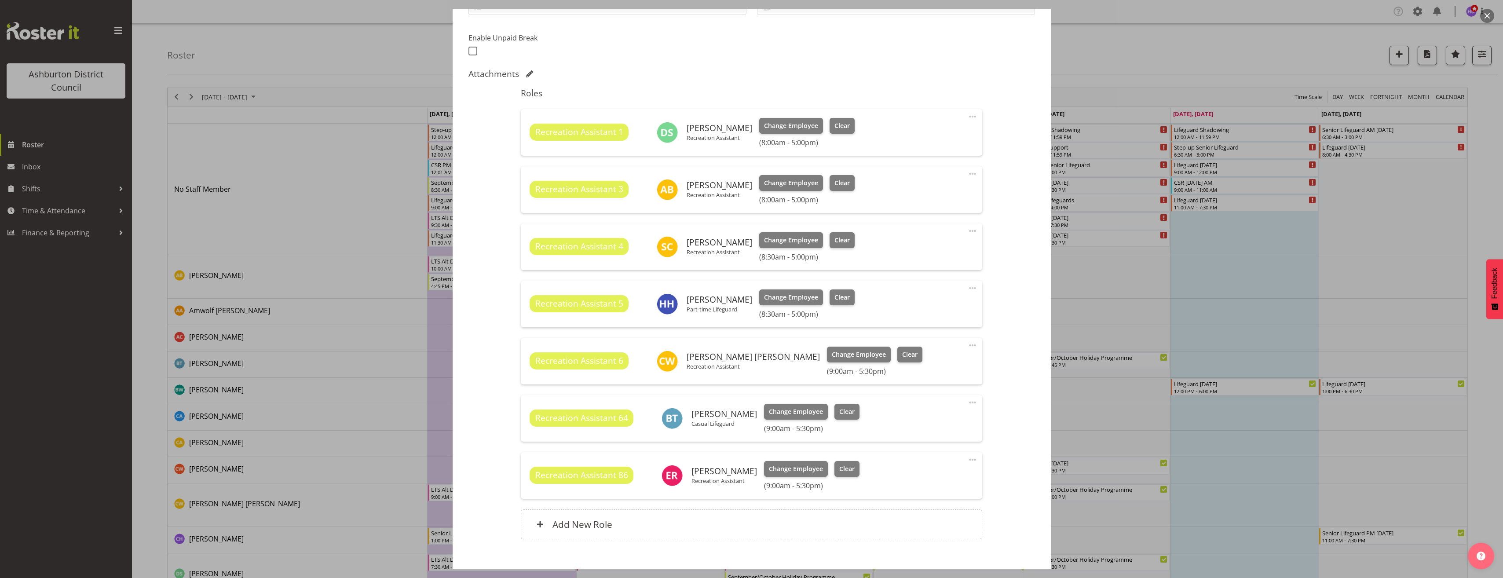
click at [967, 402] on span at bounding box center [972, 402] width 11 height 11
click at [925, 426] on link "Edit" at bounding box center [935, 422] width 84 height 16
select select "8"
select select "2025"
select select "9"
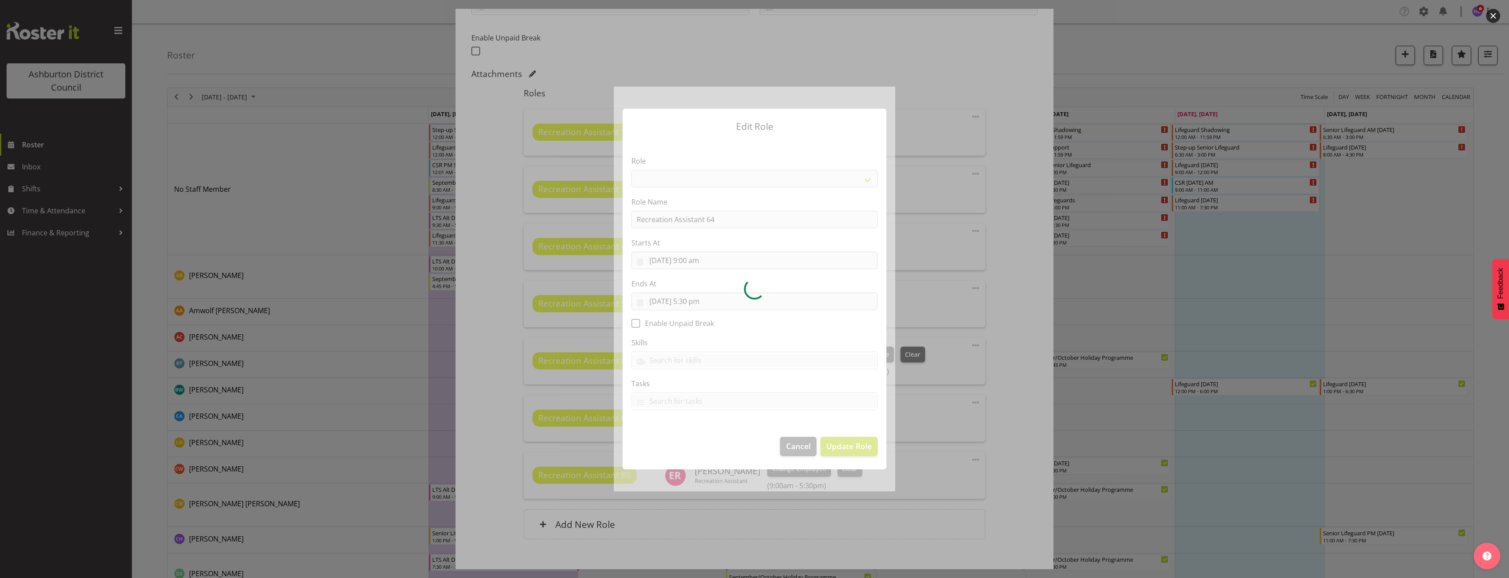
select select "84"
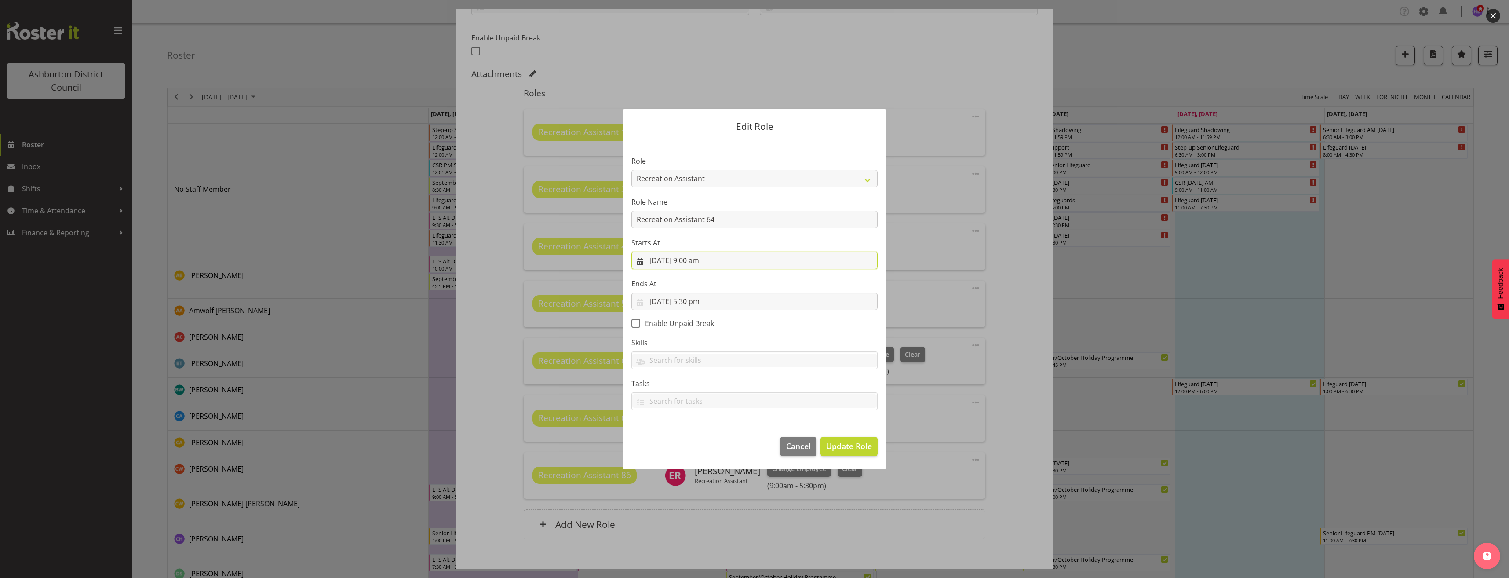
click at [698, 262] on input "[DATE] 9:00 am" at bounding box center [754, 261] width 246 height 18
click at [699, 444] on select "00 01 02 03 04 05 06 07 08 09 10 11 12 13 14 15 16 17 18 19 20 21 22 23" at bounding box center [702, 447] width 20 height 18
select select "0"
type input "[DATE] 12:00 am"
select select "8"
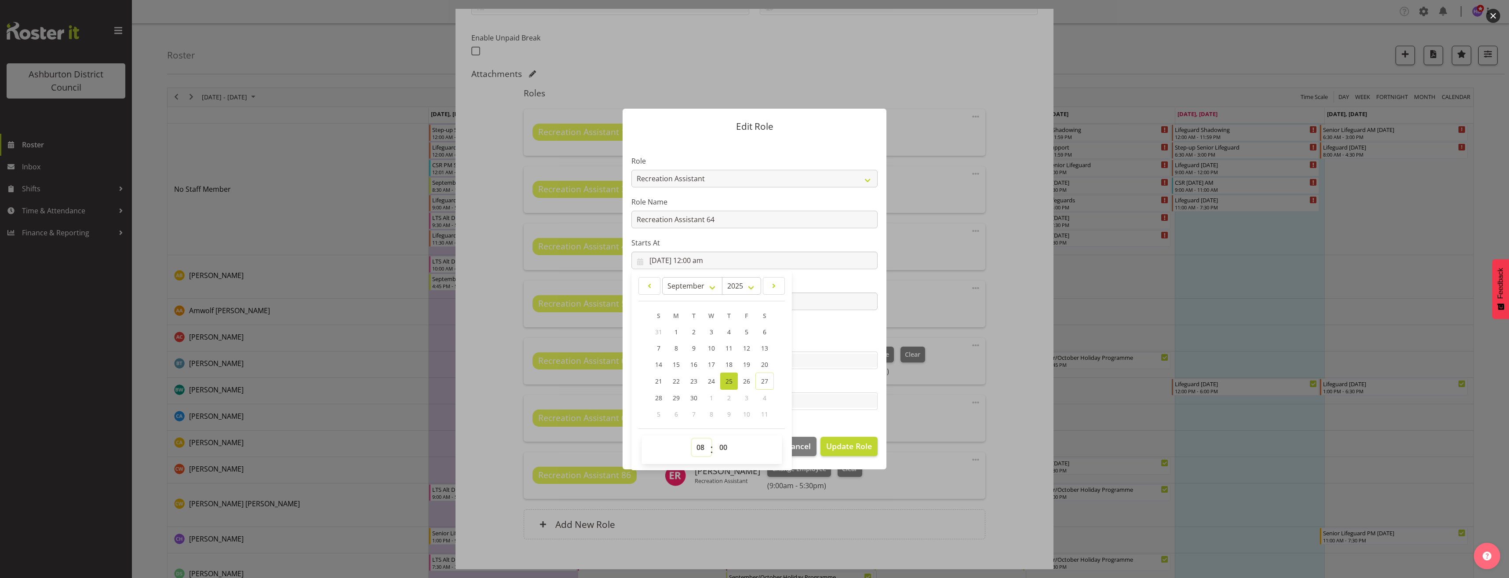
type input "[DATE] 8:00 am"
click at [720, 448] on select "00 01 02 03 04 05 06 07 08 09 10 11 12 13 14 15 16 17 18 19 20 21 22 23 24 25 2…" at bounding box center [725, 447] width 20 height 18
select select "30"
type input "[DATE] 8:30 am"
click at [859, 444] on span "Update Role" at bounding box center [849, 445] width 46 height 11
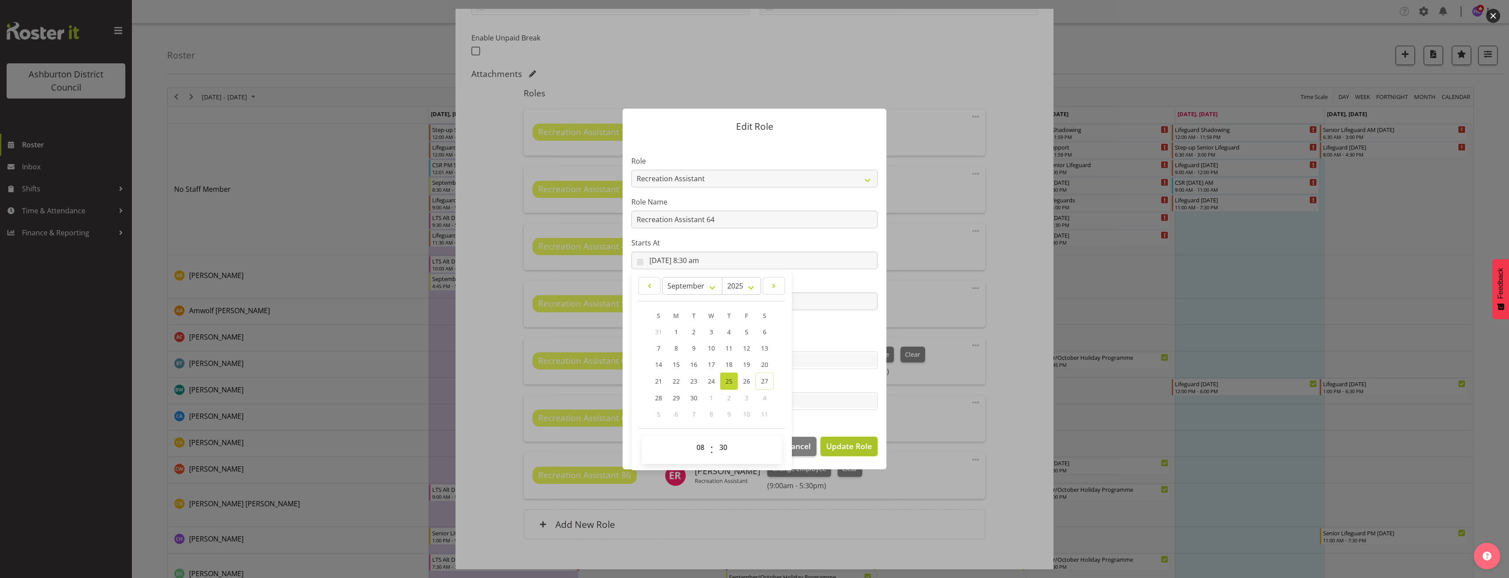
select select
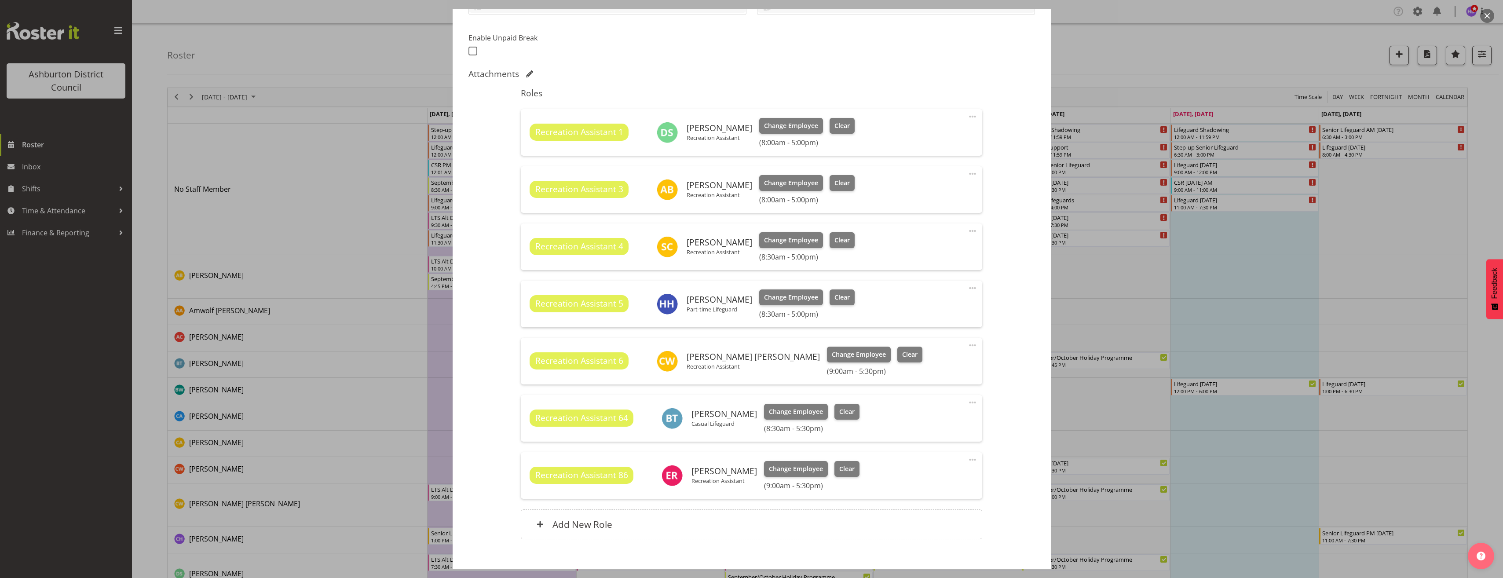
click at [967, 459] on span at bounding box center [972, 459] width 11 height 11
click at [932, 476] on link "Edit" at bounding box center [935, 479] width 84 height 16
select select "8"
select select "2025"
select select "9"
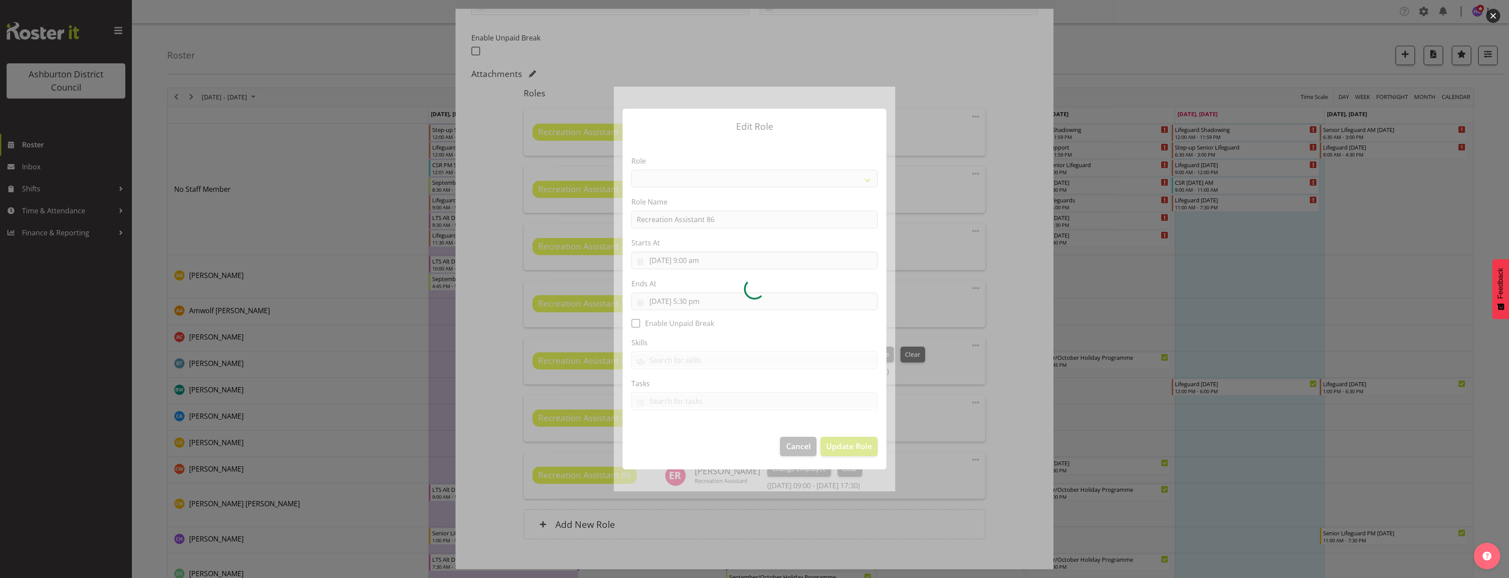
select select "84"
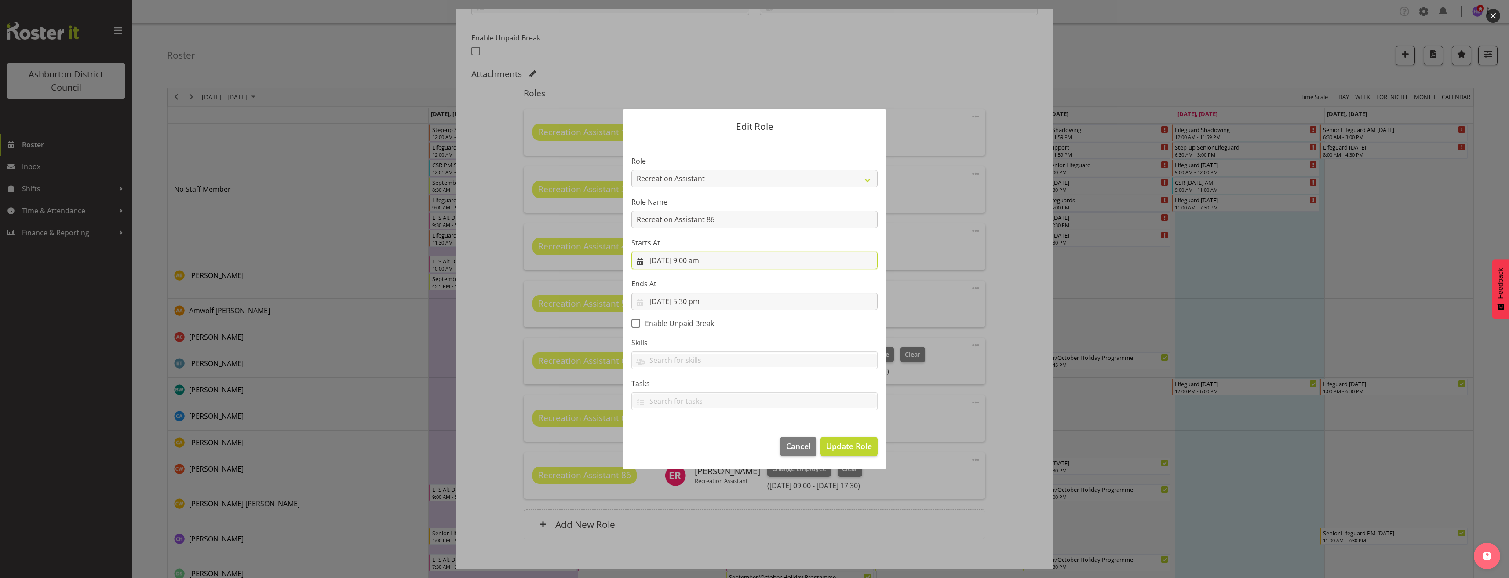
click at [702, 261] on input "[DATE] 9:00 am" at bounding box center [754, 261] width 246 height 18
click at [699, 442] on select "00 01 02 03 04 05 06 07 08 09 10 11 12 13 14 15 16 17 18 19 20 21 22 23" at bounding box center [702, 447] width 20 height 18
select select "8"
type input "[DATE] 8:00 am"
drag, startPoint x: 726, startPoint y: 450, endPoint x: 721, endPoint y: 450, distance: 5.3
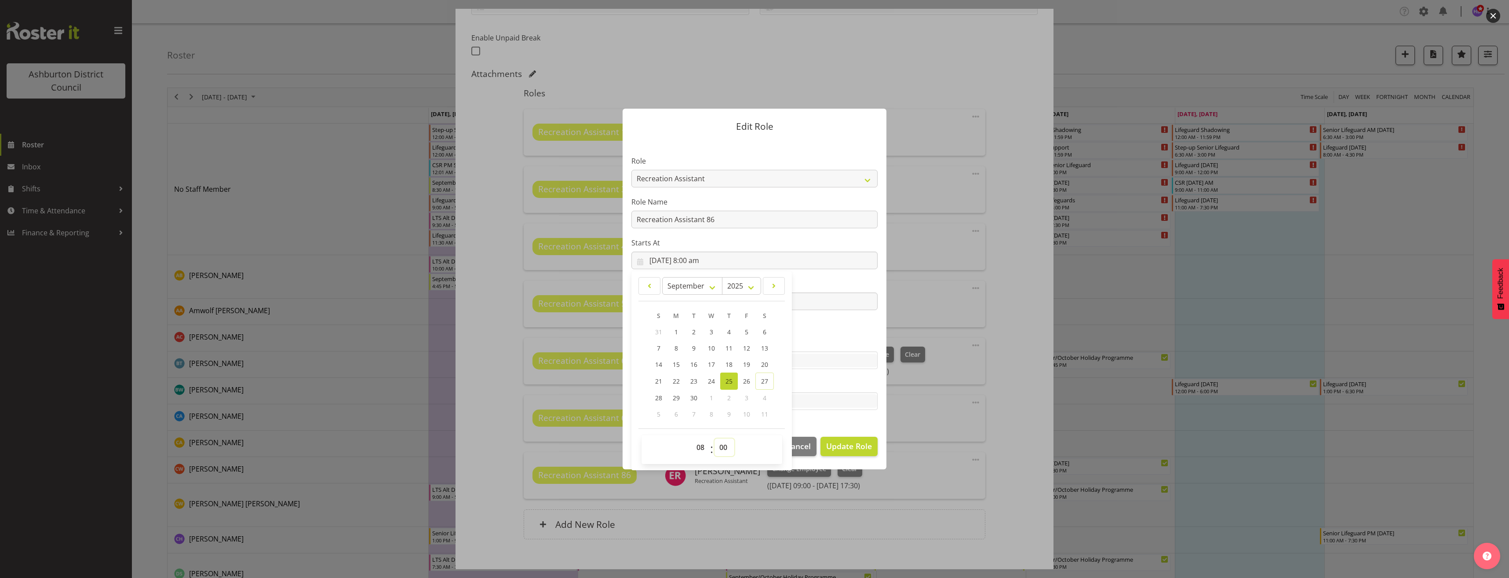
click at [726, 450] on select "00 01 02 03 04 05 06 07 08 09 10 11 12 13 14 15 16 17 18 19 20 21 22 23 24 25 2…" at bounding box center [725, 447] width 20 height 18
select select "30"
type input "[DATE] 8:30 am"
click at [854, 444] on span "Update Role" at bounding box center [849, 445] width 46 height 11
select select
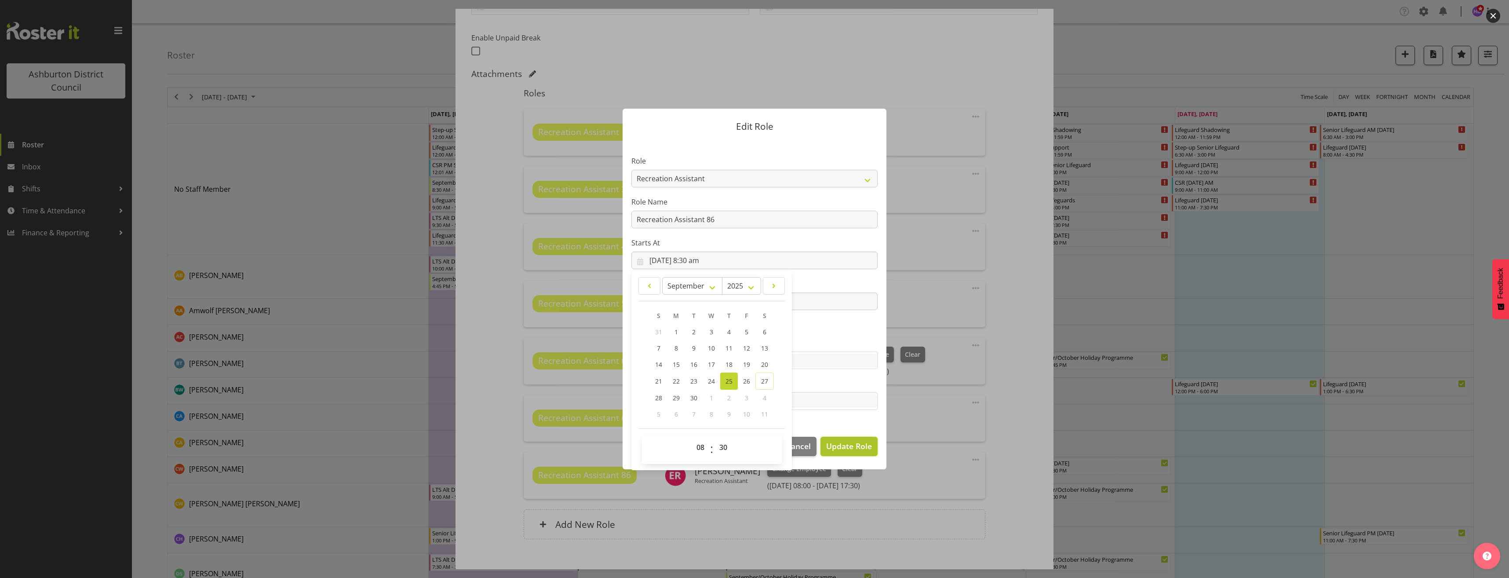
select select
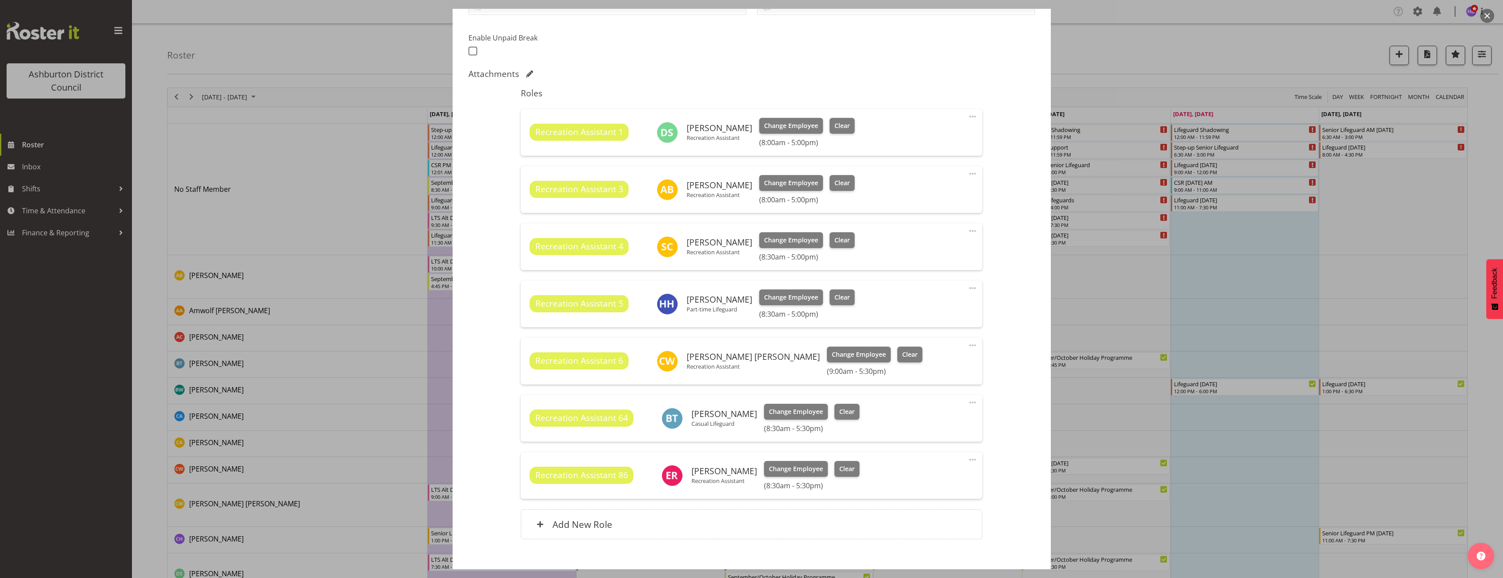
click at [1022, 516] on div "Shift Instance Name September/October Holiday Programme Location EA Networks Ce…" at bounding box center [751, 213] width 566 height 674
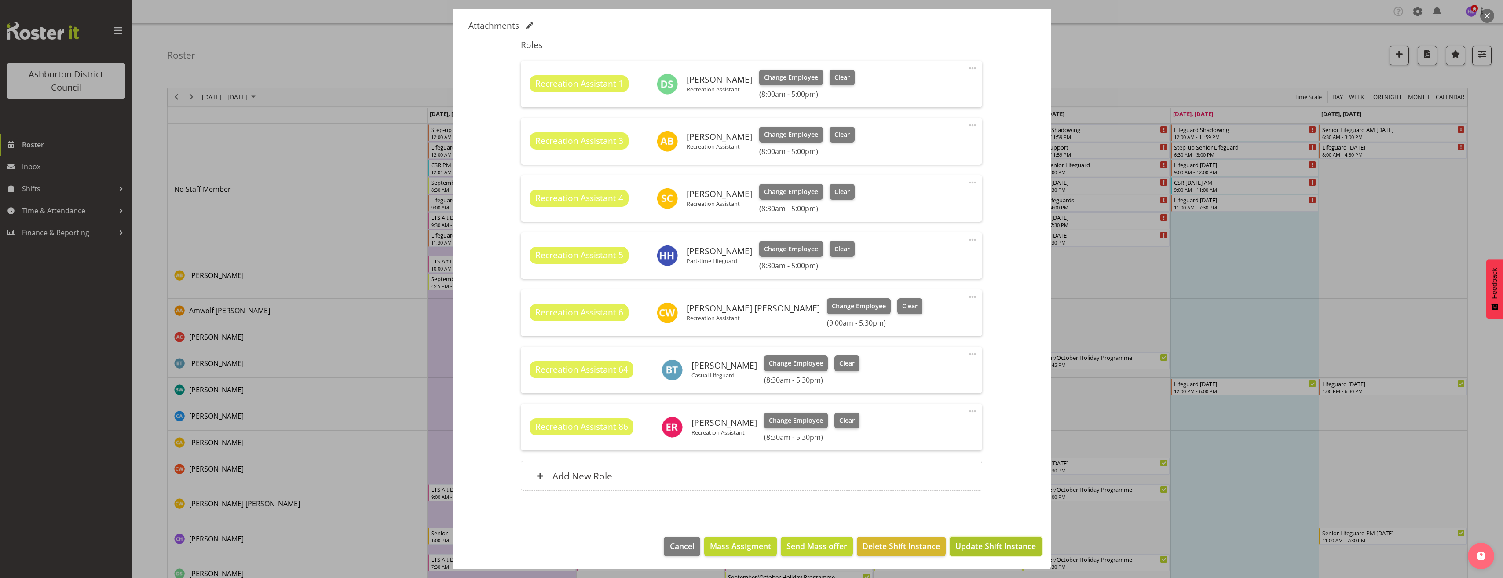
click at [986, 544] on span "Update Shift Instance" at bounding box center [995, 545] width 80 height 11
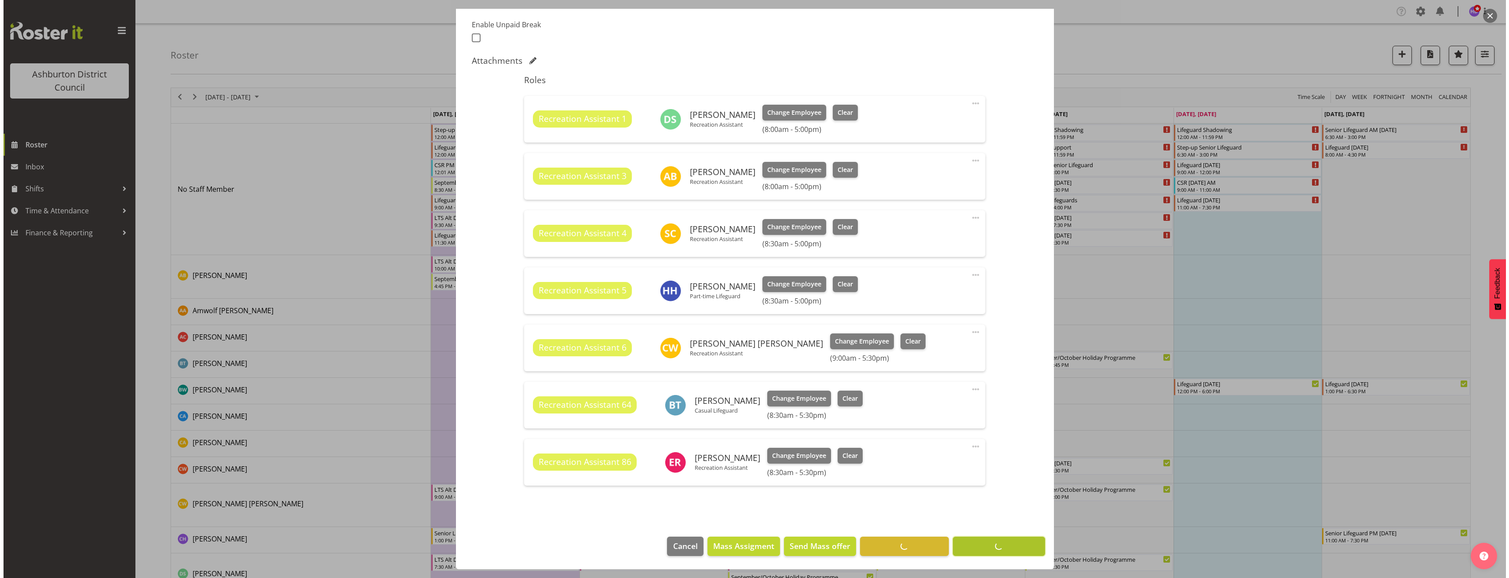
scroll to position [233, 0]
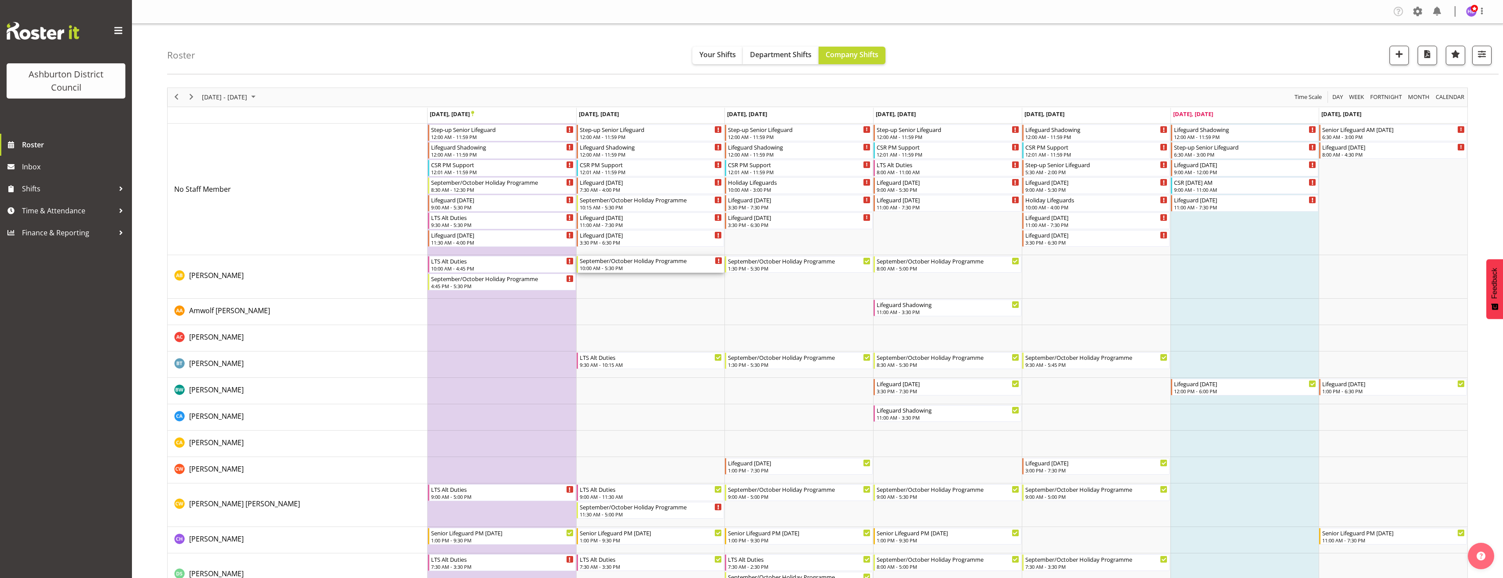
click at [677, 263] on div "September/October Holiday Programme" at bounding box center [651, 260] width 143 height 9
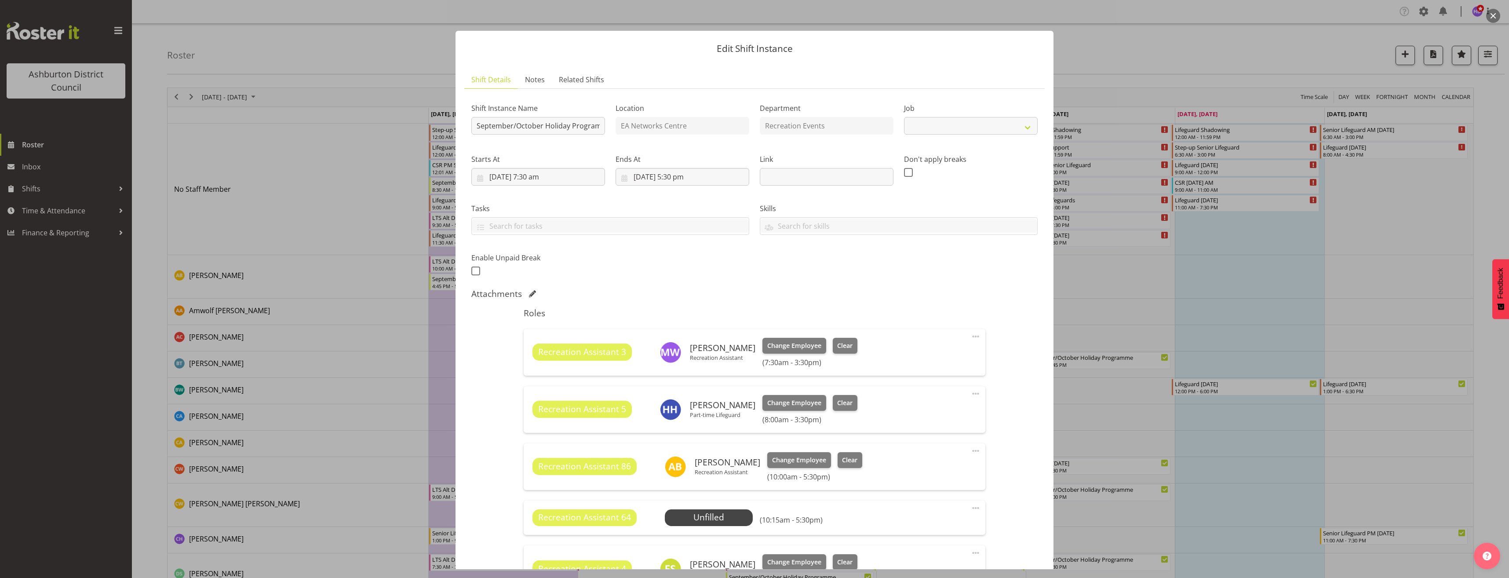
select select "4046"
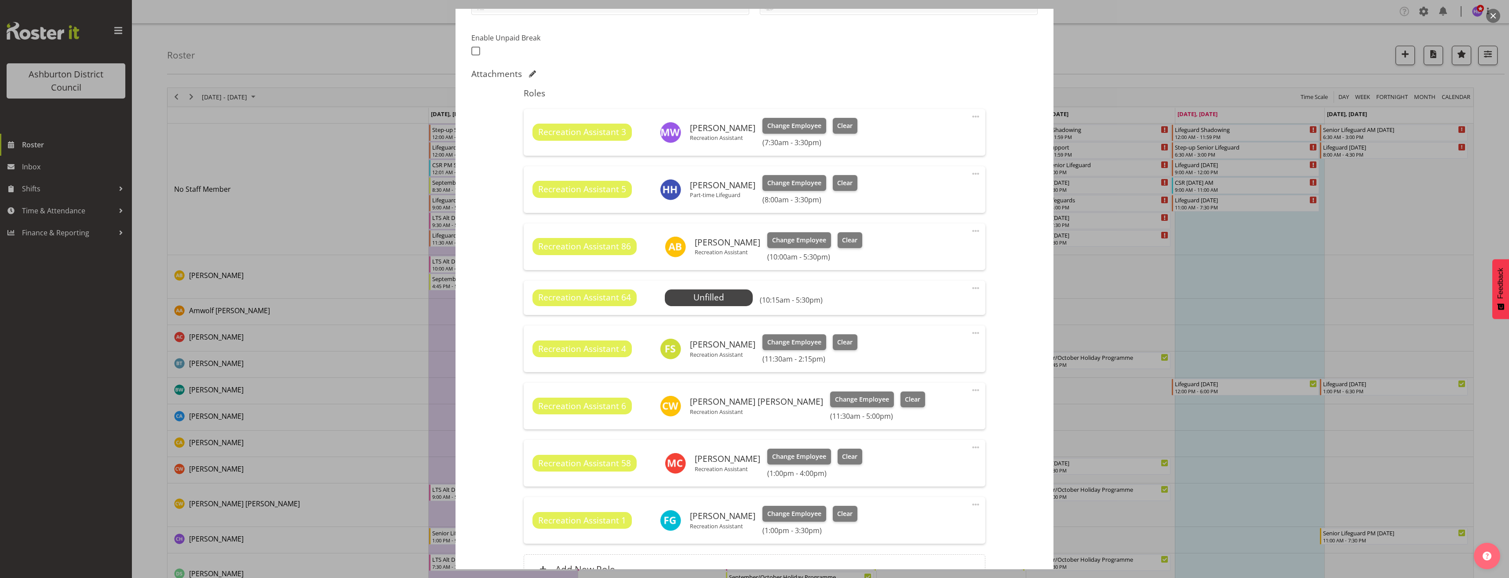
scroll to position [308, 0]
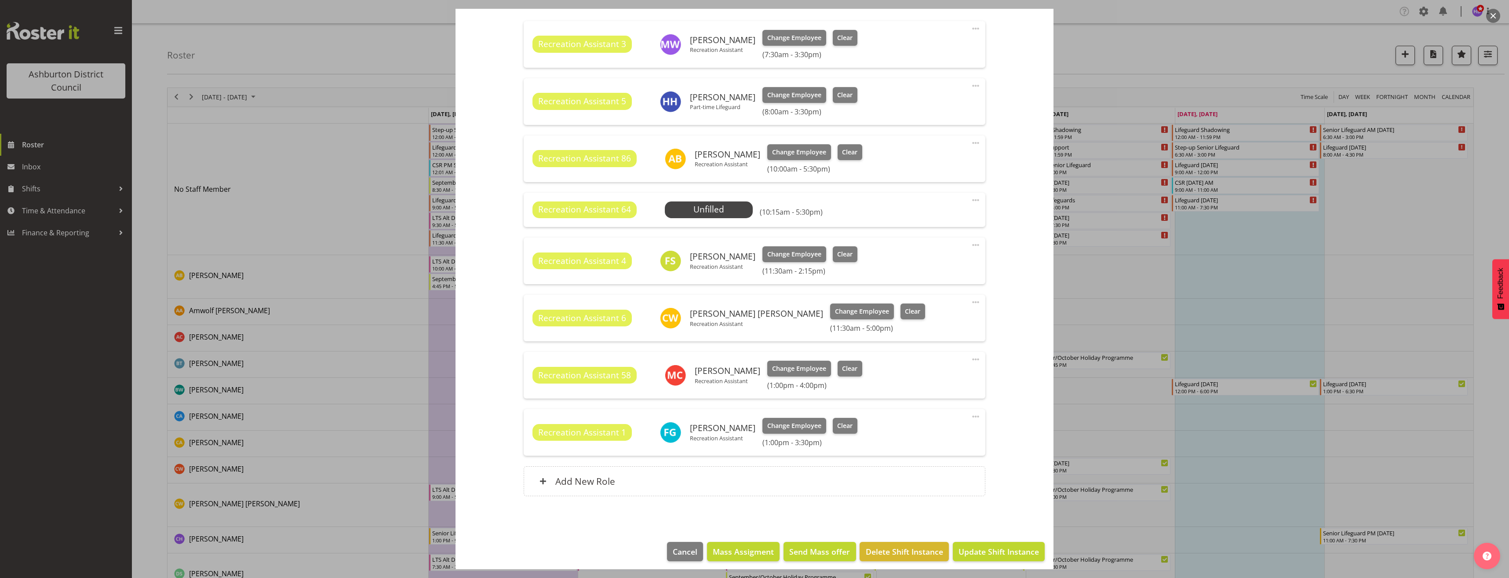
click at [1155, 415] on div at bounding box center [754, 289] width 1509 height 578
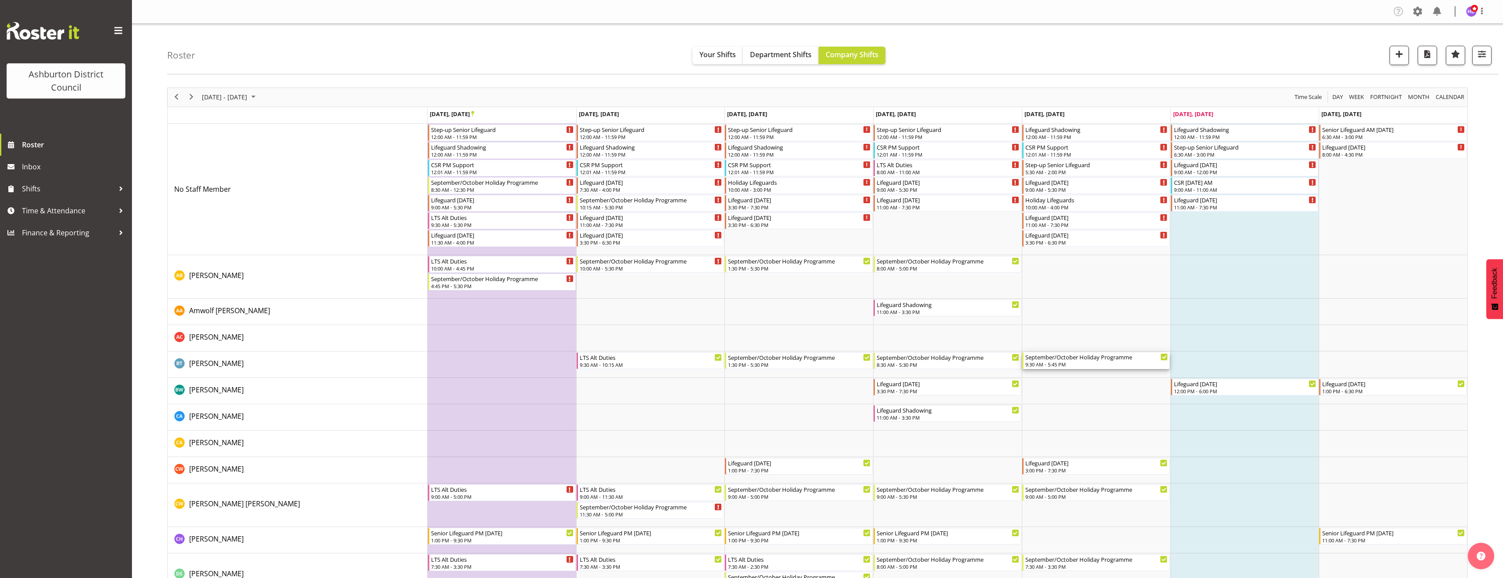
click at [1123, 359] on div "September/October Holiday Programme" at bounding box center [1096, 356] width 143 height 9
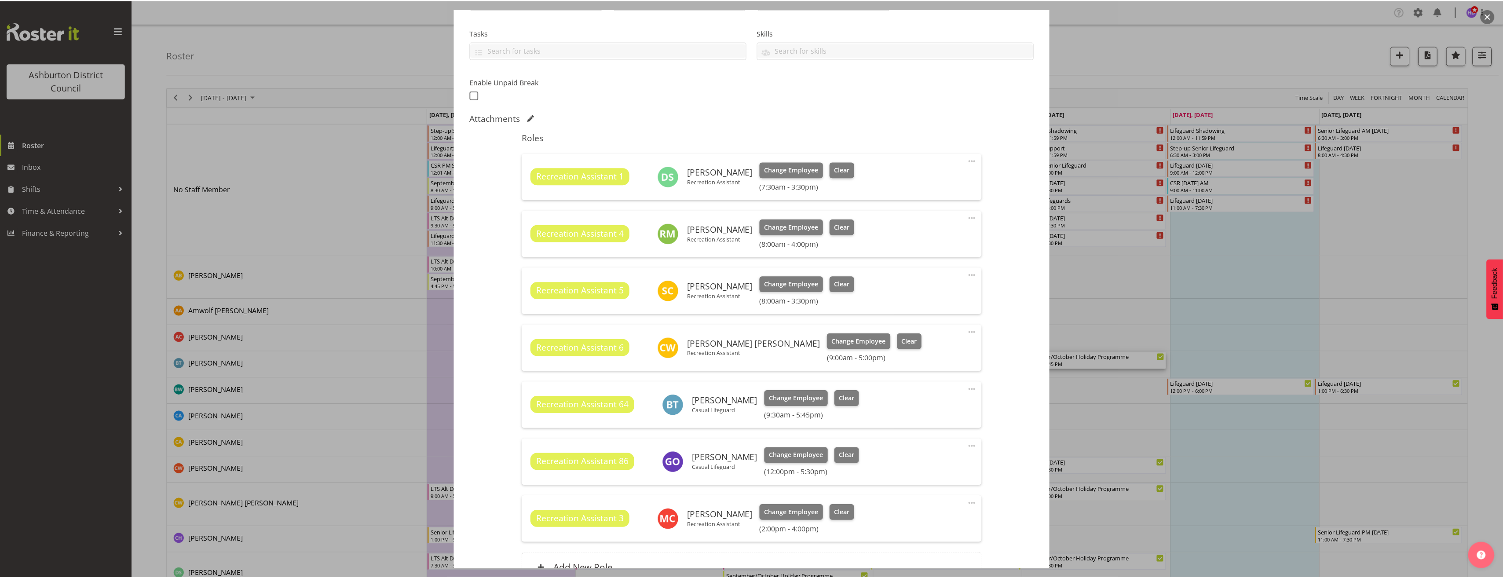
scroll to position [220, 0]
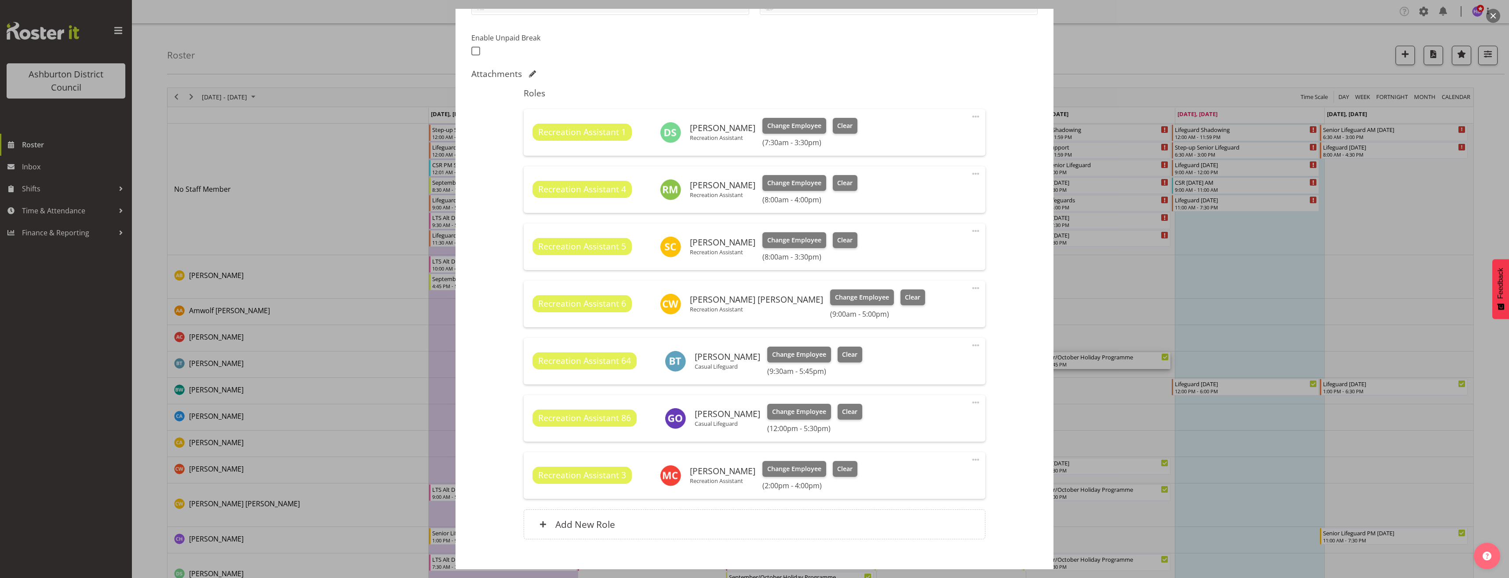
select select "4046"
click at [1125, 416] on div at bounding box center [754, 289] width 1509 height 578
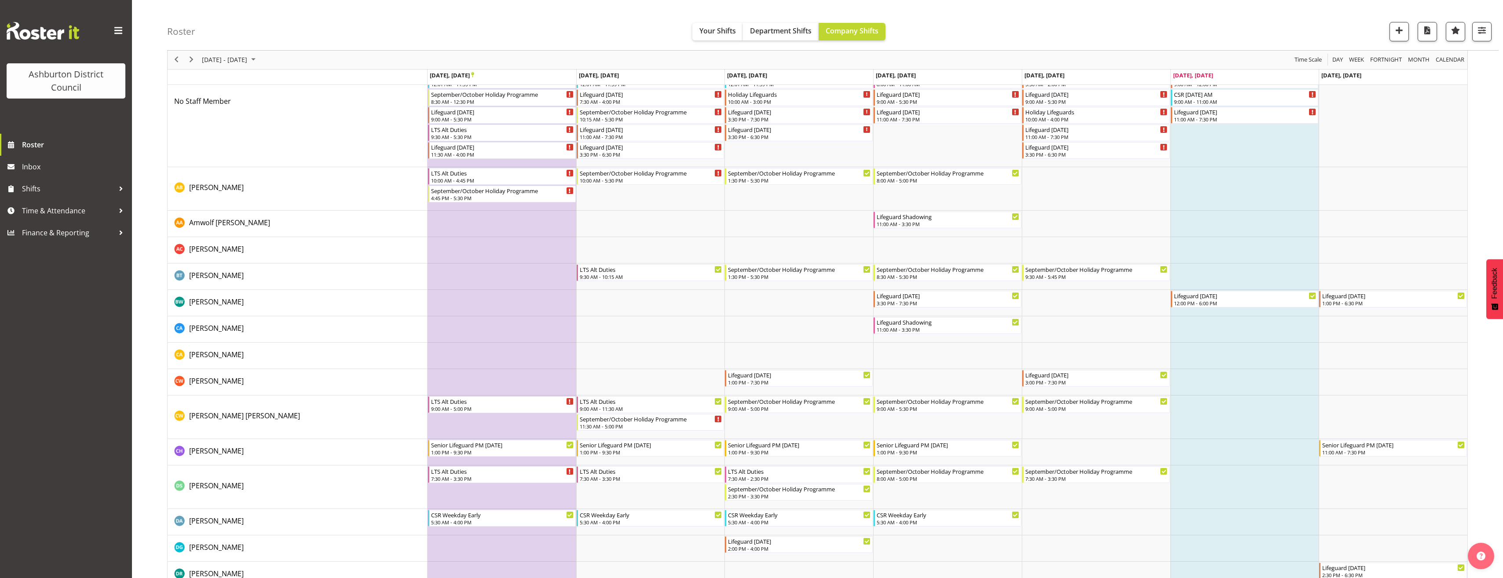
scroll to position [0, 0]
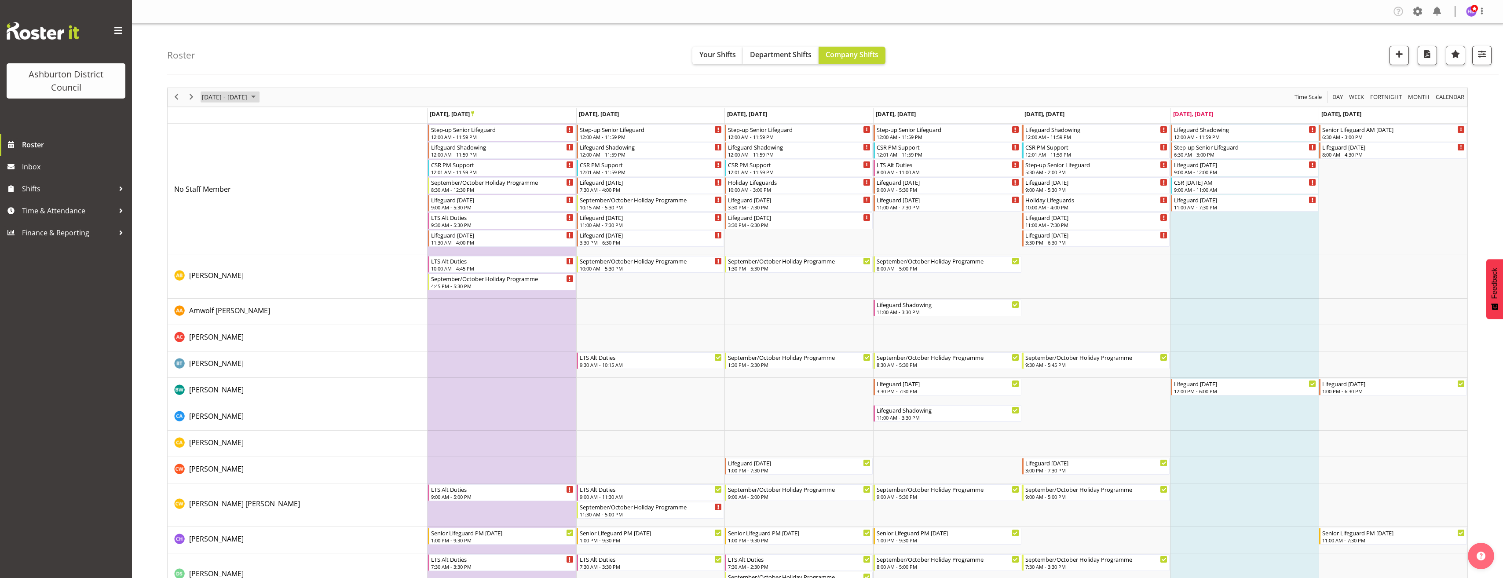
click at [239, 98] on span "[DATE] - [DATE]" at bounding box center [224, 96] width 47 height 11
click at [213, 207] on span "29" at bounding box center [210, 209] width 13 height 13
